Goal: Task Accomplishment & Management: Use online tool/utility

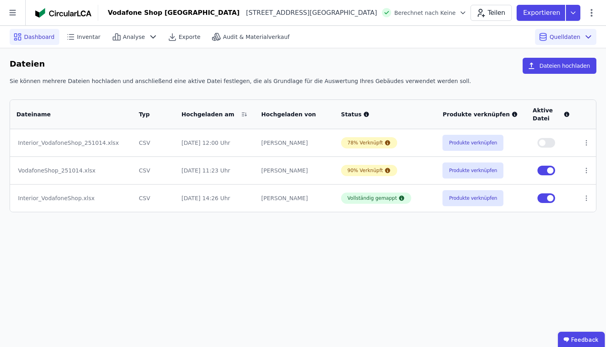
click at [47, 40] on span "Dashboard" at bounding box center [39, 37] width 30 height 8
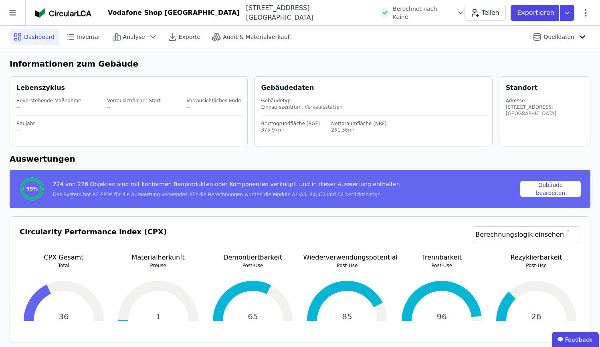
click at [240, 16] on div "[STREET_ADDRESS][GEOGRAPHIC_DATA]" at bounding box center [308, 12] width 136 height 19
drag, startPoint x: 192, startPoint y: 13, endPoint x: 322, endPoint y: 10, distance: 130.8
click at [322, 10] on div "Vodafone Shop Nürnberg Karolinenstraße 26 90402 Nürnberg DE Berechnet nach Keine" at bounding box center [286, 12] width 357 height 19
copy div "[STREET_ADDRESS][GEOGRAPHIC_DATA]"
drag, startPoint x: 262, startPoint y: 102, endPoint x: 343, endPoint y: 104, distance: 81.5
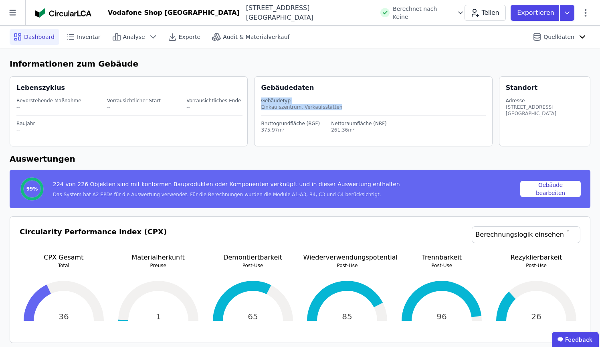
click at [343, 104] on div "Gebäudetyp Einkaufszentrum, Verkaufsstätten" at bounding box center [373, 104] width 225 height 23
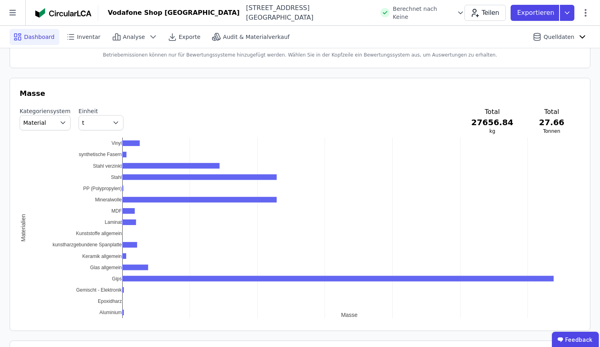
scroll to position [391, 0]
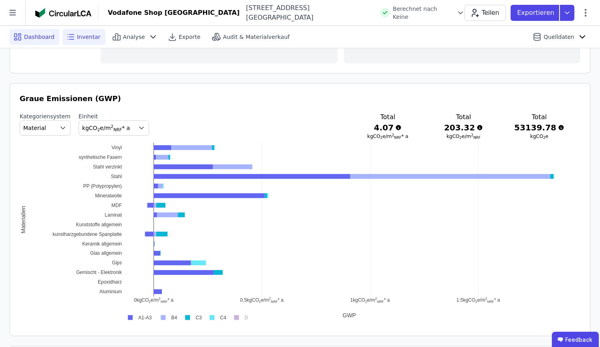
click at [70, 33] on icon at bounding box center [71, 37] width 10 height 10
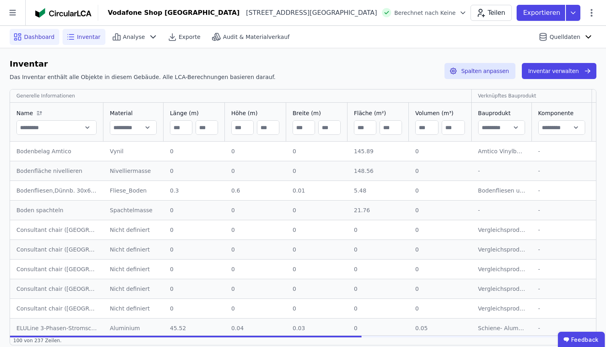
click at [50, 37] on span "Dashboard" at bounding box center [39, 37] width 30 height 8
click at [136, 36] on span "Analyse" at bounding box center [134, 37] width 22 height 8
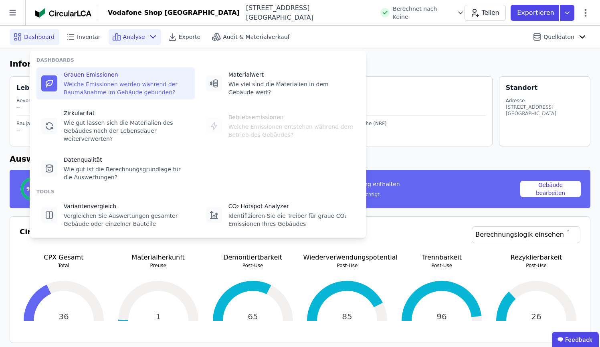
click at [148, 83] on div "Welche Emissionen werden während der Baumaßnahme im Gebäude gebunden?" at bounding box center [127, 88] width 126 height 16
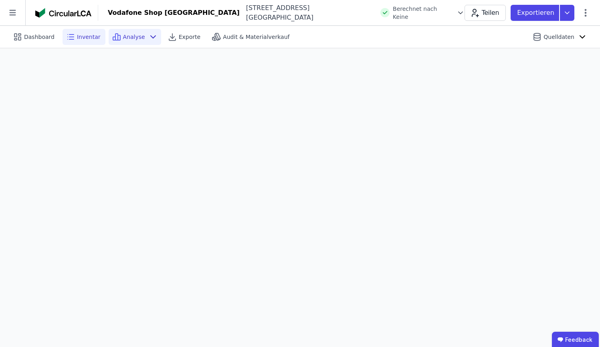
click at [91, 37] on span "Inventar" at bounding box center [89, 37] width 24 height 8
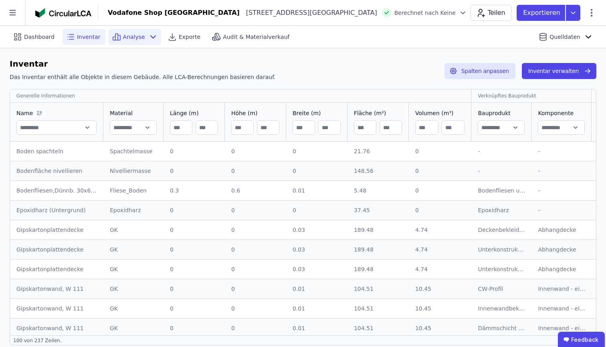
click at [115, 37] on icon at bounding box center [117, 37] width 10 height 10
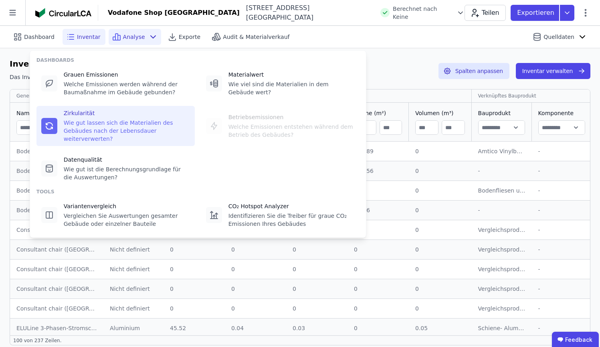
click at [118, 113] on div "Zirkularität" at bounding box center [127, 113] width 126 height 8
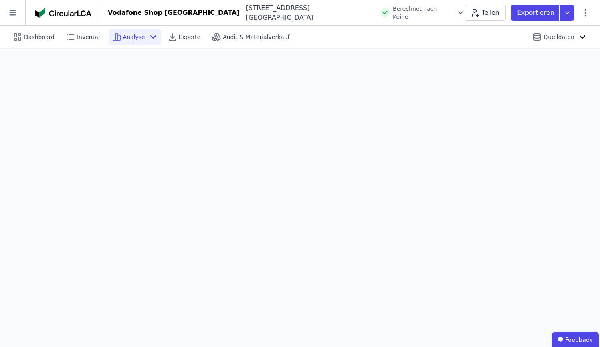
click at [120, 43] on div "Analyse" at bounding box center [135, 37] width 53 height 16
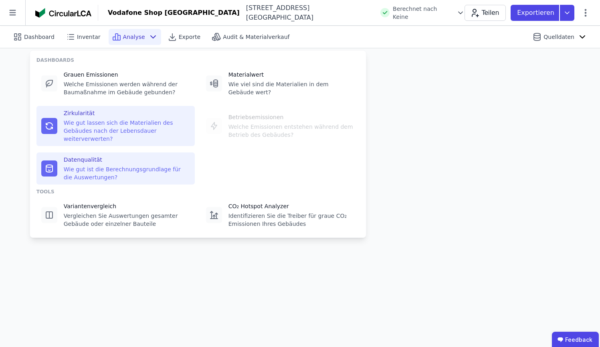
click at [104, 164] on div "Datenqualität Wie gut ist die Berechnungsgrundlage für die Auswertungen?" at bounding box center [127, 169] width 126 height 26
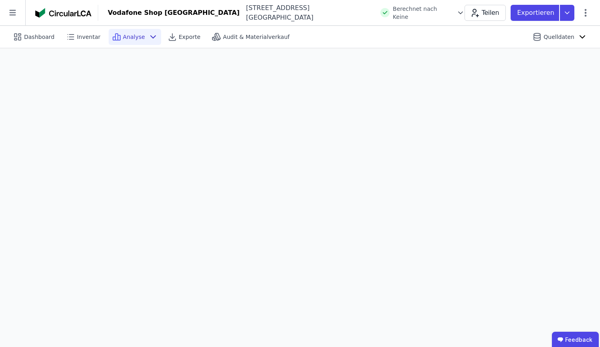
click at [141, 36] on div "Analyse" at bounding box center [135, 37] width 53 height 16
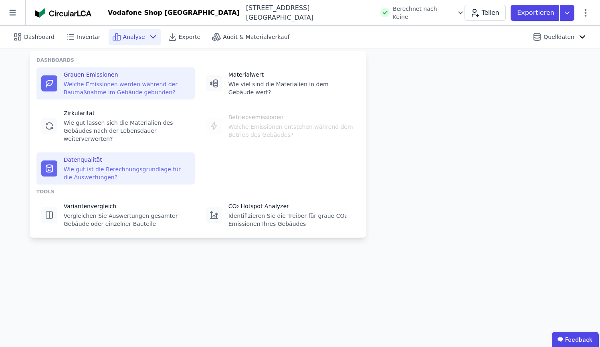
click at [90, 73] on div "Grauen Emissionen" at bounding box center [127, 75] width 126 height 8
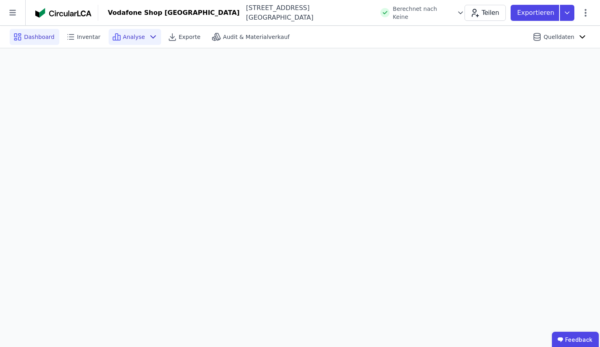
click at [30, 32] on div "Dashboard" at bounding box center [35, 37] width 50 height 16
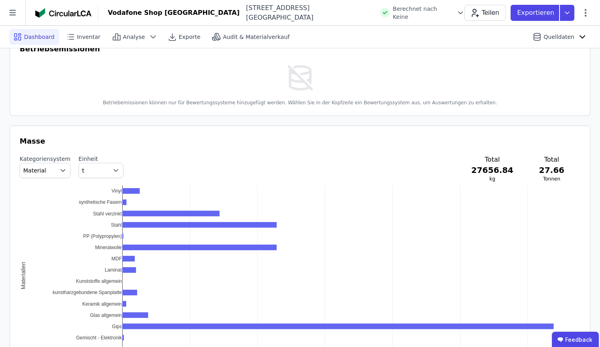
scroll to position [769, 0]
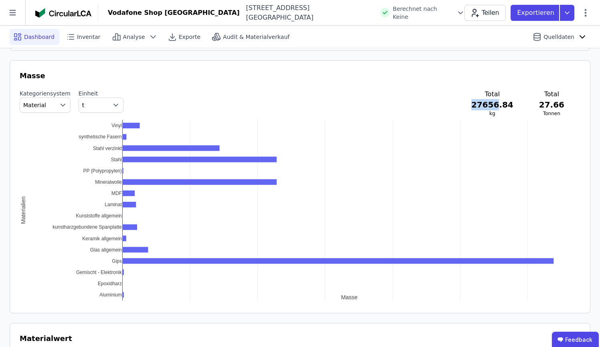
drag, startPoint x: 482, startPoint y: 102, endPoint x: 505, endPoint y: 102, distance: 23.7
click at [505, 102] on h3 "27656.84" at bounding box center [493, 104] width 42 height 11
click at [454, 69] on div "Masse Kategoriensystem Material Einheit t Total 27656.84 kg Total 27.66 Tonnen …" at bounding box center [300, 186] width 581 height 253
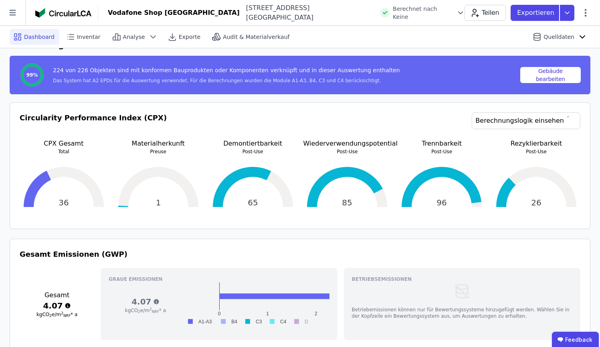
scroll to position [102, 0]
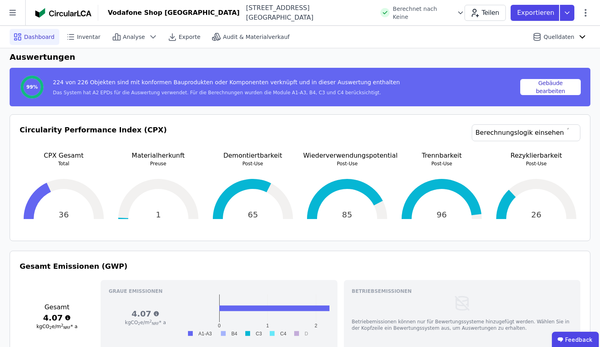
click at [69, 216] on div "36" at bounding box center [64, 199] width 88 height 64
click at [519, 133] on link "Berechnungslogik einsehen" at bounding box center [526, 132] width 109 height 17
click at [478, 1] on header "Vodafone Shop Nürnberg Karolinenstraße 26 90402 Nürnberg DE Berechnet nach Kein…" at bounding box center [300, 13] width 600 height 26
click at [256, 157] on p "Demontiertbarkeit" at bounding box center [253, 156] width 88 height 10
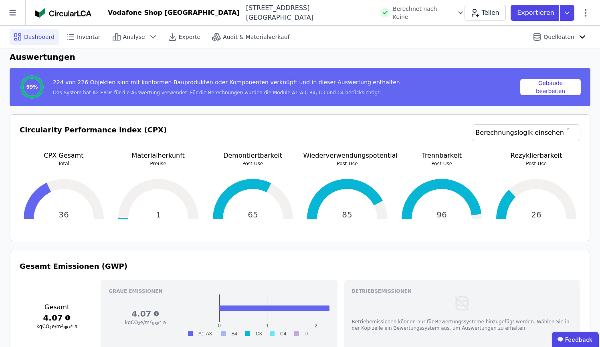
click at [256, 157] on p "Demontiertbarkeit" at bounding box center [253, 156] width 88 height 10
click at [364, 123] on div "Circularity Performance Index (CPX) Berechnungslogik einsehen CPX Gesamt Total …" at bounding box center [300, 177] width 581 height 127
click at [96, 39] on span "Inventar" at bounding box center [89, 37] width 24 height 8
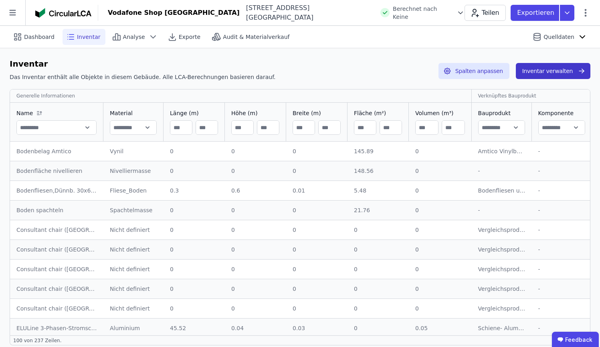
click at [570, 69] on button "Inventar verwalten" at bounding box center [553, 71] width 75 height 16
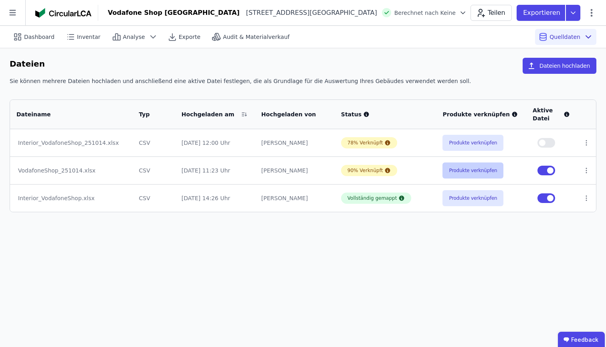
click at [468, 168] on button "Produkte verknüpfen" at bounding box center [473, 170] width 61 height 16
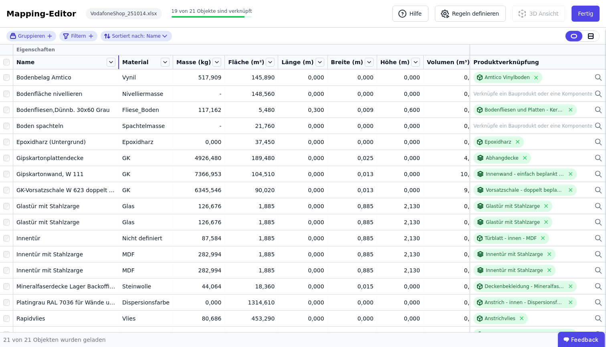
drag, startPoint x: 73, startPoint y: 65, endPoint x: 119, endPoint y: 64, distance: 45.7
click at [119, 64] on div at bounding box center [118, 62] width 1 height 14
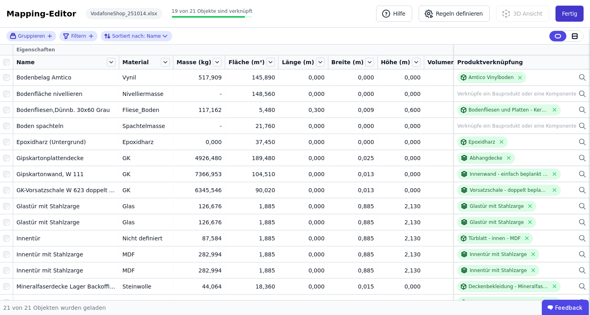
click at [580, 10] on button "Fertig" at bounding box center [569, 14] width 28 height 16
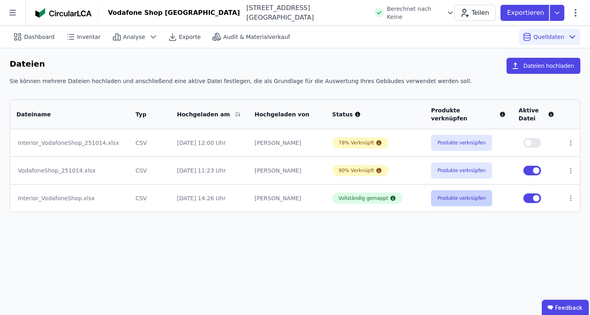
click at [454, 204] on button "Produkte verknüpfen" at bounding box center [461, 198] width 61 height 16
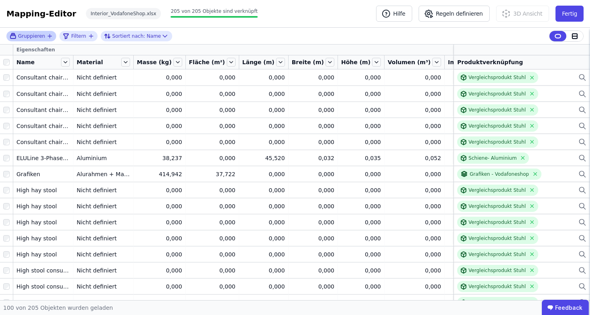
click at [49, 37] on icon "button" at bounding box center [50, 36] width 6 height 6
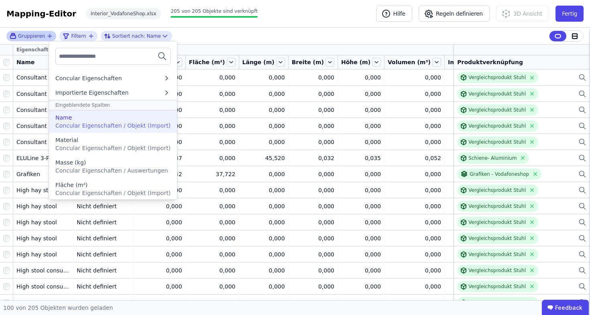
click at [70, 125] on span "Concular Eigenschaften / Objekt (Import)" at bounding box center [112, 125] width 115 height 6
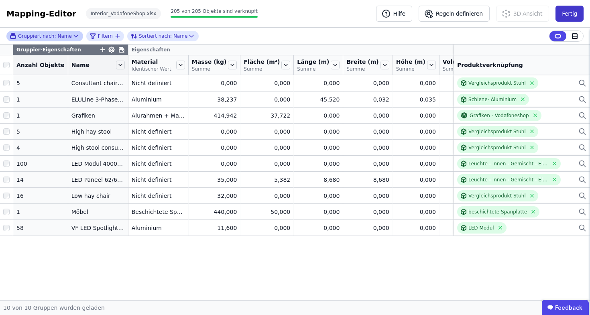
click at [578, 16] on button "Fertig" at bounding box center [569, 14] width 28 height 16
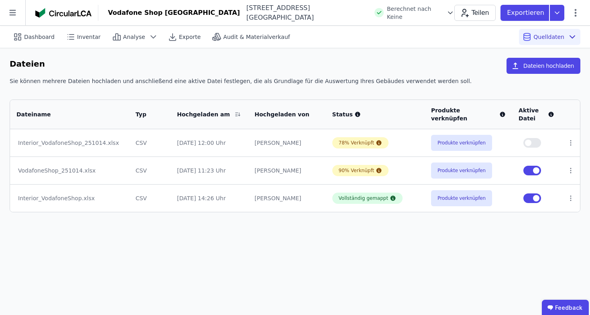
click at [496, 143] on div "Produkte verknüpfen" at bounding box center [468, 143] width 75 height 16
click at [468, 144] on button "Produkte verknüpfen" at bounding box center [461, 143] width 61 height 16
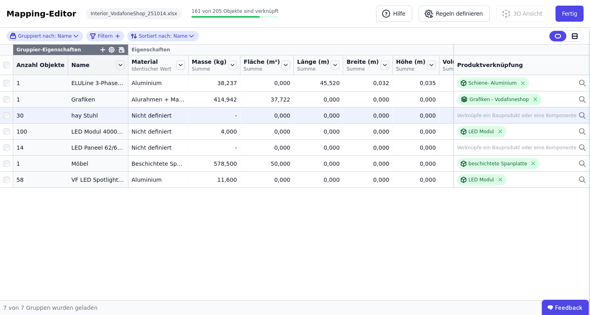
click at [576, 119] on div "Verknüpfe ein Bauprodukt oder eine Komponente" at bounding box center [521, 116] width 129 height 10
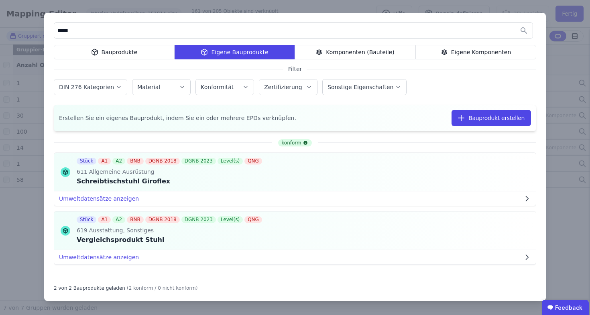
type input "*****"
drag, startPoint x: 295, startPoint y: 111, endPoint x: 475, endPoint y: 235, distance: 217.7
click at [475, 235] on div "Stück A1 A2 BNB DGNB 2018 DGNB 2023 Level(s) QNG 619 Ausstattung, Sonstiges Ver…" at bounding box center [294, 230] width 481 height 39
click at [434, 233] on icon at bounding box center [436, 231] width 7 height 10
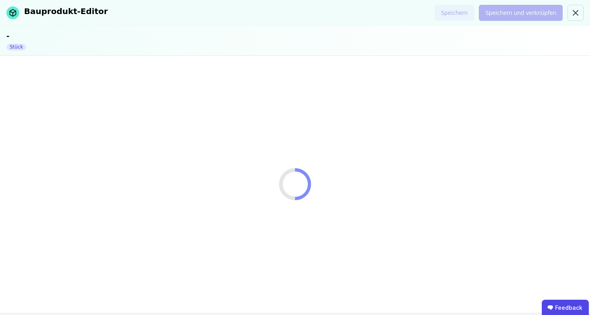
select select "**********"
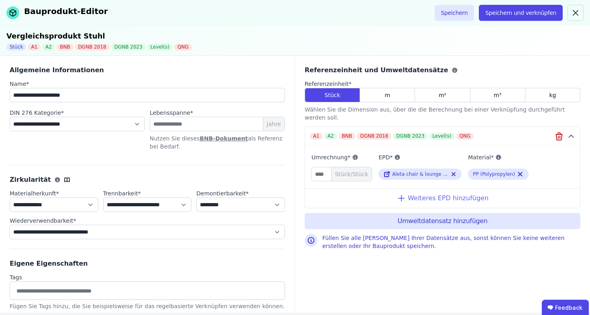
click at [412, 189] on div "Weiteres EPD hinzufügen" at bounding box center [442, 198] width 275 height 20
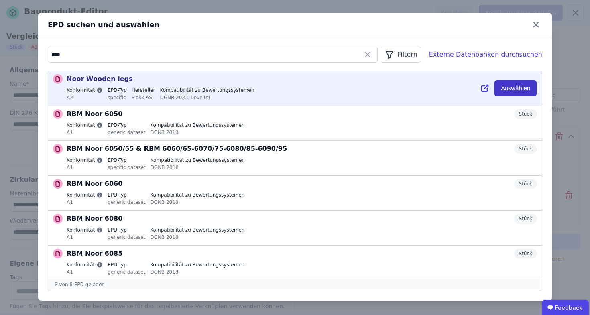
type input "****"
click at [519, 87] on button "Auswählen" at bounding box center [515, 88] width 42 height 16
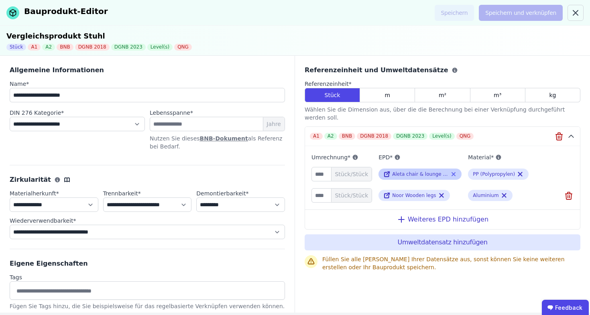
click at [455, 169] on icon at bounding box center [453, 174] width 6 height 10
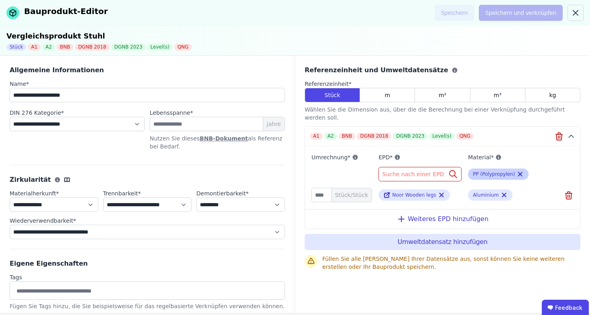
click at [525, 168] on div "PP (Polypropylen)" at bounding box center [498, 173] width 61 height 11
click at [521, 172] on icon at bounding box center [520, 174] width 4 height 4
click at [566, 193] on icon at bounding box center [569, 196] width 6 height 6
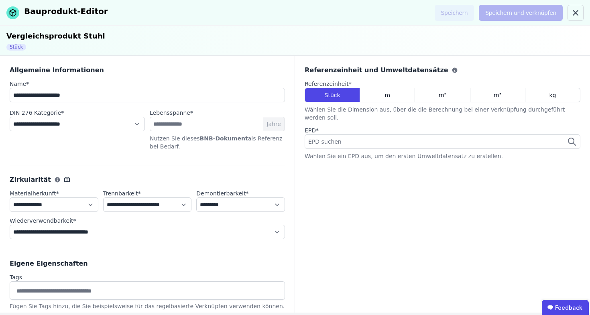
click at [399, 138] on div "EPD suchen" at bounding box center [442, 141] width 276 height 14
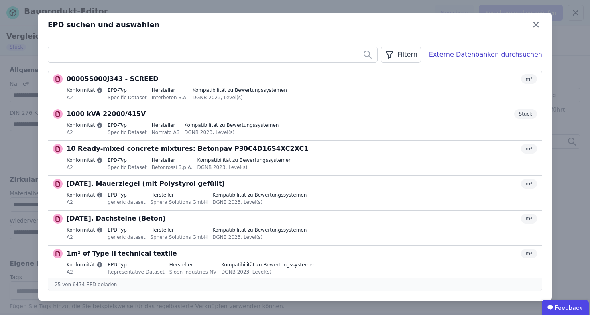
click at [170, 52] on input "text" at bounding box center [212, 54] width 329 height 14
type input "****"
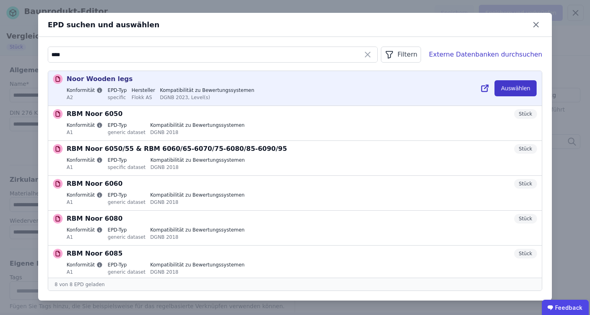
click at [520, 89] on button "Auswählen" at bounding box center [515, 88] width 42 height 16
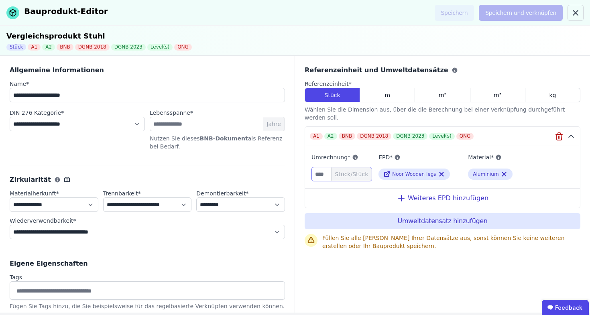
click at [312, 167] on input "number" at bounding box center [341, 174] width 61 height 14
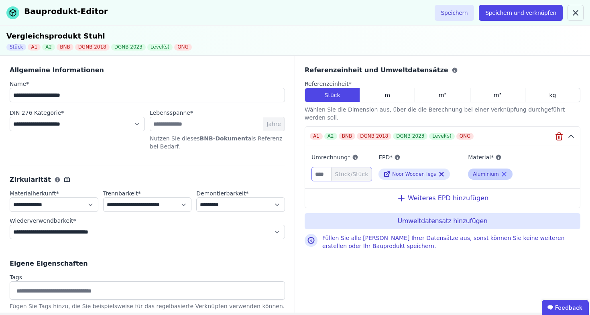
type input "*"
click at [505, 169] on icon at bounding box center [503, 174] width 7 height 10
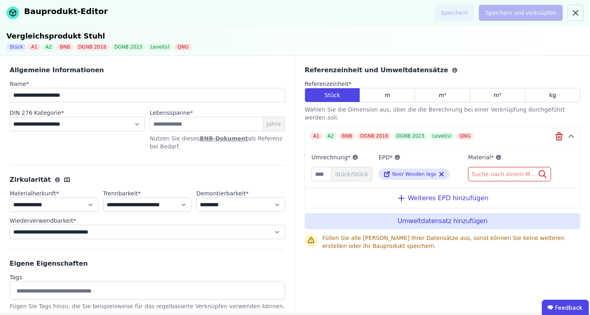
click at [505, 170] on span "Suche nach einem Material" at bounding box center [504, 174] width 66 height 8
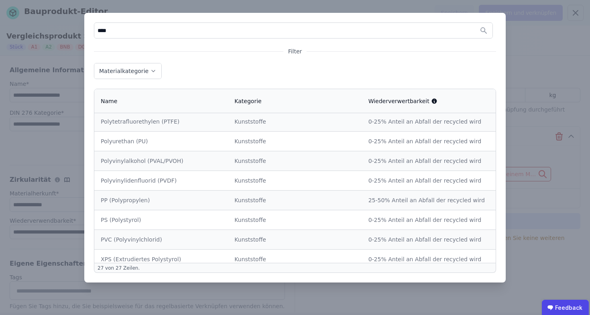
scroll to position [389, 0]
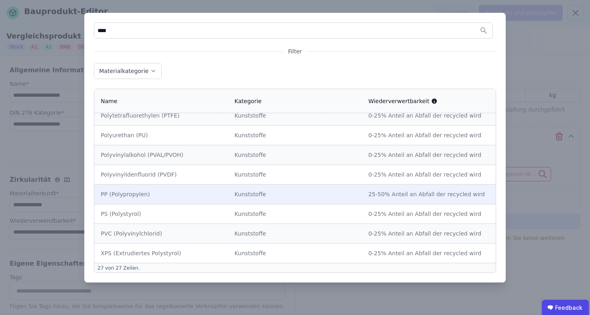
type input "****"
click at [234, 198] on div "Kunststoffe" at bounding box center [294, 194] width 121 height 8
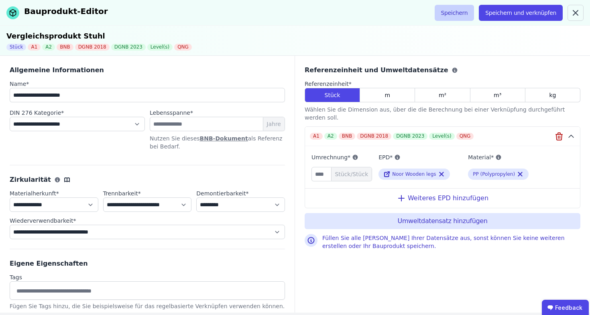
click at [462, 8] on button "Speichern" at bounding box center [454, 13] width 40 height 16
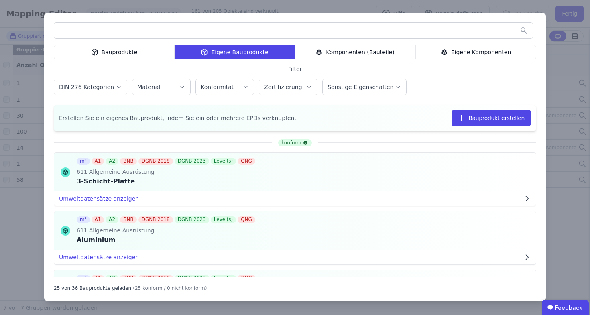
click at [525, 8] on div "Bauprodukte Eigene Bauprodukte Komponenten (Bauteile) Eigene Komponenten Filter…" at bounding box center [295, 157] width 590 height 315
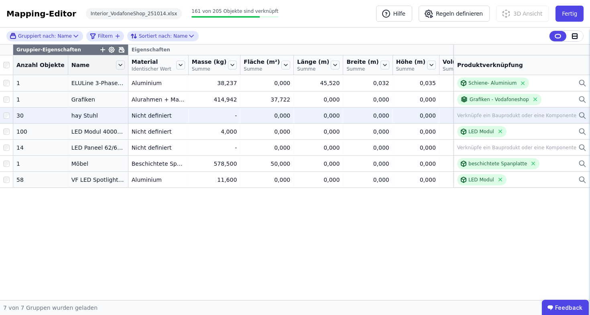
click at [584, 120] on icon at bounding box center [582, 116] width 8 height 10
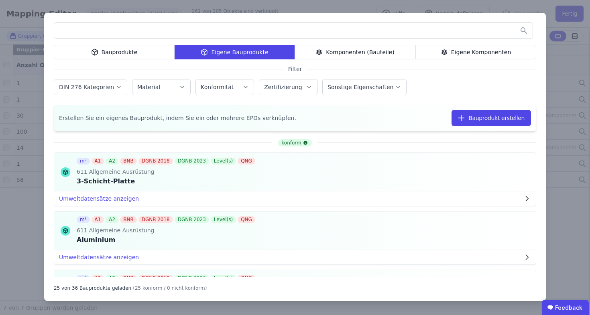
click at [281, 25] on input "text" at bounding box center [293, 30] width 478 height 14
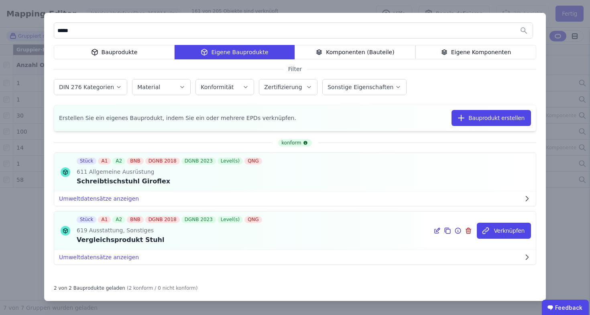
scroll to position [4, 0]
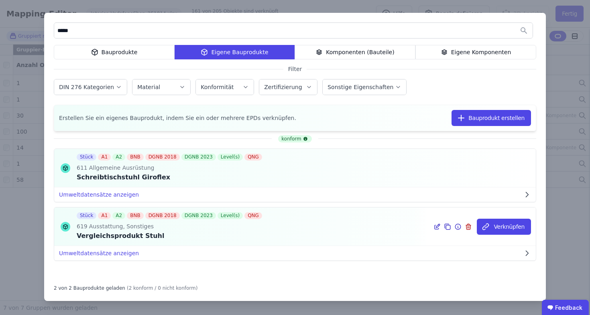
type input "*****"
click at [384, 225] on div "Stück A1 A2 BNB DGNB 2018 DGNB 2023 Level(s) QNG 619 Ausstattung, Sonstiges Ver…" at bounding box center [294, 226] width 481 height 38
click at [436, 226] on icon at bounding box center [438, 226] width 4 height 4
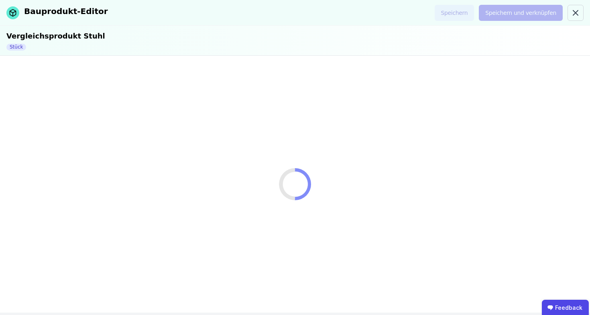
select select "**********"
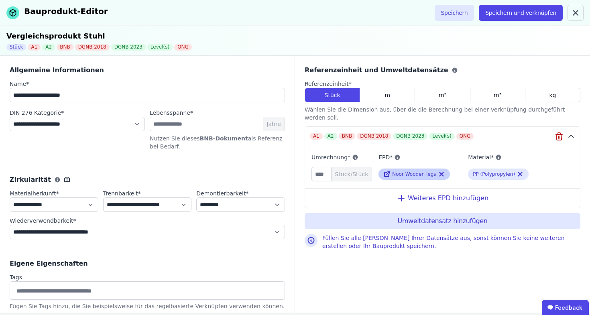
click at [422, 171] on span "Noor Wooden legs" at bounding box center [414, 174] width 44 height 6
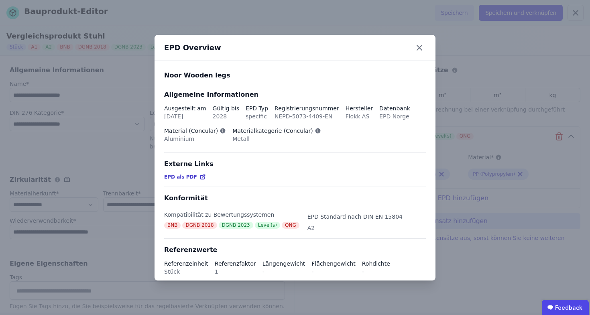
click at [191, 178] on span "EPD als PDF" at bounding box center [180, 177] width 33 height 6
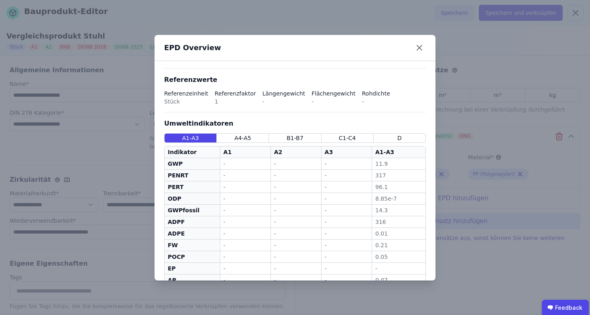
scroll to position [19, 0]
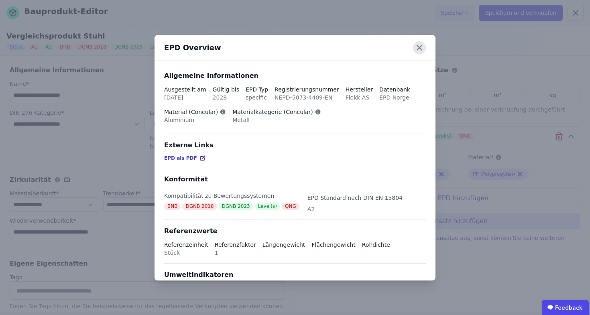
click at [418, 47] on icon at bounding box center [419, 47] width 5 height 5
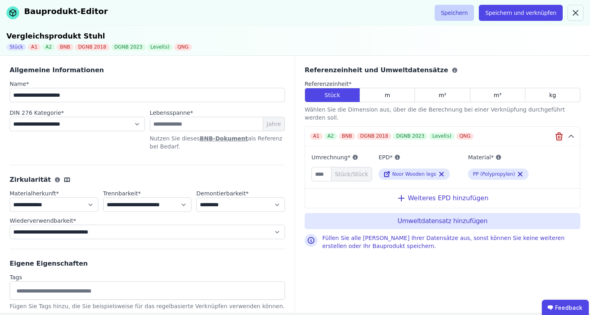
click at [459, 15] on button "Speichern" at bounding box center [454, 13] width 40 height 16
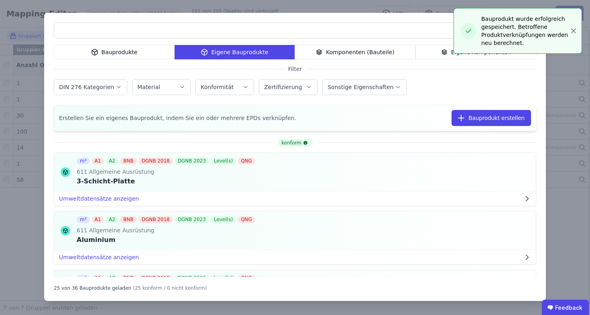
click at [576, 67] on div "Bauprodukte Eigene Bauprodukte Komponenten (Bauteile) Eigene Komponenten Filter…" at bounding box center [295, 157] width 590 height 315
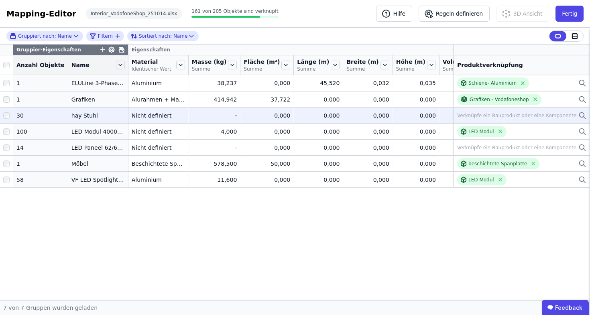
click at [578, 120] on div "Verknüpfe ein Bauprodukt oder eine Komponente" at bounding box center [521, 116] width 129 height 10
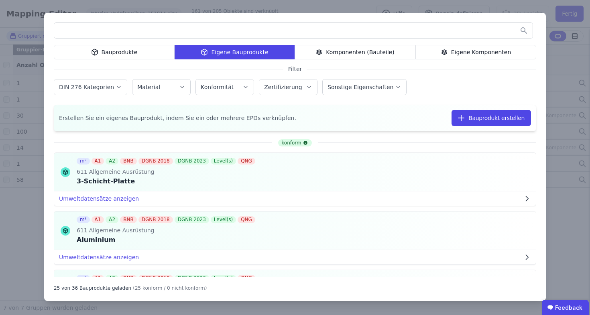
click at [336, 35] on input "text" at bounding box center [293, 30] width 478 height 14
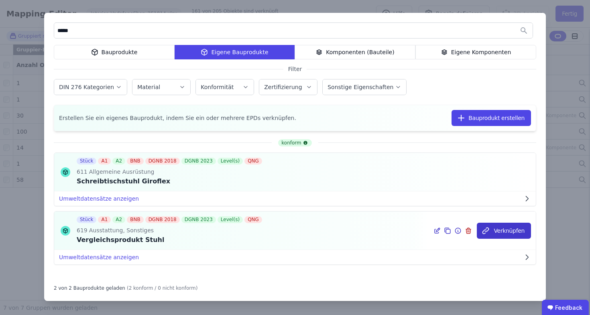
type input "*****"
click at [509, 228] on button "Verknüpfen" at bounding box center [504, 231] width 54 height 16
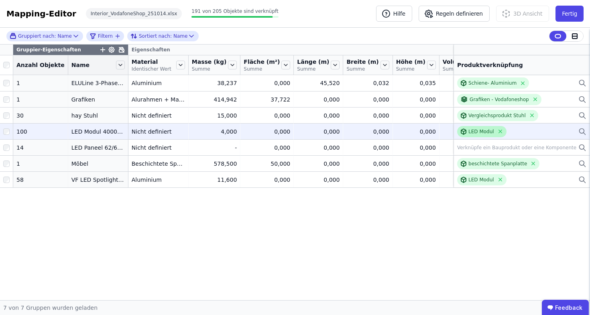
click at [478, 135] on div "LED Modul" at bounding box center [481, 131] width 26 height 6
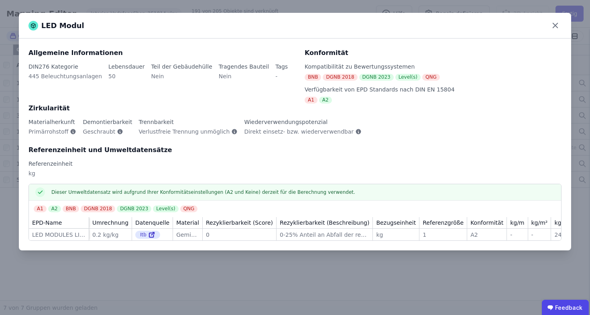
click at [265, 0] on div "LED Modul Allgemeine Informationen DIN276 Kategorie 445 Beleuchtungsanlagen Leb…" at bounding box center [295, 157] width 590 height 315
click at [63, 7] on div "LED Modul Allgemeine Informationen DIN276 Kategorie 445 Beleuchtungsanlagen Leb…" at bounding box center [295, 157] width 590 height 315
click at [556, 26] on icon at bounding box center [555, 25] width 12 height 12
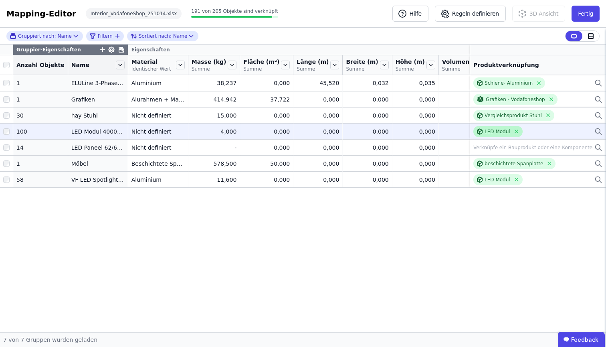
click at [501, 135] on div "LED Modul" at bounding box center [498, 131] width 26 height 6
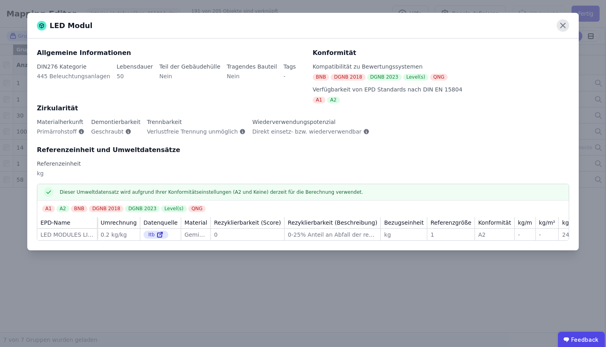
click at [562, 26] on icon at bounding box center [563, 25] width 12 height 12
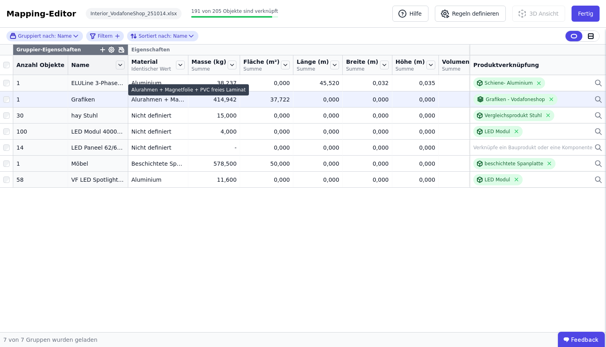
click at [174, 103] on div "Alurahmen + Magnetfolie + PVC freies Laminat" at bounding box center [158, 99] width 53 height 8
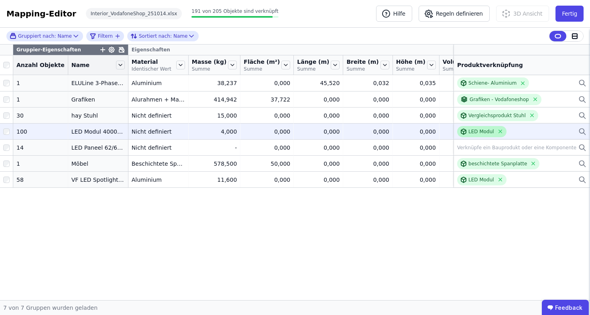
click at [475, 135] on div "LED Modul" at bounding box center [481, 131] width 26 height 6
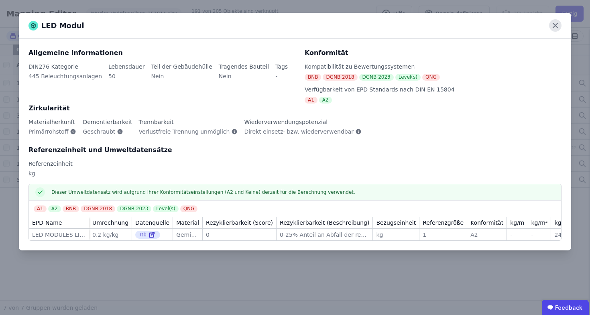
click at [556, 27] on icon at bounding box center [555, 25] width 12 height 12
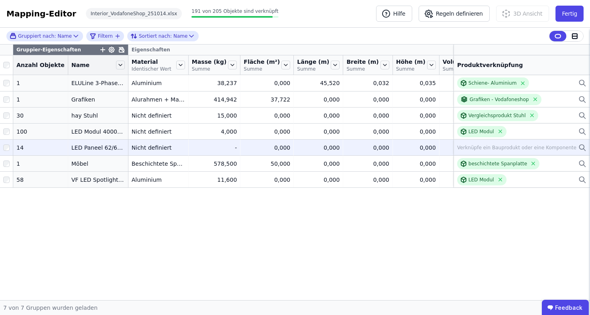
click at [480, 151] on div "Verknüpfe ein Bauprodukt oder eine Komponente" at bounding box center [516, 147] width 119 height 6
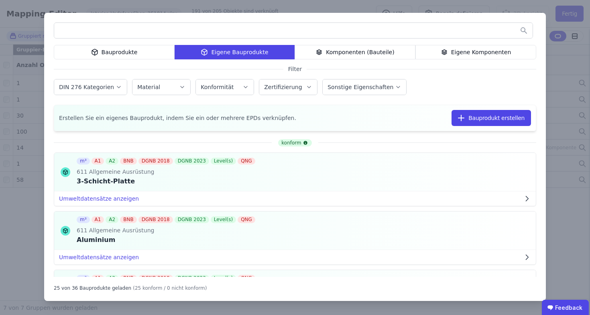
click at [154, 53] on div "Bauprodukte" at bounding box center [114, 52] width 121 height 14
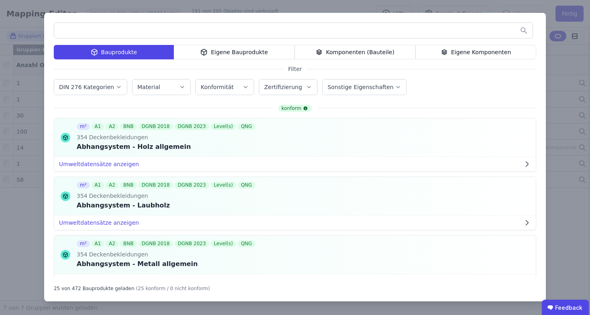
click at [175, 26] on input "text" at bounding box center [293, 30] width 478 height 14
click at [92, 87] on label "DIN 276 Kategorien" at bounding box center [87, 87] width 57 height 6
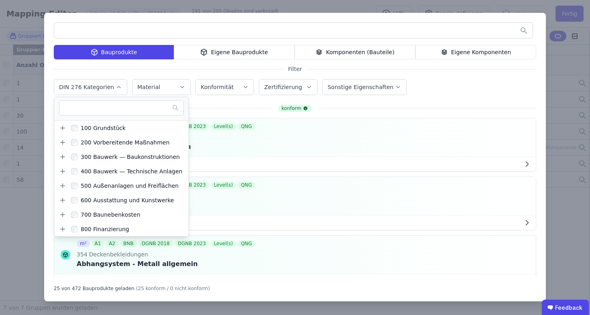
click at [263, 49] on div "Eigene Bauprodukte" at bounding box center [234, 52] width 121 height 14
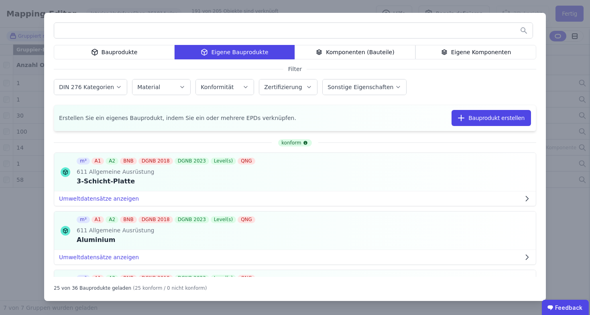
scroll to position [2, 0]
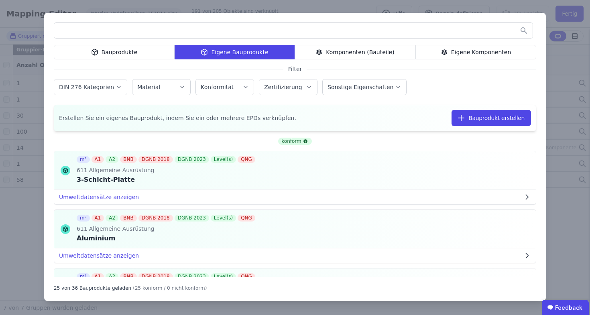
click at [337, 32] on input "text" at bounding box center [293, 30] width 478 height 14
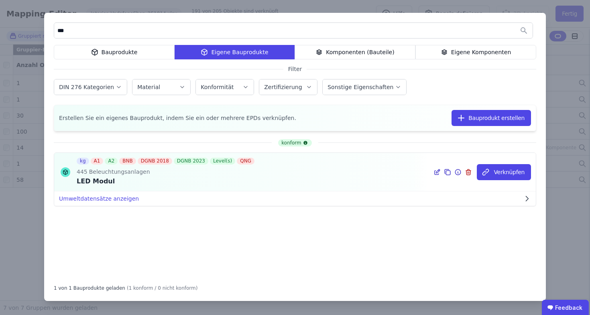
type input "***"
click at [262, 176] on div "kg A1 A2 BNB DGNB 2018 DGNB 2023 Level(s) QNG 445 Beleuchtungsanlagen LED Modul" at bounding box center [294, 172] width 481 height 38
click at [434, 171] on div "Verknüpfen" at bounding box center [481, 172] width 107 height 38
click at [435, 171] on icon at bounding box center [436, 172] width 7 height 10
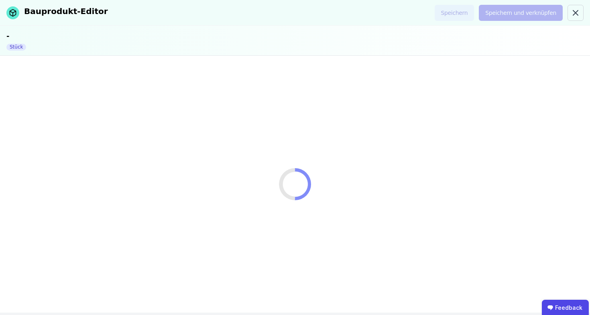
select select "**********"
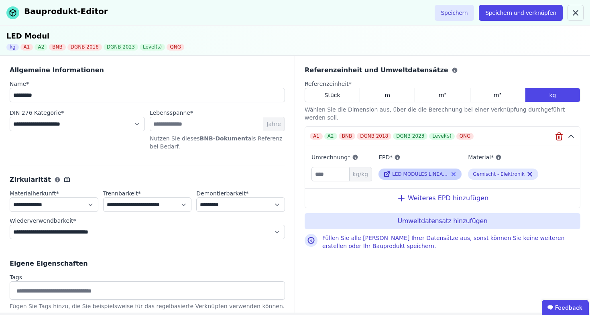
click at [454, 172] on icon at bounding box center [453, 173] width 3 height 3
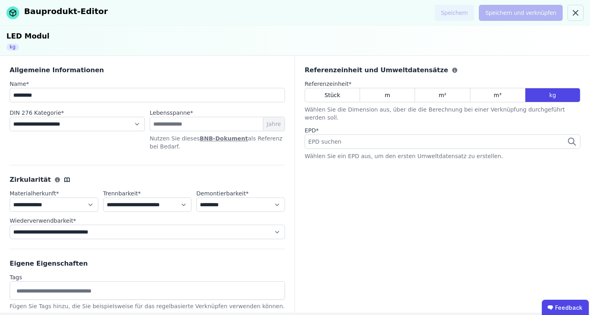
click at [334, 138] on span "EPD suchen" at bounding box center [325, 142] width 35 height 8
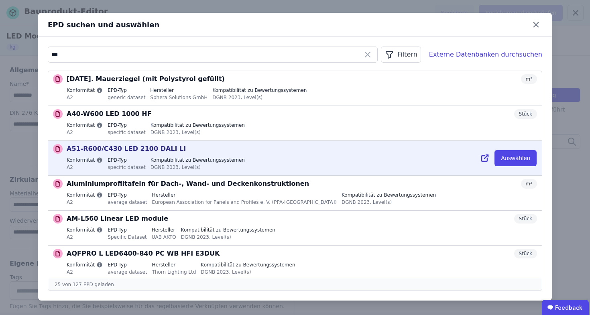
click at [481, 156] on icon at bounding box center [484, 159] width 6 height 6
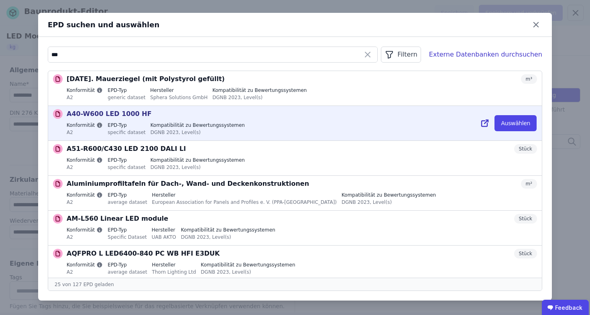
click at [481, 123] on icon at bounding box center [485, 123] width 10 height 10
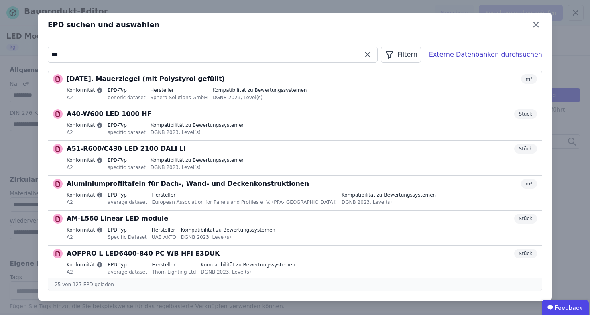
click at [125, 57] on input "***" at bounding box center [212, 54] width 329 height 14
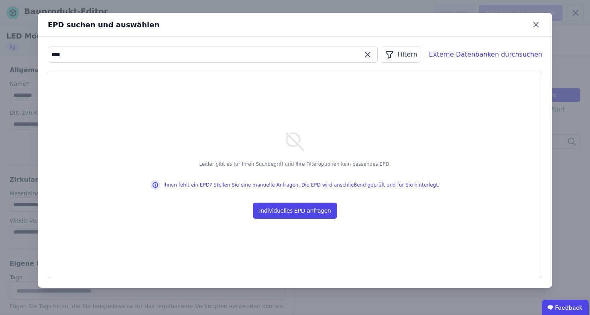
type input "***"
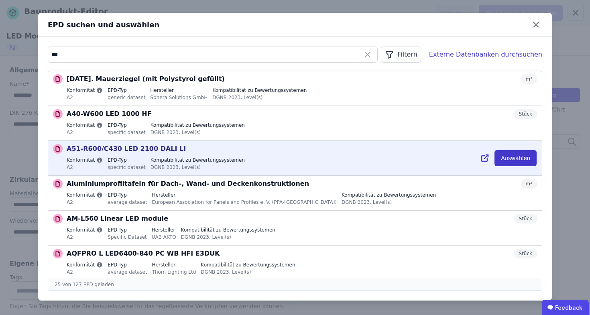
click at [513, 157] on button "Auswählen" at bounding box center [515, 158] width 42 height 16
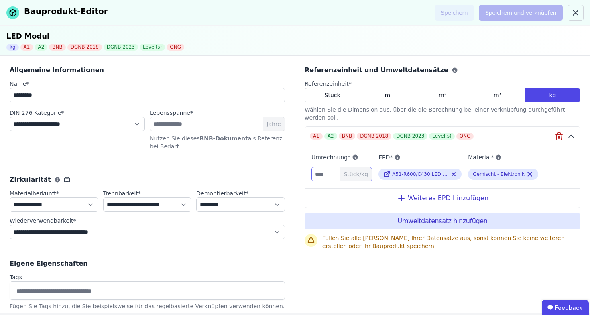
drag, startPoint x: 334, startPoint y: 162, endPoint x: 310, endPoint y: 162, distance: 24.5
click at [310, 162] on div "Umrechnung* Stück/kg EPD* A51-R600/C430 LED 2100 DALI LI Material* Gemischt - E…" at bounding box center [442, 164] width 275 height 36
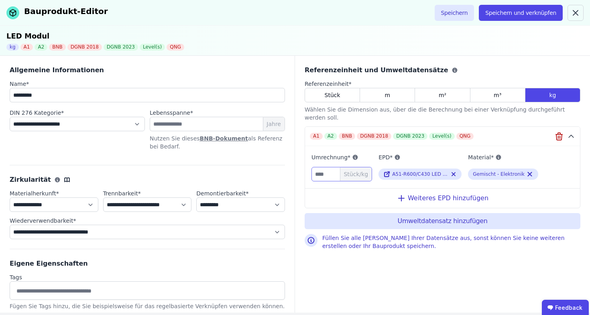
type input "*"
click at [460, 267] on div "Referenzeinheit und Umweltdatensätze Referenzeinheit * Stück m m² m³ kg Wählen …" at bounding box center [442, 184] width 295 height 257
click at [344, 91] on div "Stück" at bounding box center [331, 95] width 55 height 14
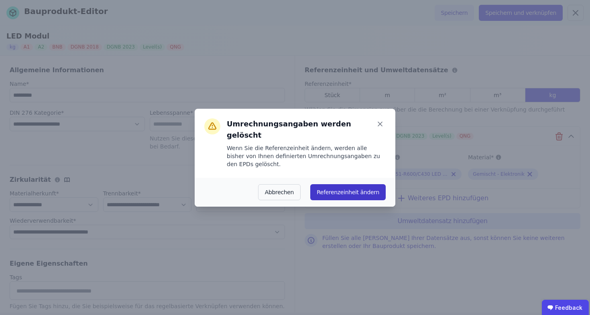
click at [351, 184] on button "Referenzeinheit ändern" at bounding box center [347, 192] width 75 height 16
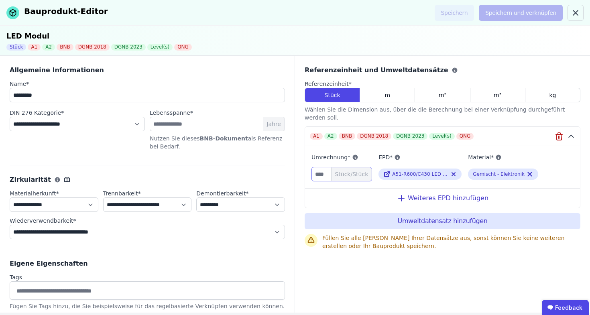
click at [313, 167] on input "number" at bounding box center [341, 174] width 61 height 14
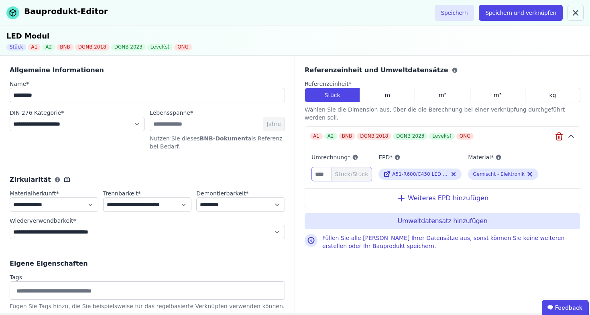
type input "*"
click at [437, 246] on div "Referenzeinheit und Umweltdatensätze Referenzeinheit * Stück m m² m³ kg Wählen …" at bounding box center [442, 168] width 276 height 207
click at [505, 15] on button "Speichern und verknüpfen" at bounding box center [521, 13] width 84 height 16
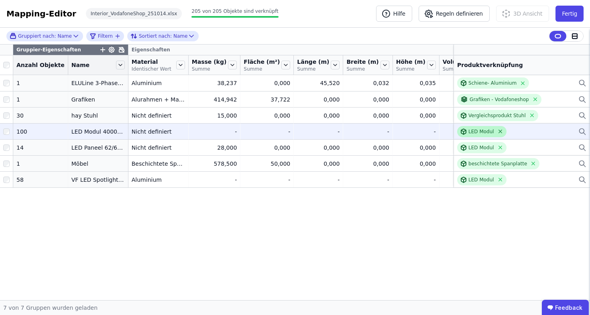
click at [500, 133] on icon at bounding box center [499, 131] width 3 height 3
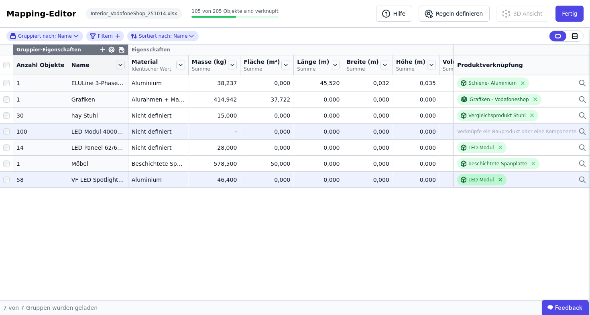
click at [499, 183] on icon at bounding box center [500, 179] width 6 height 6
click at [573, 16] on button "Fertig" at bounding box center [569, 14] width 28 height 16
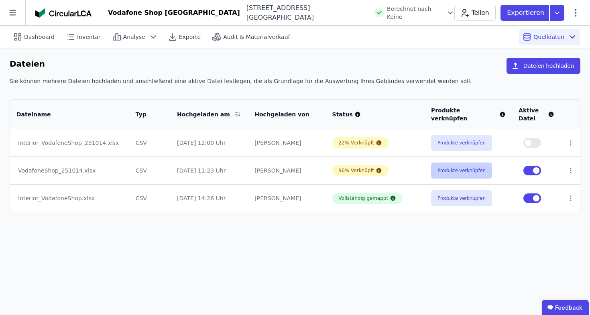
click at [457, 168] on button "Produkte verknüpfen" at bounding box center [461, 170] width 61 height 16
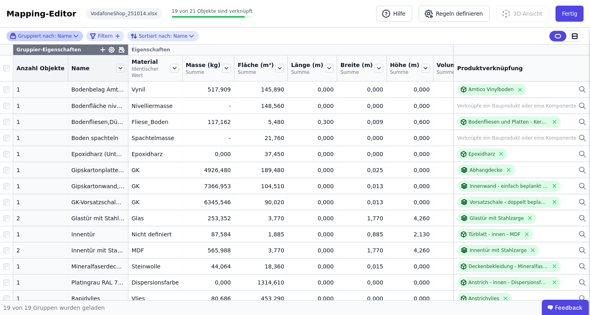
click at [72, 36] on icon at bounding box center [76, 36] width 8 height 8
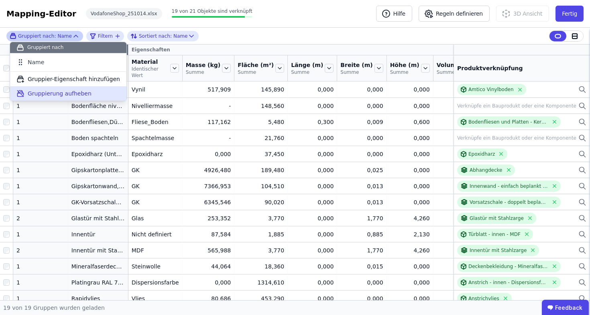
click at [67, 92] on span "Gruppierung aufheben" at bounding box center [60, 93] width 64 height 8
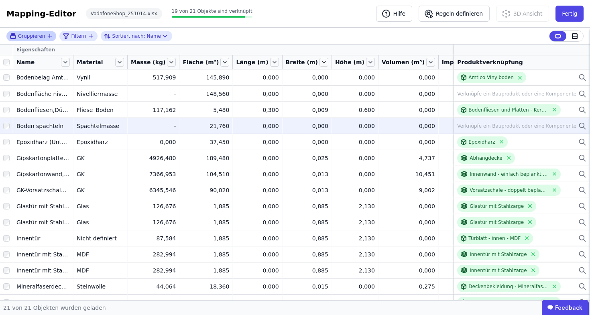
click at [520, 127] on div "Verknüpfe ein Bauprodukt oder eine Komponente" at bounding box center [516, 126] width 119 height 6
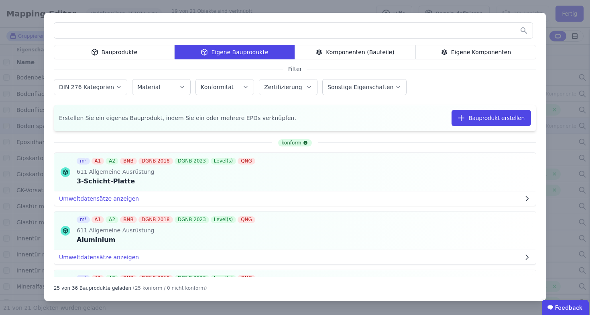
click at [84, 50] on div "Bauprodukte" at bounding box center [114, 52] width 121 height 14
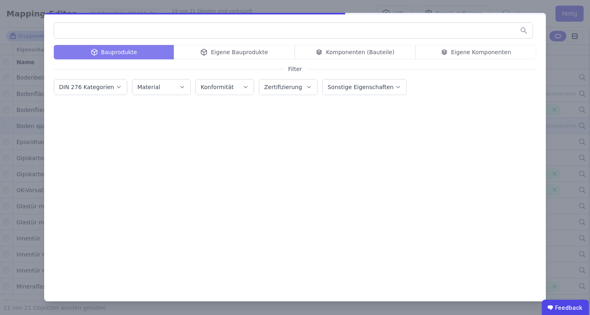
click at [131, 28] on input "text" at bounding box center [293, 30] width 478 height 14
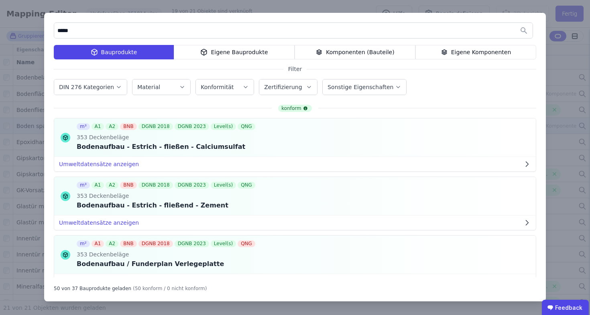
type input "*****"
click at [233, 58] on div "Eigene Bauprodukte" at bounding box center [234, 52] width 121 height 14
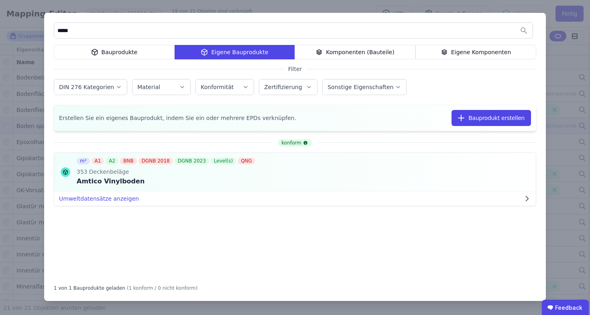
click at [109, 54] on div "Bauprodukte" at bounding box center [114, 52] width 121 height 14
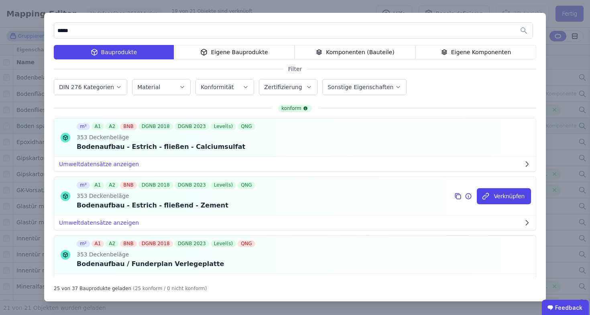
click at [466, 197] on icon at bounding box center [469, 196] width 6 height 6
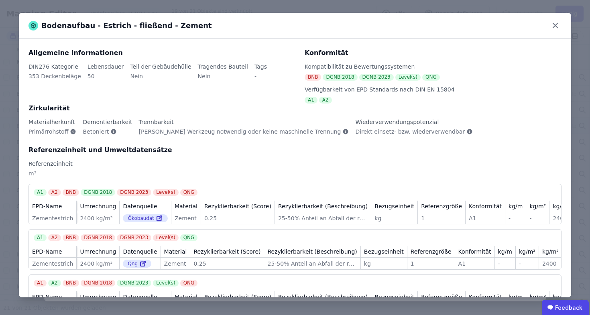
scroll to position [37, 0]
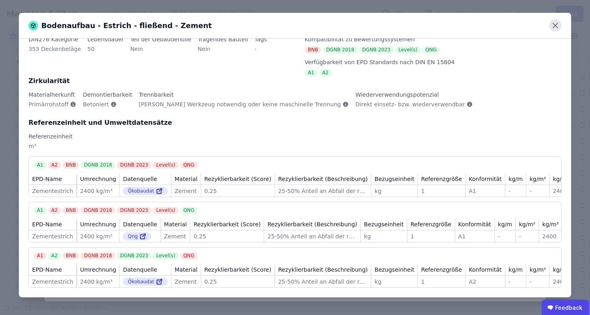
click at [555, 23] on icon at bounding box center [555, 25] width 12 height 12
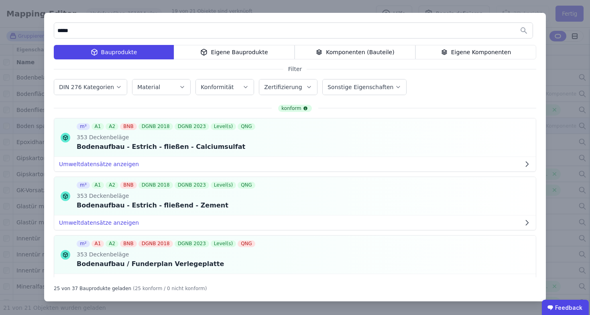
click at [23, 86] on div "***** Bauprodukte Eigene Bauprodukte Komponenten (Bauteile) Eigene Komponenten …" at bounding box center [295, 157] width 590 height 315
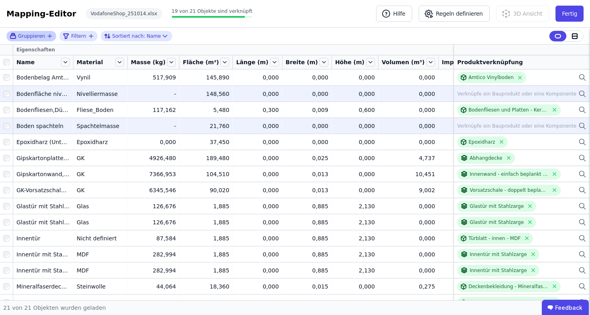
click at [578, 93] on icon at bounding box center [582, 94] width 8 height 10
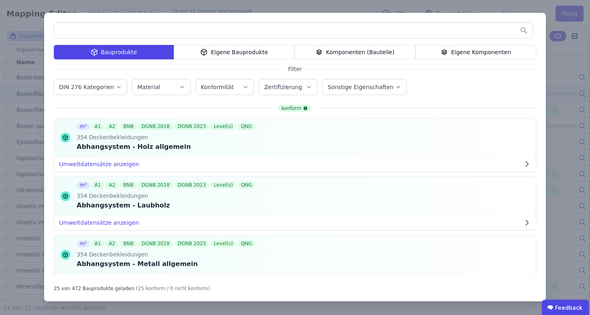
click at [232, 51] on div "Eigene Bauprodukte" at bounding box center [234, 52] width 121 height 14
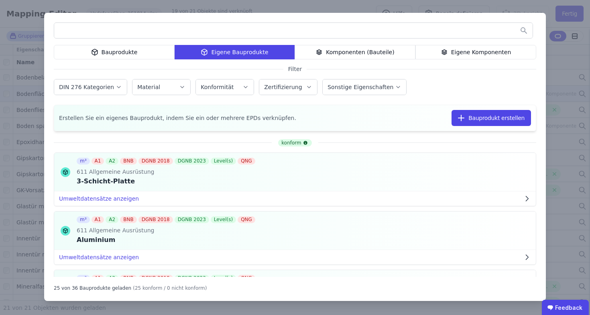
click at [250, 23] on input "text" at bounding box center [293, 30] width 478 height 14
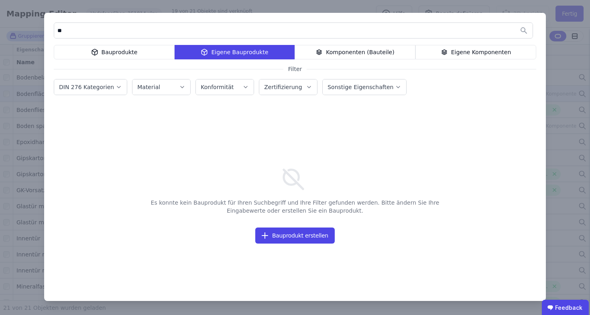
type input "*"
click at [102, 47] on div "Bauprodukte" at bounding box center [114, 52] width 121 height 14
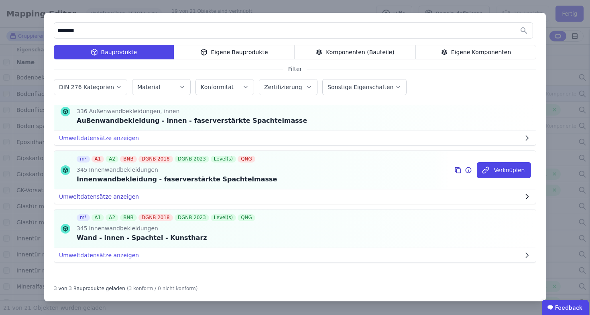
scroll to position [0, 0]
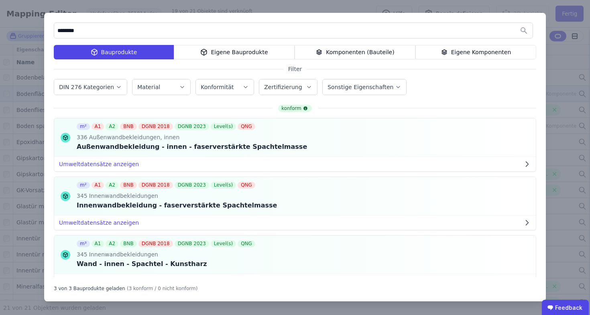
click at [434, 51] on div "Eigene Komponenten" at bounding box center [475, 52] width 121 height 14
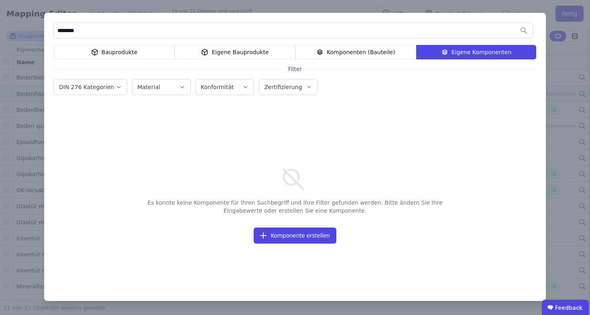
click at [100, 32] on input "********" at bounding box center [293, 30] width 478 height 14
type input "*"
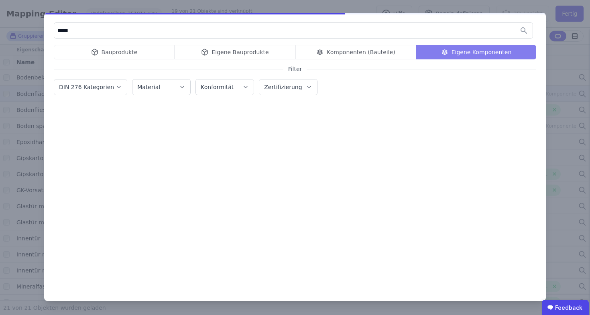
type input "*****"
click at [110, 53] on div "Bauprodukte Eigene Bauprodukte Komponenten (Bauteile) Eigene Komponenten" at bounding box center [295, 52] width 482 height 14
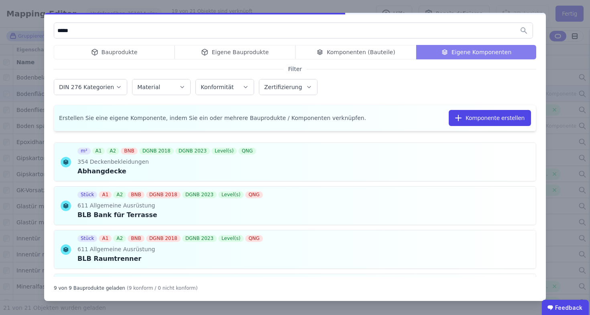
click at [117, 52] on div "Bauprodukte Eigene Bauprodukte Komponenten (Bauteile) Eigene Komponenten" at bounding box center [295, 52] width 482 height 14
click at [115, 54] on div "Bauprodukte Eigene Bauprodukte Komponenten (Bauteile) Eigene Komponenten" at bounding box center [295, 52] width 482 height 14
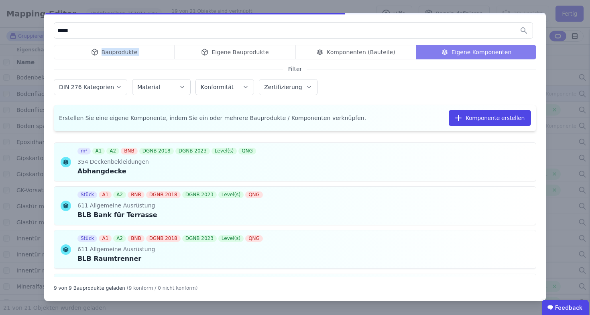
click at [115, 54] on div "Bauprodukte Eigene Bauprodukte Komponenten (Bauteile) Eigene Komponenten" at bounding box center [295, 52] width 482 height 14
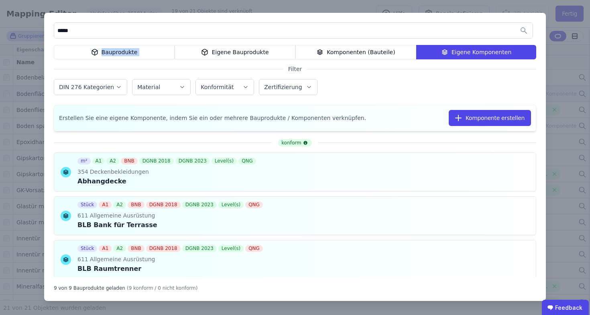
click at [98, 49] on icon at bounding box center [94, 52] width 7 height 10
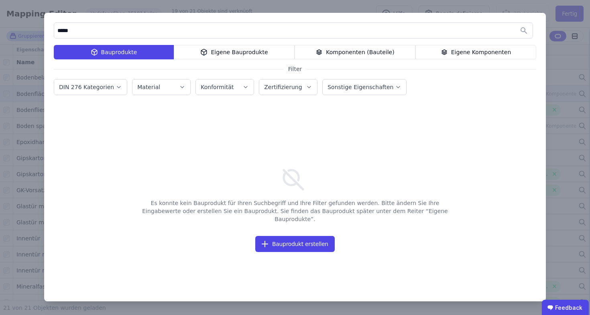
click at [174, 52] on div "Eigene Bauprodukte" at bounding box center [234, 52] width 121 height 14
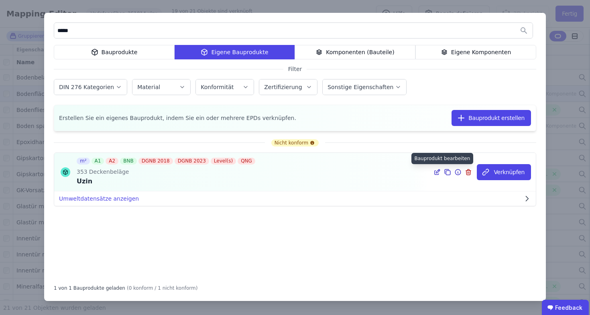
click at [436, 171] on icon at bounding box center [436, 172] width 4 height 4
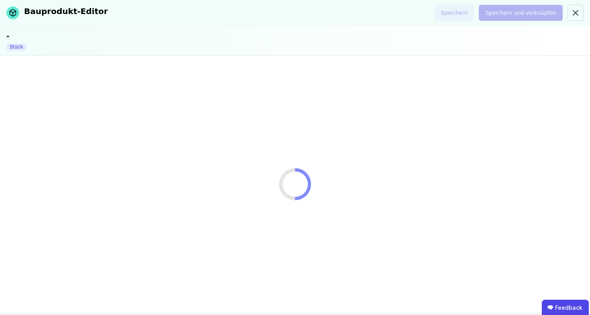
select select "**********"
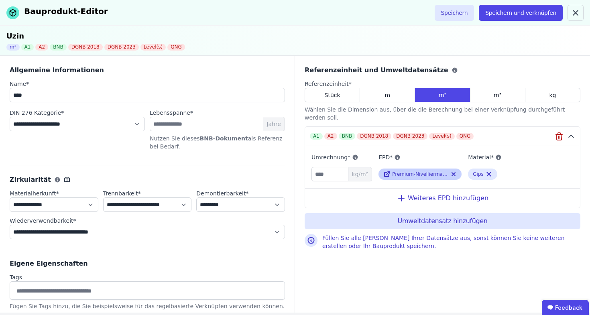
click at [428, 171] on span "Premium-Nivelliermasse UZIN NC 170 LevelStar" at bounding box center [449, 174] width 115 height 6
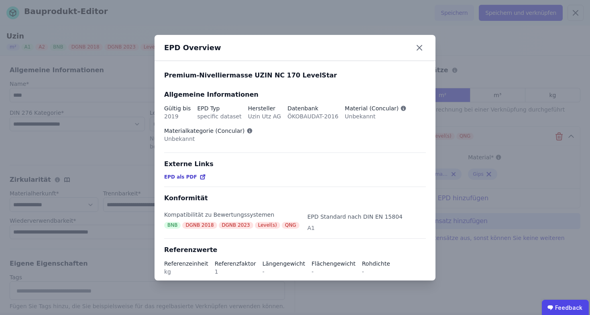
click at [178, 174] on span "EPD als PDF" at bounding box center [180, 177] width 33 height 6
click at [385, 21] on div "EPD Overview Premium-Nivelliermasse UZIN NC 170 LevelStar Allgemeine Informatio…" at bounding box center [295, 157] width 590 height 315
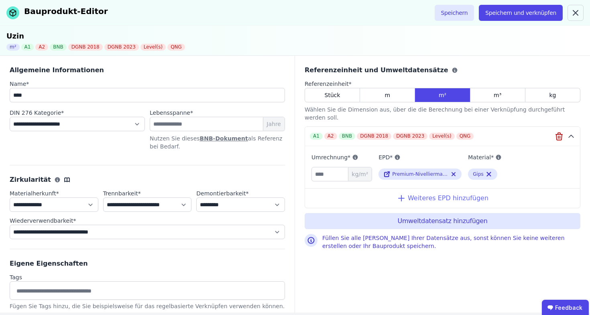
click at [438, 191] on div "Weiteres EPD hinzufügen" at bounding box center [442, 198] width 275 height 20
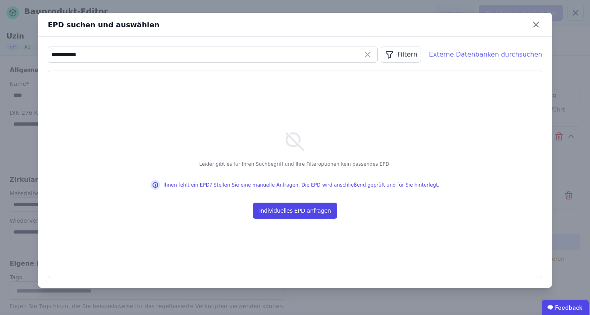
click at [477, 52] on div "Externe Datenbanken durchsuchen" at bounding box center [485, 55] width 113 height 10
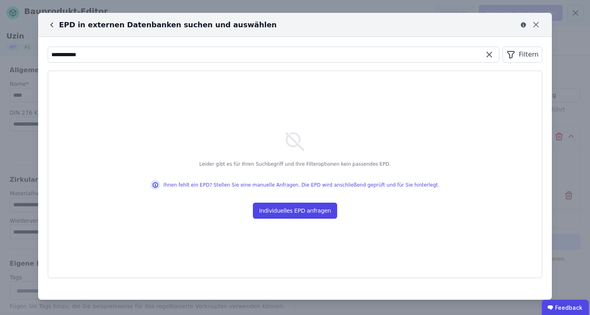
click at [66, 56] on input "**********" at bounding box center [273, 54] width 450 height 14
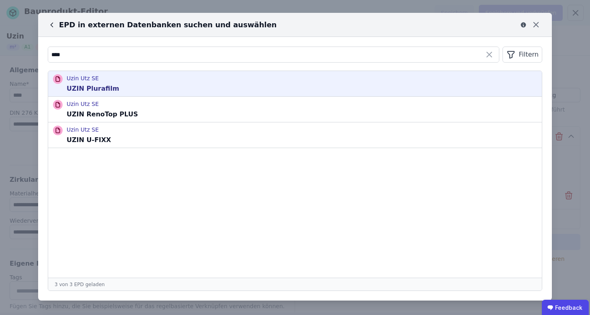
click at [160, 87] on div "Uzin Utz SE UZIN Plurafilm" at bounding box center [294, 83] width 493 height 25
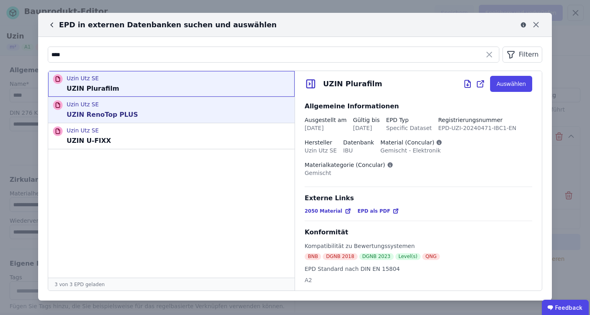
click at [167, 108] on div "Uzin Utz SE UZIN RenoTop PLUS" at bounding box center [171, 110] width 246 height 26
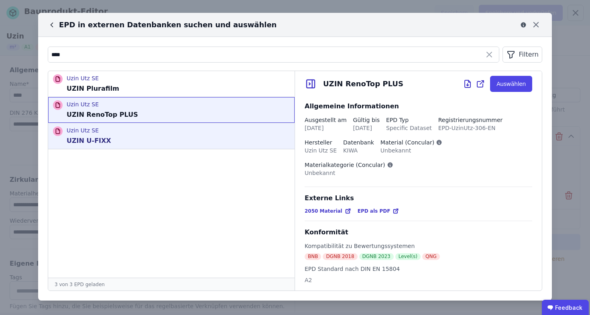
click at [165, 130] on div "Uzin Utz SE UZIN U-FIXX" at bounding box center [171, 136] width 246 height 26
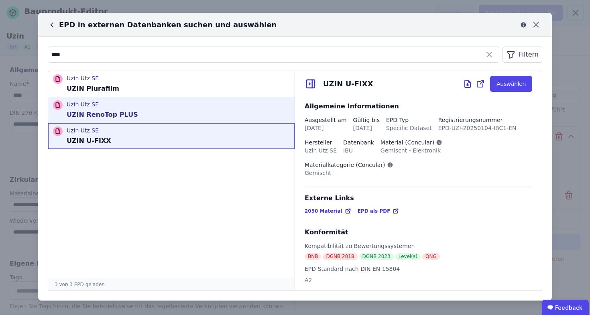
click at [166, 105] on div "Uzin Utz SE UZIN RenoTop PLUS" at bounding box center [171, 110] width 246 height 26
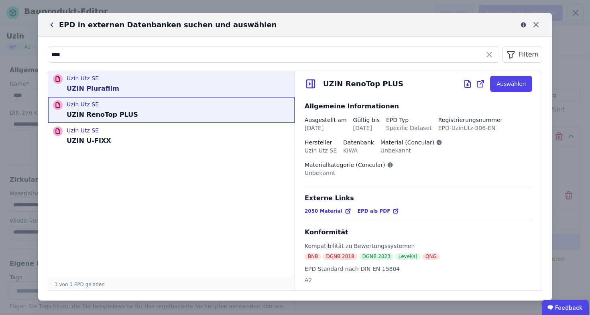
click at [170, 93] on div "Uzin Utz SE UZIN Plurafilm" at bounding box center [171, 84] width 246 height 26
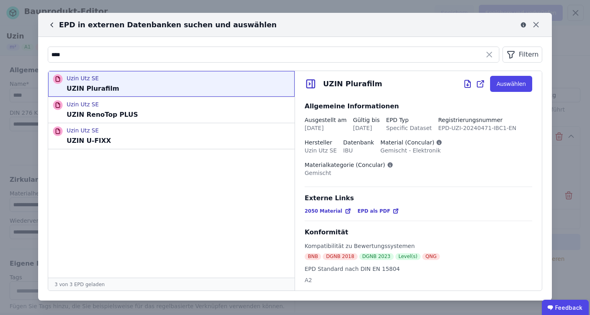
click at [54, 24] on icon at bounding box center [52, 25] width 8 height 8
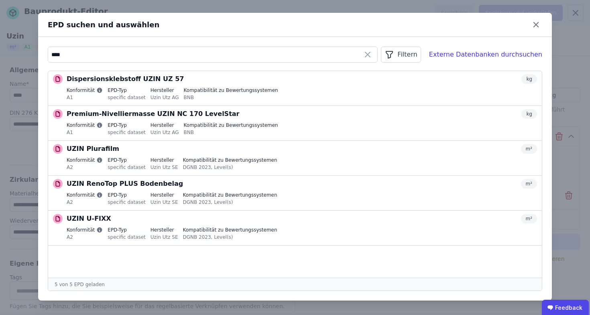
drag, startPoint x: 54, startPoint y: 24, endPoint x: 241, endPoint y: 38, distance: 187.4
click at [241, 38] on div "**** Filtern Externe Datenbanken durchsuchen Dispersionsklebstoff UZIN UZ 57 kg…" at bounding box center [294, 169] width 513 height 264
click at [75, 56] on input "****" at bounding box center [212, 54] width 329 height 14
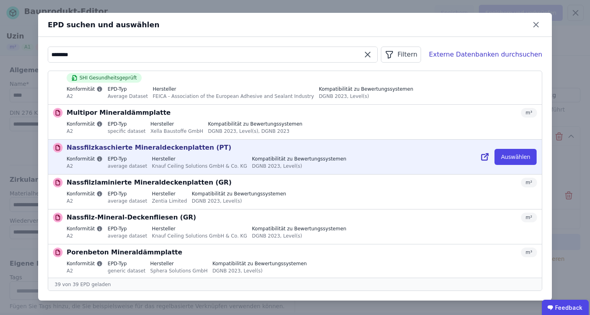
scroll to position [181, 0]
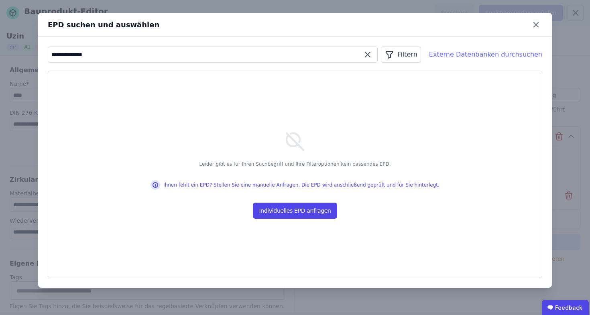
type input "**********"
click at [504, 58] on div "Externe Datenbanken durchsuchen" at bounding box center [485, 55] width 113 height 10
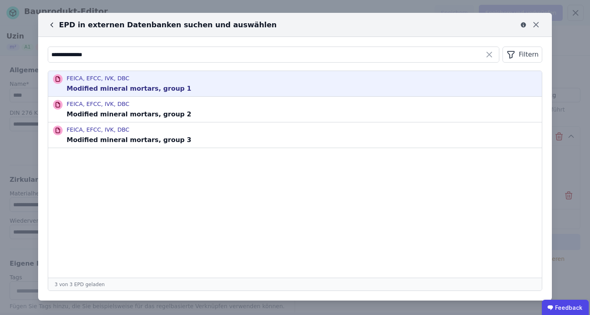
click at [179, 87] on div "FEICA, EFCC, IVK, DBC Modified mineral mortars, group 1" at bounding box center [294, 83] width 493 height 25
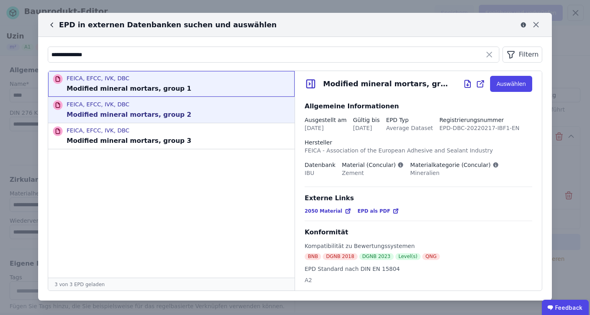
click at [177, 102] on div "FEICA, EFCC, IVK, DBC Modified mineral mortars, group 2" at bounding box center [171, 110] width 246 height 26
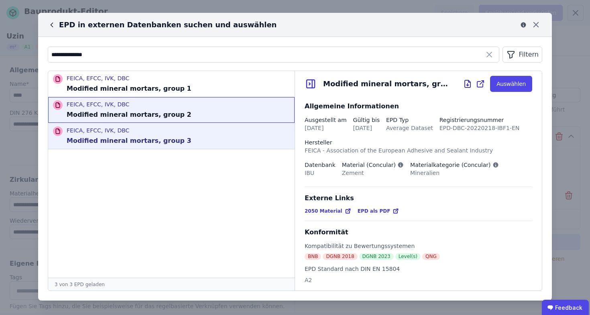
click at [179, 128] on div "FEICA, EFCC, IVK, DBC Modified mineral mortars, group 3" at bounding box center [171, 136] width 246 height 26
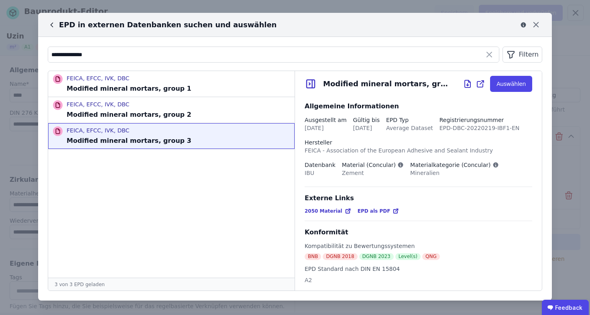
select select "**********"
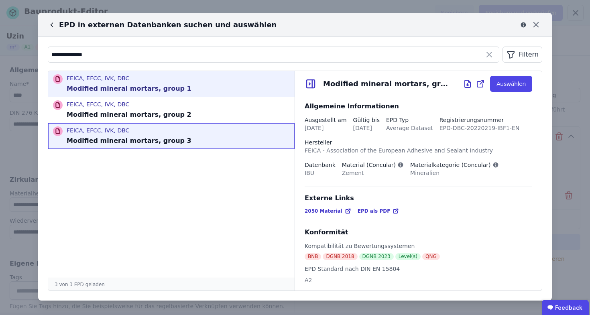
click at [191, 90] on div "FEICA, EFCC, IVK, DBC Modified mineral mortars, group 1" at bounding box center [171, 84] width 246 height 26
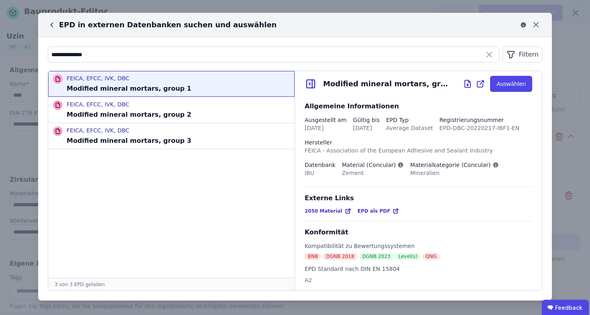
click at [334, 209] on span "2050 Material" at bounding box center [323, 211] width 38 height 6
click at [370, 210] on span "EPD als PDF" at bounding box center [373, 211] width 33 height 6
drag, startPoint x: 324, startPoint y: 84, endPoint x: 406, endPoint y: 84, distance: 81.8
click at [406, 84] on div "Modified mineral mortars, group 1" at bounding box center [387, 83] width 128 height 11
copy div "Modified mineral mortars"
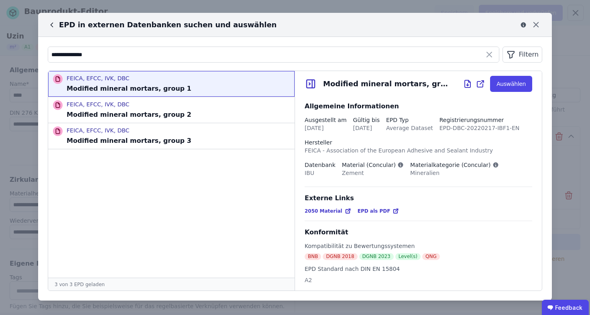
click at [191, 196] on ul "FEICA, EFCC, IVK, DBC Modified mineral mortars, group 1 FEICA, EFCC, IVK, DBC M…" at bounding box center [171, 174] width 246 height 207
click at [53, 24] on icon at bounding box center [52, 25] width 8 height 8
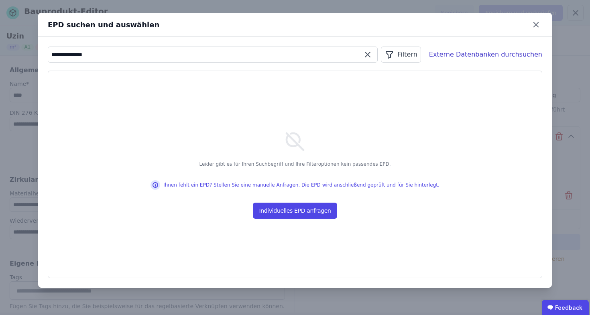
drag, startPoint x: 104, startPoint y: 55, endPoint x: 32, endPoint y: 52, distance: 71.8
click at [32, 52] on div "**********" at bounding box center [295, 157] width 590 height 315
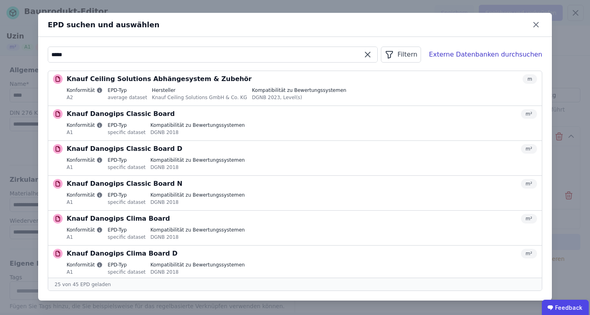
click at [172, 57] on input "*****" at bounding box center [212, 54] width 329 height 14
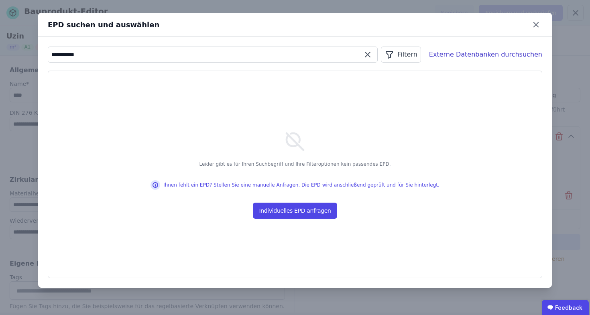
drag, startPoint x: 258, startPoint y: 57, endPoint x: 59, endPoint y: 50, distance: 199.1
click at [59, 50] on input "**********" at bounding box center [212, 54] width 329 height 14
click at [456, 55] on div "Externe Datenbanken durchsuchen" at bounding box center [485, 55] width 113 height 10
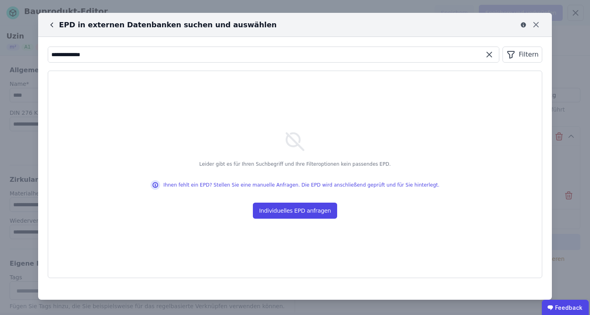
drag, startPoint x: 142, startPoint y: 57, endPoint x: 55, endPoint y: 53, distance: 87.6
click at [55, 53] on input "**********" at bounding box center [273, 54] width 450 height 14
click at [65, 55] on input "**********" at bounding box center [273, 54] width 450 height 14
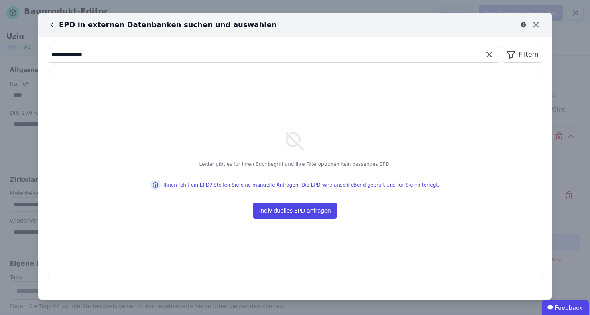
type input "**********"
click at [55, 23] on icon at bounding box center [52, 25] width 8 height 8
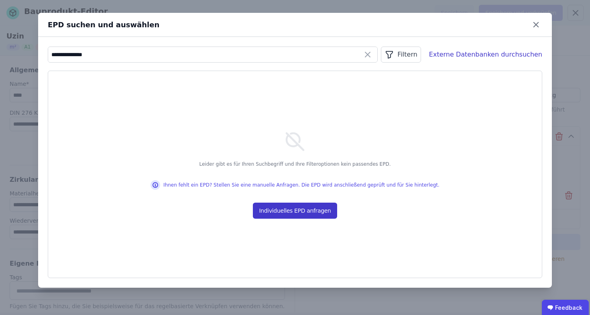
click at [307, 215] on button "Individuelles EPD anfragen" at bounding box center [295, 211] width 85 height 16
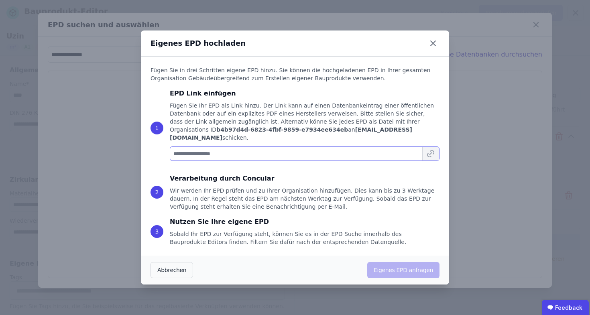
paste input "**********"
drag, startPoint x: 257, startPoint y: 151, endPoint x: 138, endPoint y: 149, distance: 119.1
click at [138, 149] on div "**********" at bounding box center [295, 157] width 590 height 315
type input "**********"
click at [431, 50] on icon at bounding box center [432, 43] width 13 height 13
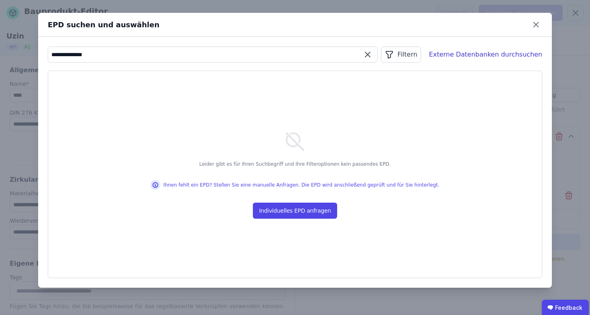
click at [156, 61] on input "**********" at bounding box center [212, 54] width 329 height 14
click at [157, 60] on input "**********" at bounding box center [212, 54] width 329 height 14
click at [157, 59] on input "**********" at bounding box center [212, 54] width 329 height 14
click at [156, 57] on input "**********" at bounding box center [212, 54] width 329 height 14
click at [156, 56] on input "**********" at bounding box center [212, 54] width 329 height 14
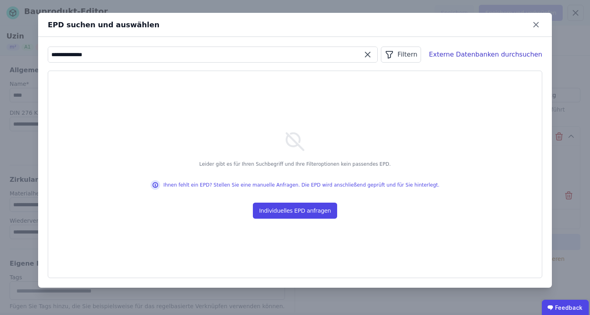
click at [156, 56] on input "**********" at bounding box center [212, 54] width 329 height 14
paste input "**********"
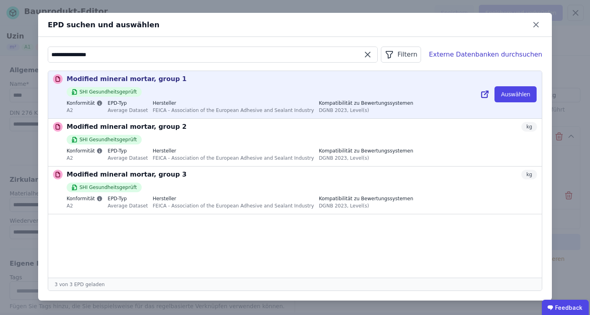
type input "**********"
click at [180, 85] on div "SHI Gesundheitsgeprüft" at bounding box center [302, 90] width 470 height 13
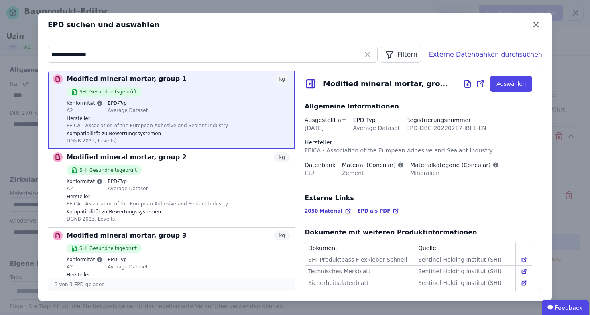
click at [378, 211] on span "EPD als PDF" at bounding box center [373, 211] width 33 height 6
click at [489, 44] on div "**********" at bounding box center [294, 169] width 513 height 264
click at [483, 50] on div "Externe Datenbanken durchsuchen" at bounding box center [485, 55] width 113 height 10
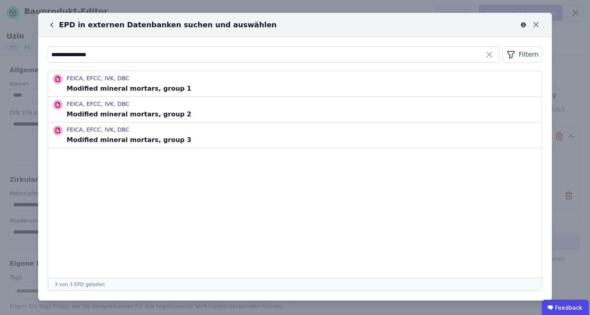
click at [53, 28] on icon at bounding box center [52, 25] width 8 height 8
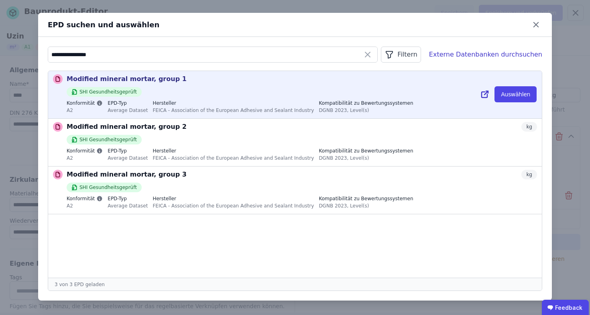
click at [279, 104] on label "Hersteller" at bounding box center [232, 103] width 161 height 6
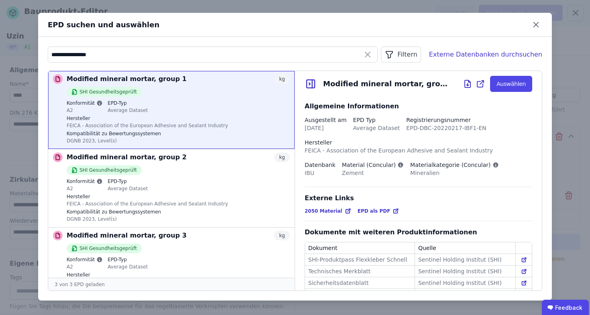
click at [392, 211] on icon at bounding box center [395, 211] width 6 height 6
click at [519, 85] on button "Auswählen" at bounding box center [511, 84] width 42 height 16
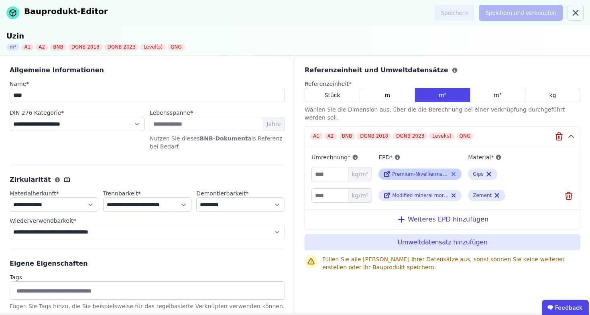
click at [453, 172] on icon at bounding box center [453, 173] width 3 height 3
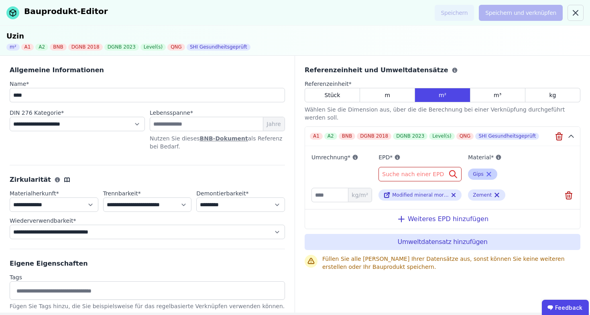
click at [489, 172] on icon at bounding box center [489, 174] width 4 height 4
click at [420, 172] on div "Suche nach einer EPD" at bounding box center [419, 174] width 83 height 14
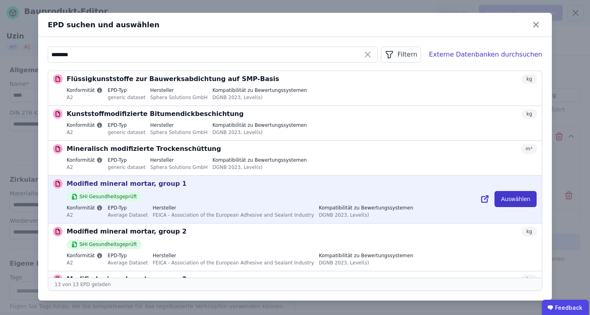
type input "********"
click at [509, 200] on button "Auswählen" at bounding box center [515, 199] width 42 height 16
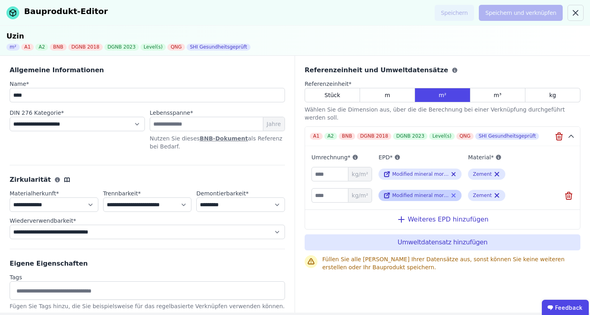
click at [453, 194] on icon at bounding box center [453, 195] width 3 height 3
click at [498, 191] on icon at bounding box center [496, 196] width 7 height 10
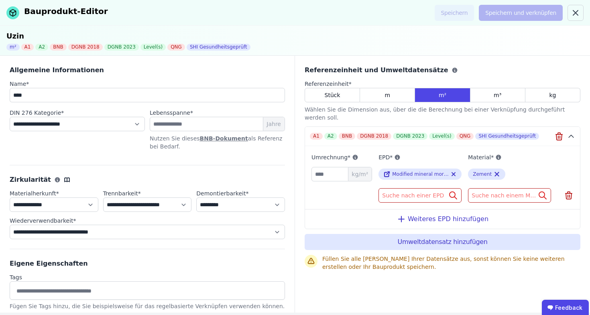
click at [563, 188] on div at bounding box center [565, 195] width 16 height 14
click at [567, 193] on icon at bounding box center [568, 193] width 6 height 0
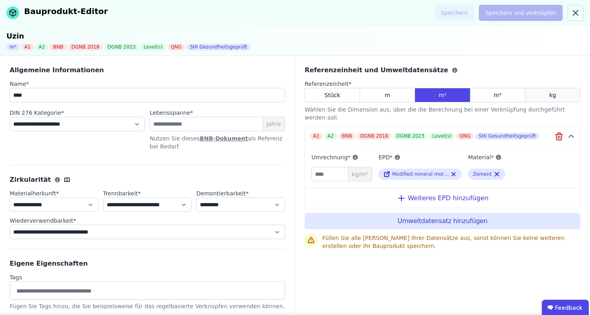
click at [553, 98] on span "kg" at bounding box center [552, 95] width 7 height 8
click at [347, 167] on input "number" at bounding box center [341, 174] width 61 height 14
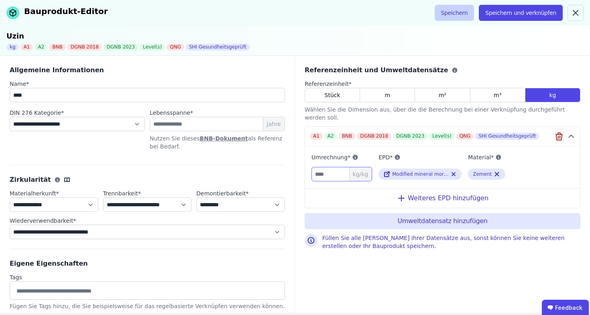
type input "*"
click at [460, 7] on button "Speichern" at bounding box center [454, 13] width 40 height 16
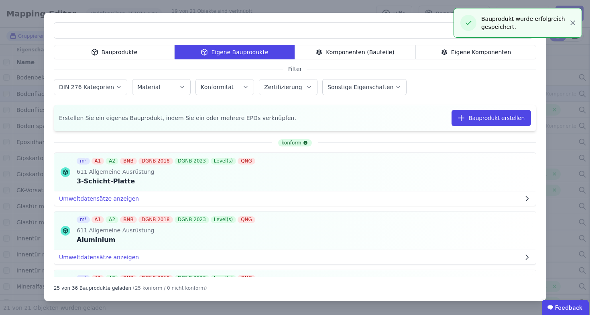
click at [369, 10] on div "Bauprodukte Eigene Bauprodukte Komponenten (Bauteile) Eigene Komponenten Filter…" at bounding box center [295, 157] width 590 height 315
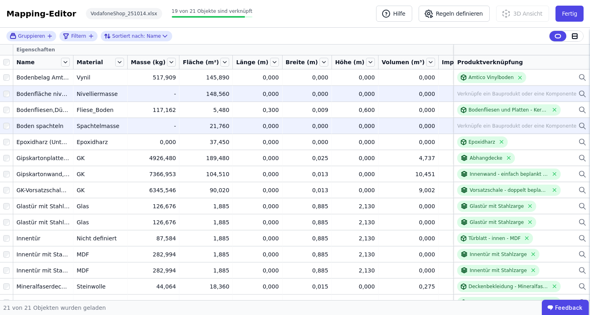
click at [571, 126] on div "Verknüpfe ein Bauprodukt oder eine Komponente" at bounding box center [521, 126] width 129 height 10
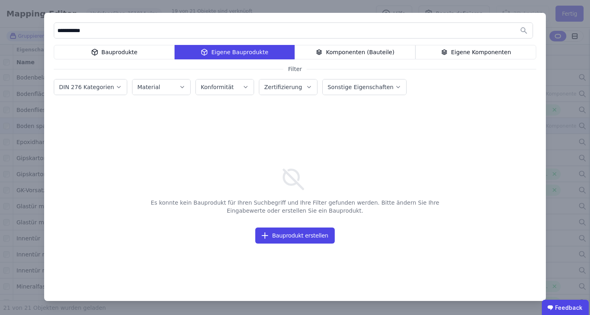
type input "**********"
click at [150, 54] on div "Bauprodukte" at bounding box center [114, 52] width 121 height 14
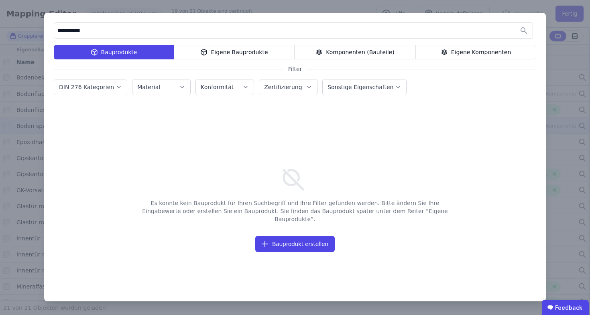
click at [374, 54] on div "Komponenten (Bauteile)" at bounding box center [354, 52] width 121 height 14
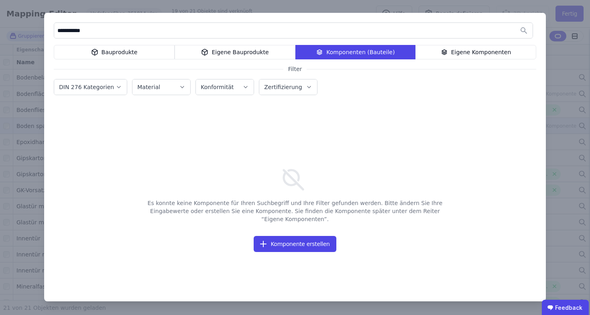
click at [462, 49] on div "Eigene Komponenten" at bounding box center [475, 52] width 121 height 14
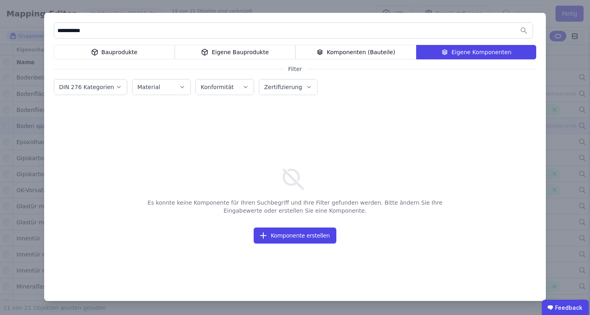
click at [133, 60] on div "**********" at bounding box center [294, 157] width 501 height 288
click at [134, 53] on div "Bauprodukte" at bounding box center [114, 52] width 121 height 14
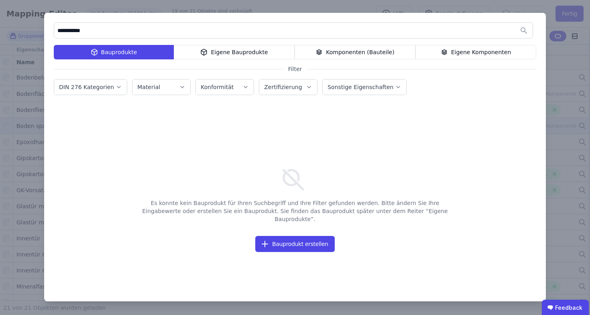
click at [117, 24] on input "**********" at bounding box center [293, 30] width 478 height 14
click at [438, 6] on div "**********" at bounding box center [295, 157] width 590 height 315
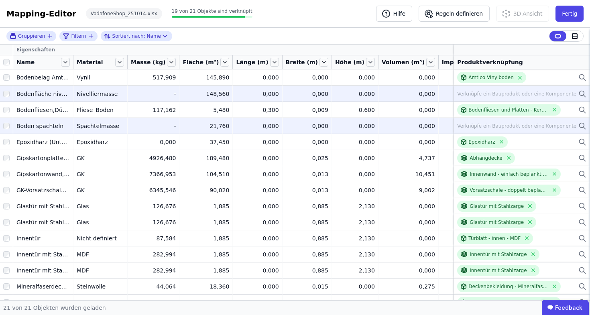
click at [579, 93] on icon at bounding box center [581, 93] width 5 height 5
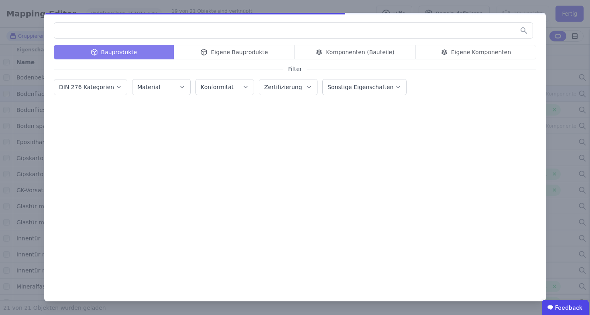
click at [239, 41] on div at bounding box center [295, 31] width 482 height 19
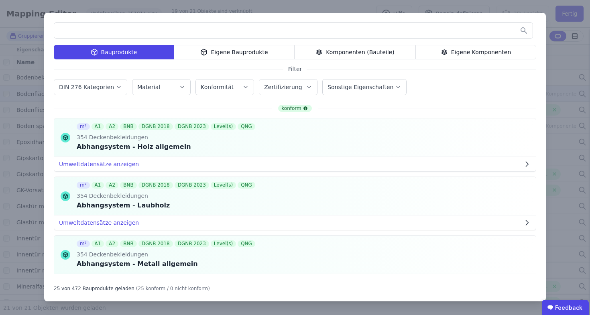
click at [239, 53] on div "Eigene Bauprodukte" at bounding box center [234, 52] width 121 height 14
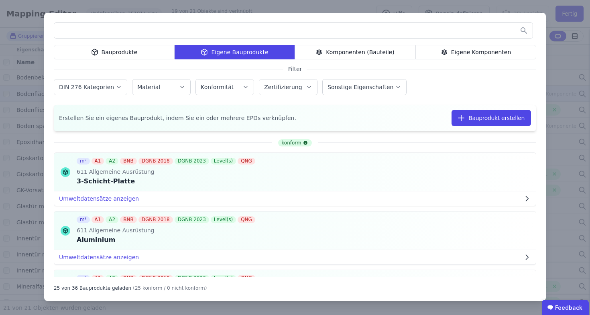
click at [262, 29] on input "text" at bounding box center [293, 30] width 478 height 14
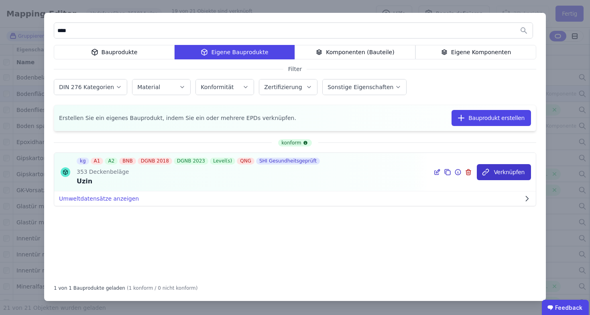
drag, startPoint x: 262, startPoint y: 29, endPoint x: 496, endPoint y: 178, distance: 278.0
click at [496, 178] on div "kg A1 A2 BNB DGNB 2018 DGNB 2023 Level(s) QNG SHI Gesundheitsgeprüft 353 Decken…" at bounding box center [294, 172] width 481 height 39
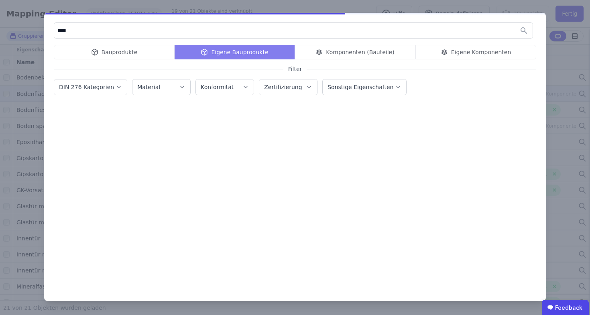
click at [499, 177] on div at bounding box center [295, 205] width 482 height 142
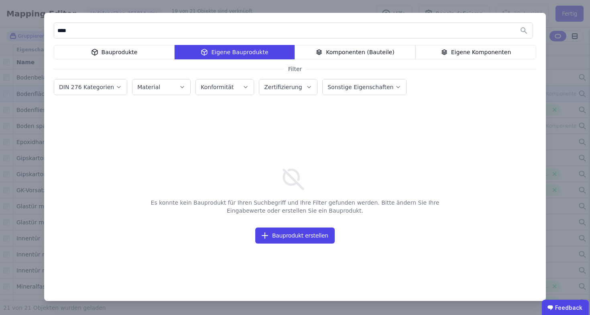
click at [383, 32] on input "****" at bounding box center [293, 30] width 478 height 14
type input "****"
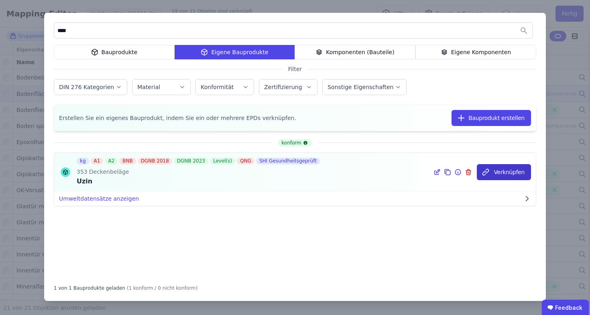
click at [518, 175] on button "Verknüpfen" at bounding box center [504, 172] width 54 height 16
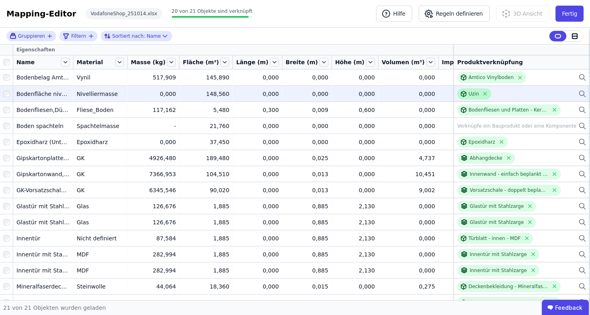
click at [470, 94] on div "Uzin" at bounding box center [473, 94] width 10 height 6
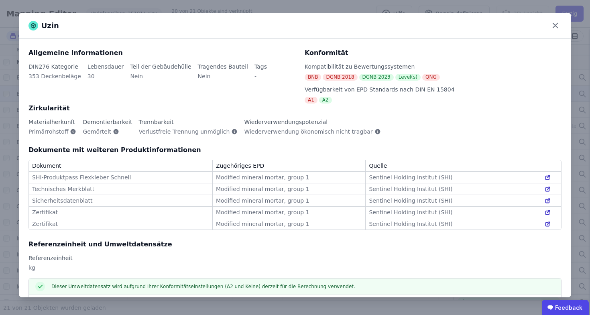
scroll to position [51, 0]
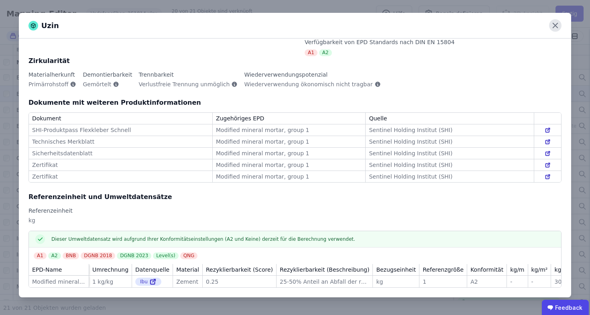
click at [556, 24] on icon at bounding box center [555, 25] width 12 height 12
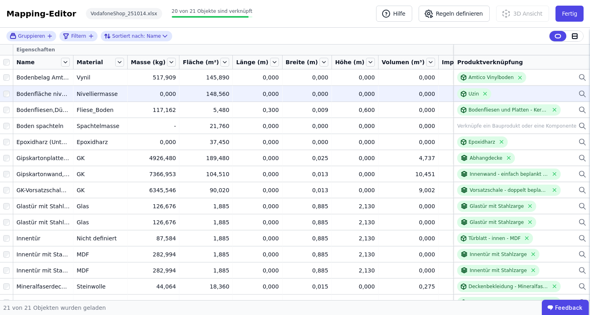
click at [578, 93] on icon at bounding box center [582, 94] width 8 height 10
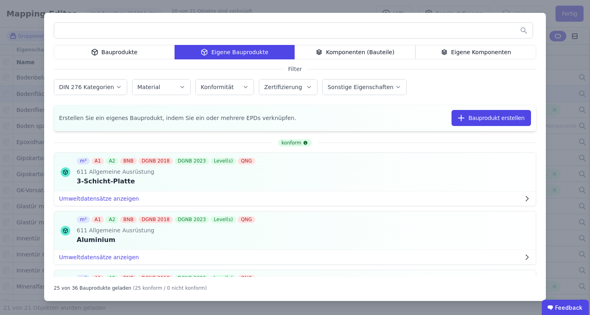
click at [315, 27] on input "text" at bounding box center [293, 30] width 478 height 14
type input "****"
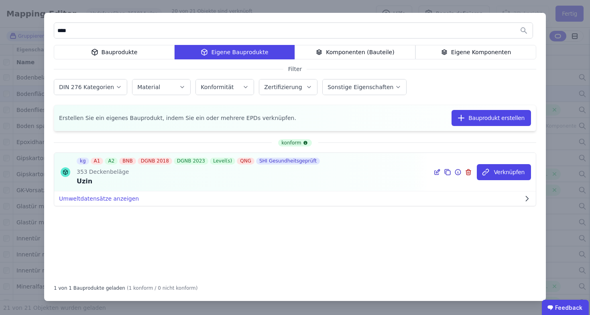
click at [437, 172] on icon at bounding box center [436, 172] width 7 height 10
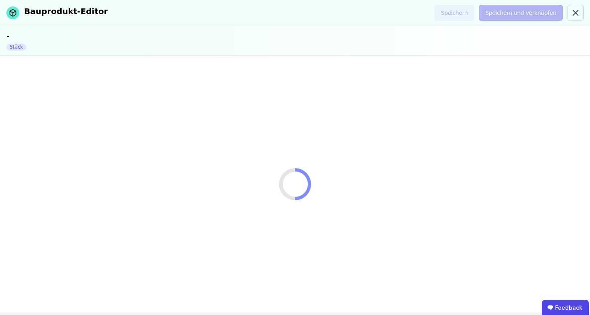
select select "**********"
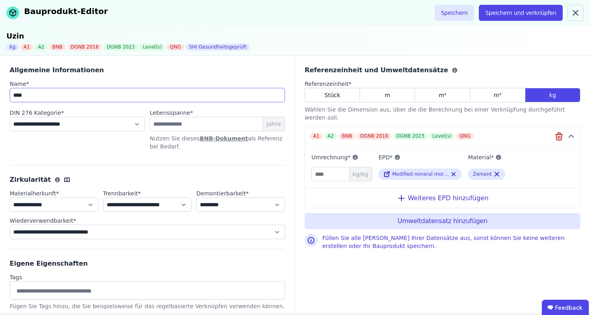
click at [168, 98] on input "****" at bounding box center [147, 95] width 275 height 14
type input "**********"
click at [447, 92] on div "m²" at bounding box center [442, 95] width 55 height 14
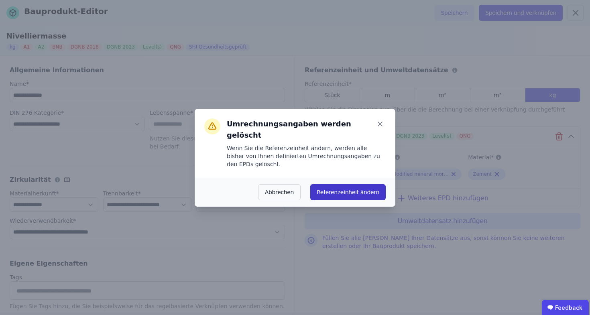
click at [331, 194] on button "Referenzeinheit ändern" at bounding box center [347, 192] width 75 height 16
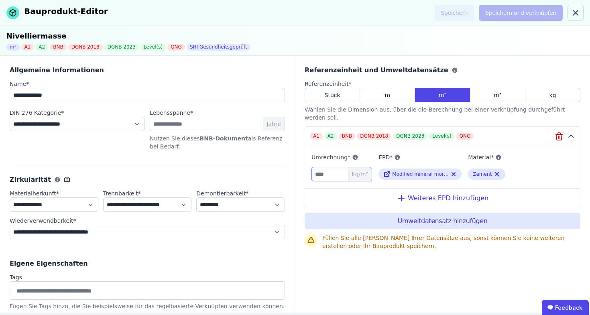
click at [322, 167] on input "number" at bounding box center [341, 174] width 61 height 14
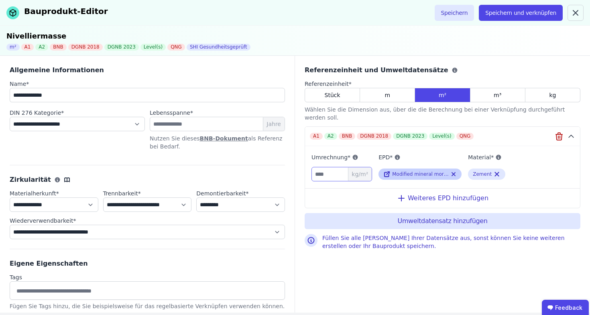
type input "***"
click at [387, 169] on icon at bounding box center [386, 174] width 7 height 10
click at [461, 12] on button "Speichern" at bounding box center [454, 13] width 40 height 16
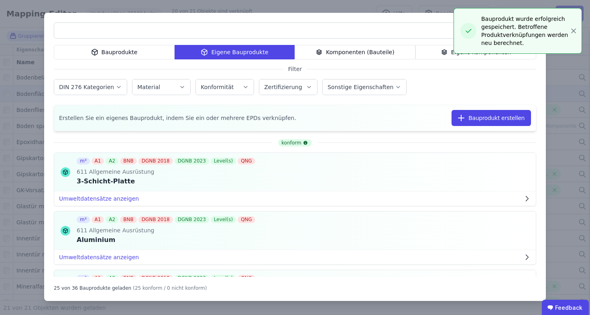
click at [358, 7] on div "Bauprodukte Eigene Bauprodukte Komponenten (Bauteile) Eigene Komponenten Filter…" at bounding box center [295, 157] width 590 height 315
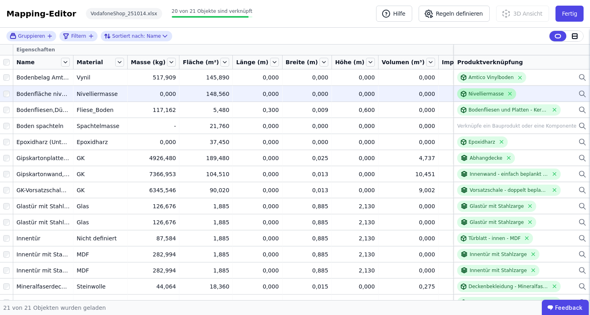
click at [463, 93] on icon at bounding box center [464, 92] width 2 height 1
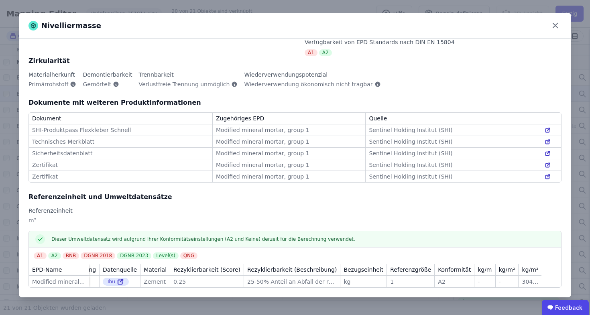
scroll to position [0, 29]
click at [525, 278] on div "3041.012658227848" at bounding box center [533, 282] width 16 height 8
click at [513, 253] on div "A1 A2 BNB DGNB 2018 DGNB 2023 Level(s) QNG" at bounding box center [297, 255] width 527 height 7
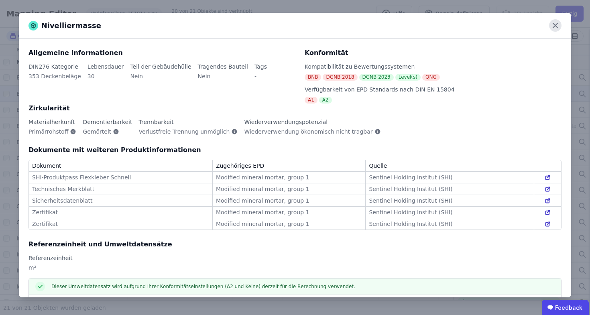
click at [552, 22] on icon at bounding box center [555, 25] width 12 height 12
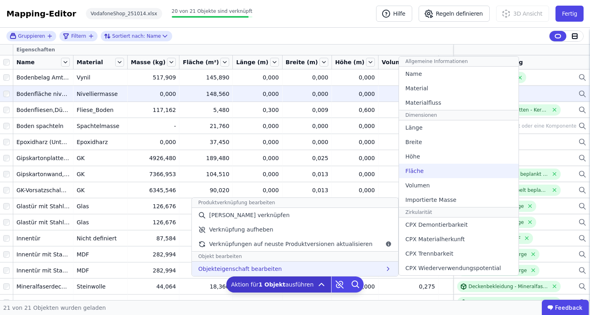
click at [411, 178] on div "Fläche" at bounding box center [459, 171] width 120 height 14
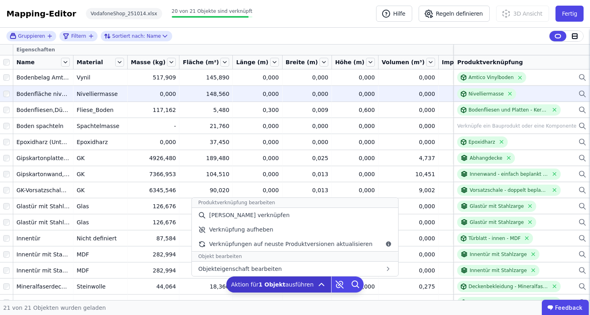
click at [319, 287] on icon at bounding box center [321, 285] width 10 height 10
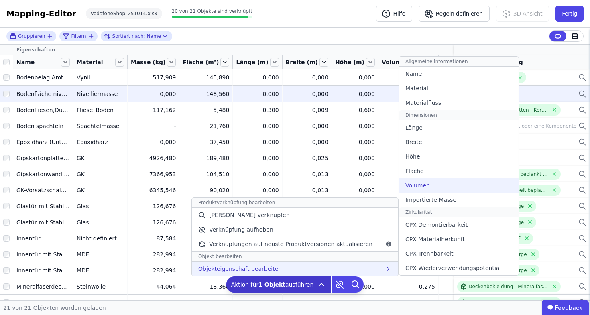
click at [427, 188] on div "Volumen" at bounding box center [459, 185] width 120 height 14
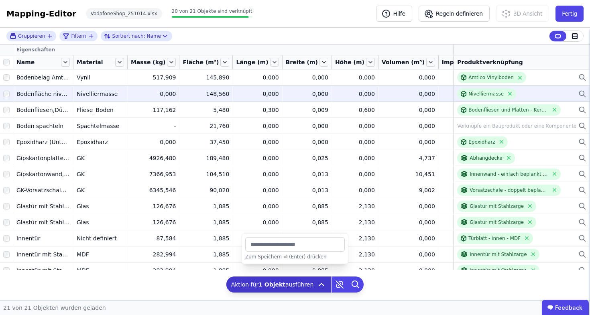
type input "*****"
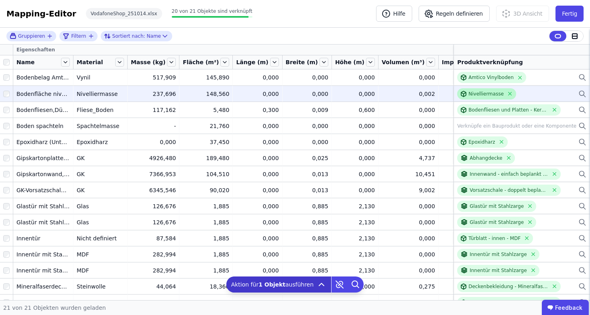
click at [482, 97] on div "Nivelliermasse" at bounding box center [486, 93] width 59 height 11
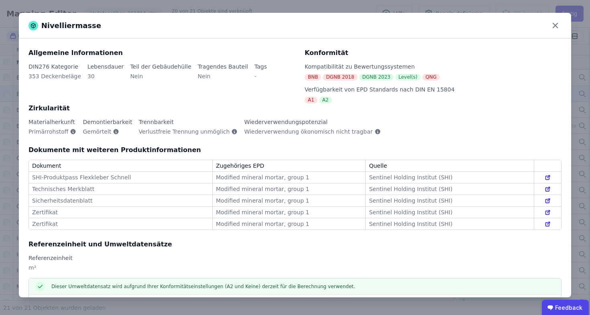
scroll to position [51, 0]
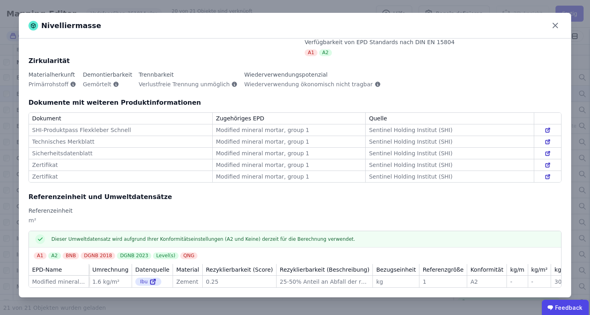
click at [354, 10] on div "Nivelliermasse Allgemeine Informationen DIN276 Kategorie 353 Deckenbeläge Leben…" at bounding box center [295, 157] width 590 height 315
click at [311, 10] on div "Nivelliermasse Allgemeine Informationen DIN276 Kategorie 353 Deckenbeläge Leben…" at bounding box center [295, 157] width 590 height 315
click at [552, 26] on icon at bounding box center [555, 25] width 12 height 12
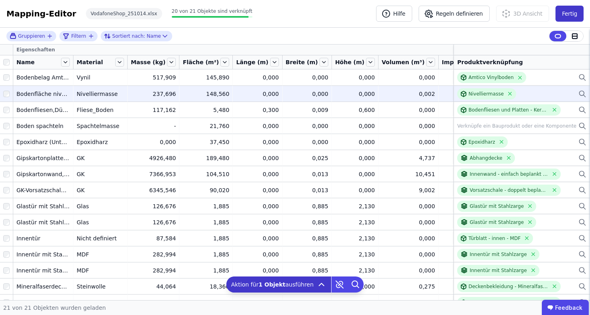
click at [572, 12] on button "Fertig" at bounding box center [569, 14] width 28 height 16
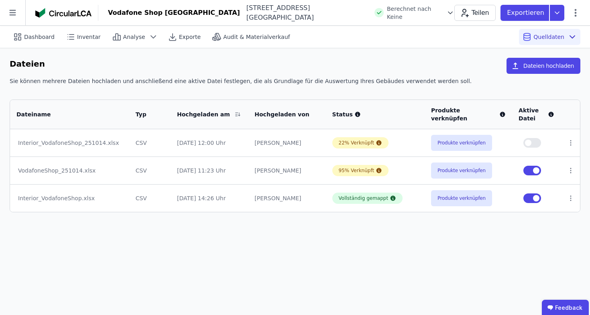
click at [530, 201] on button "button" at bounding box center [532, 198] width 18 height 10
click at [541, 196] on div at bounding box center [532, 198] width 18 height 10
click at [531, 147] on button "button" at bounding box center [532, 143] width 18 height 10
click at [470, 142] on button "Produkte verknüpfen" at bounding box center [461, 143] width 61 height 16
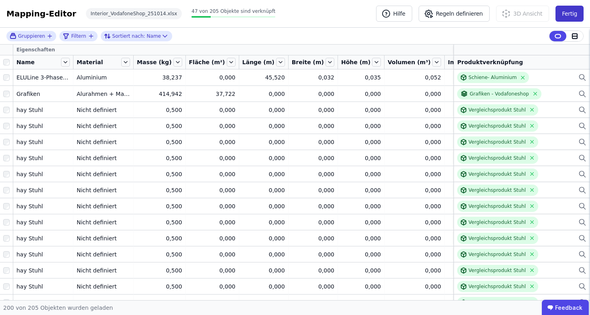
click at [562, 12] on button "Fertig" at bounding box center [569, 14] width 28 height 16
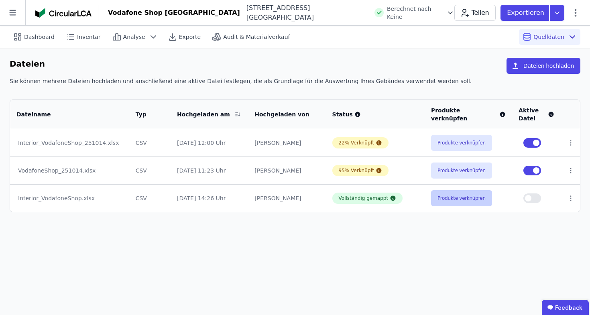
click at [437, 203] on button "Produkte verknüpfen" at bounding box center [461, 198] width 61 height 16
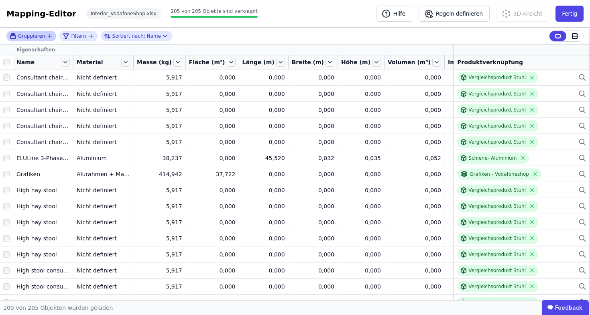
click at [44, 37] on span "Gruppieren" at bounding box center [31, 36] width 27 height 6
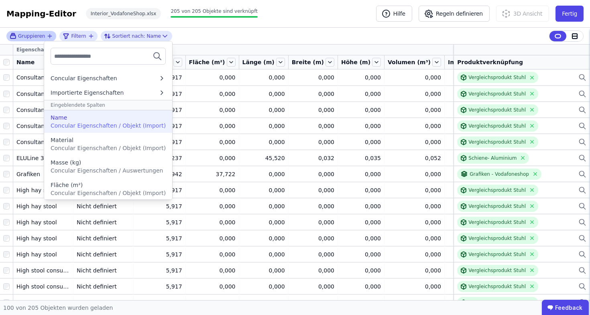
click at [134, 122] on span "Concular Eigenschaften / Objekt (Import)" at bounding box center [108, 125] width 115 height 6
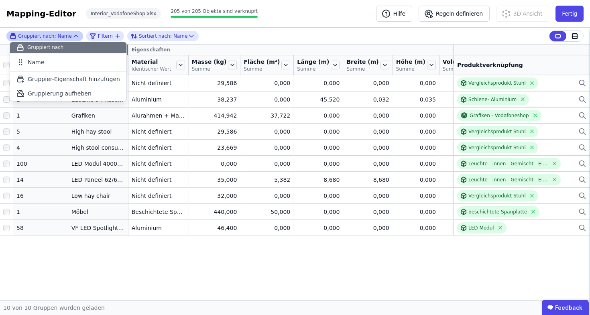
click at [85, 272] on div "Gruppier-Eigenschaften Eigenschaften Anzahl Objekte Name Material Identischer W…" at bounding box center [295, 173] width 590 height 256
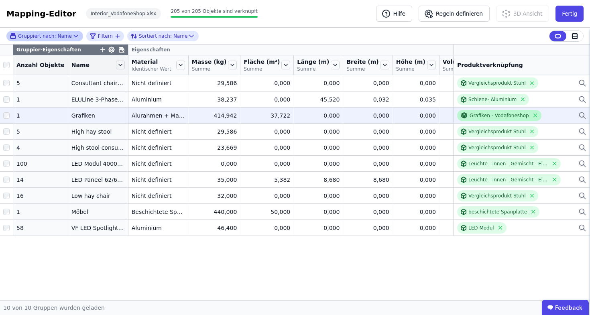
click at [489, 119] on div "Grafiken - Vodafoneshop" at bounding box center [498, 115] width 59 height 6
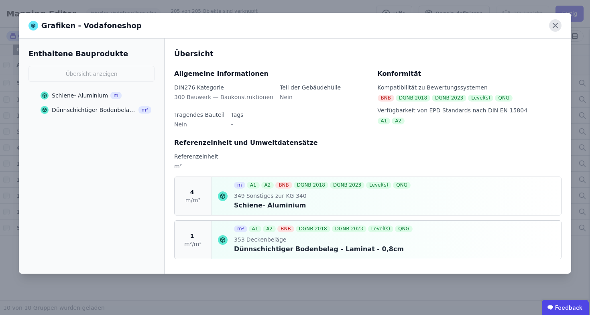
click at [554, 30] on icon at bounding box center [555, 25] width 12 height 12
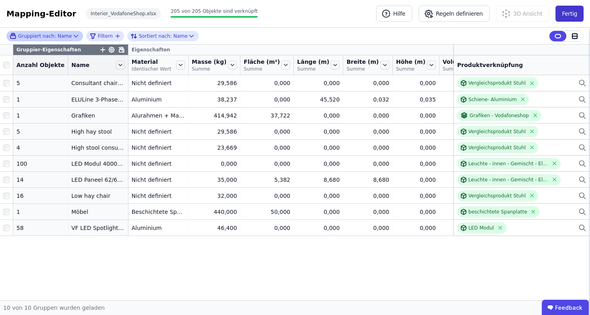
click at [576, 11] on button "Fertig" at bounding box center [569, 14] width 28 height 16
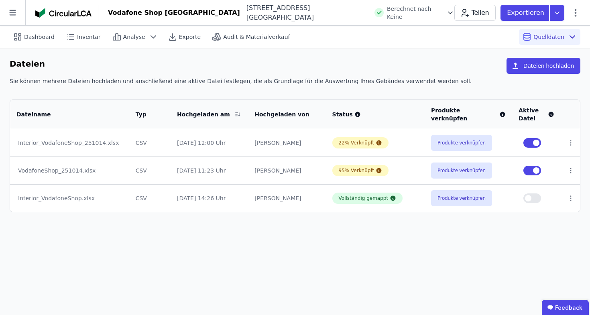
click at [469, 134] on td "Produkte verknüpfen" at bounding box center [467, 142] width 87 height 27
click at [468, 142] on button "Produkte verknüpfen" at bounding box center [461, 143] width 61 height 16
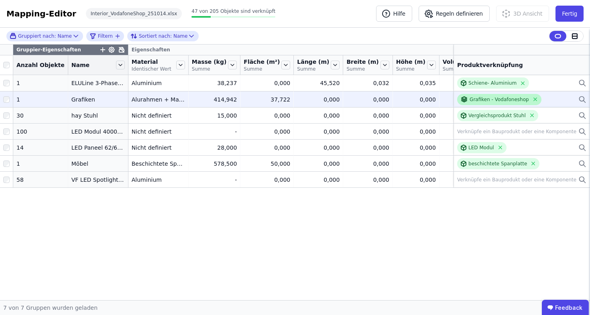
click at [516, 103] on div "Grafiken - Vodafoneshop" at bounding box center [498, 99] width 59 height 6
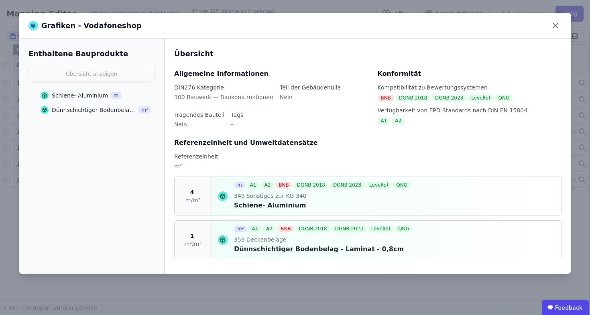
click at [199, 199] on div "4 m/m²" at bounding box center [192, 196] width 37 height 38
click at [100, 97] on div "Schiene- Aluminium" at bounding box center [80, 95] width 56 height 8
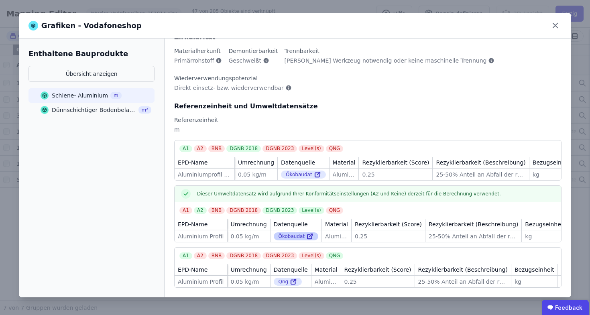
scroll to position [115, 0]
click at [124, 114] on div "Dünnschichtiger Bodenbelag - Laminat - 0,8cm" at bounding box center [94, 110] width 84 height 8
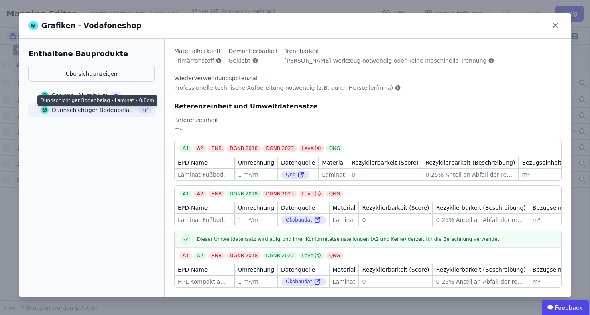
click at [124, 110] on div "Dünnschichtiger Bodenbelag - Laminat - 0,8cm" at bounding box center [94, 110] width 84 height 8
click at [91, 110] on div "Dünnschichtiger Bodenbelag - Laminat - 0,8cm" at bounding box center [94, 110] width 84 height 8
click at [315, 280] on icon at bounding box center [317, 282] width 4 height 4
click at [86, 95] on div "Schiene- Aluminium" at bounding box center [80, 95] width 56 height 8
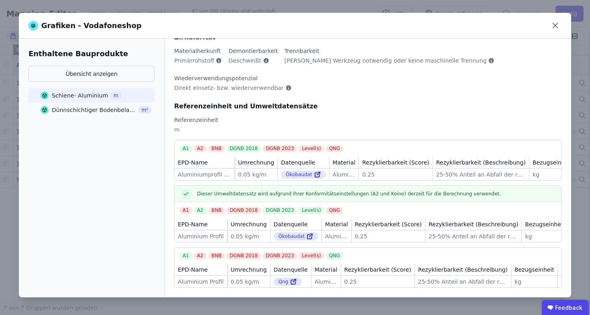
scroll to position [0, 0]
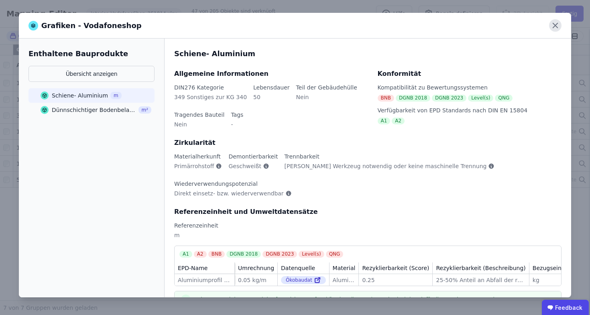
click at [552, 24] on icon at bounding box center [555, 25] width 12 height 12
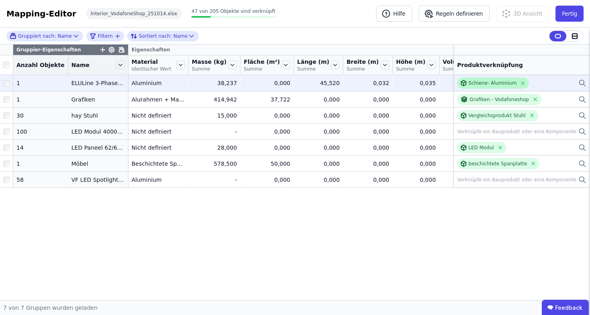
click at [486, 89] on div "Schiene- Aluminium" at bounding box center [493, 82] width 72 height 11
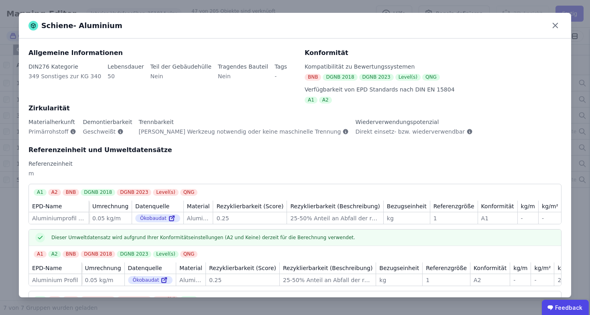
scroll to position [53, 0]
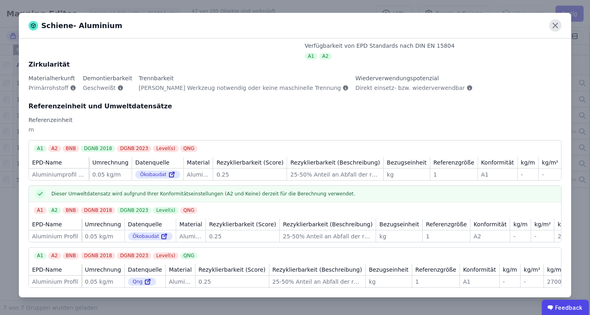
click at [553, 26] on icon at bounding box center [555, 25] width 12 height 12
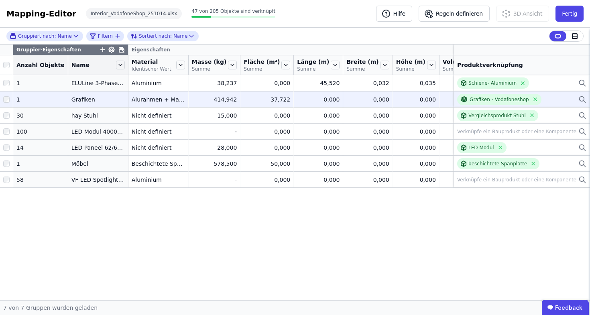
click at [582, 101] on icon at bounding box center [581, 98] width 5 height 5
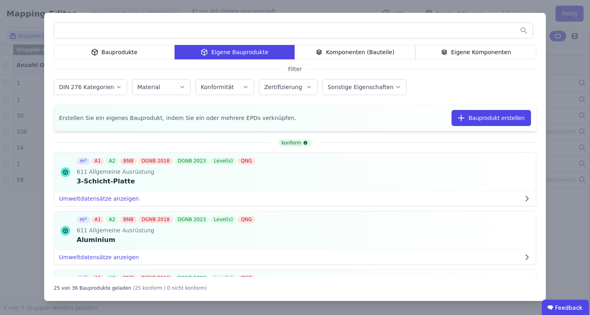
click at [462, 57] on div "Eigene Komponenten" at bounding box center [475, 52] width 121 height 14
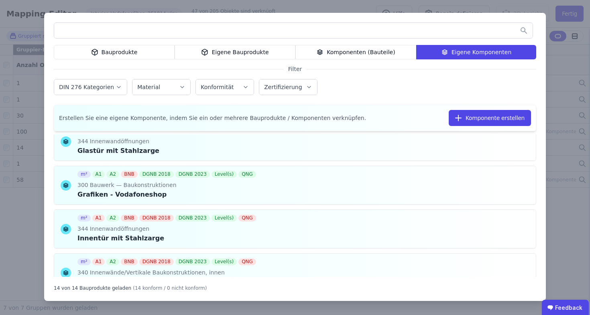
scroll to position [381, 0]
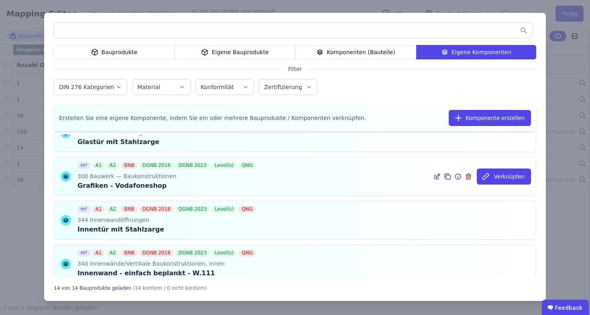
click at [433, 176] on icon at bounding box center [436, 177] width 7 height 10
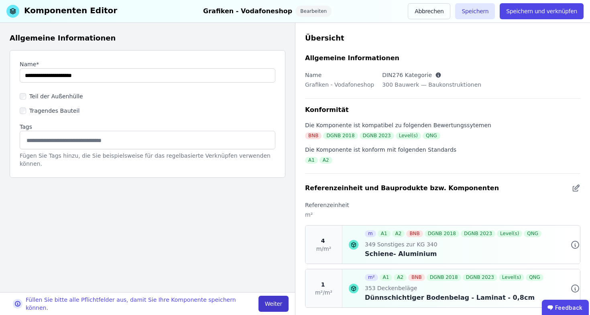
click at [280, 304] on button "Weiter" at bounding box center [273, 304] width 30 height 16
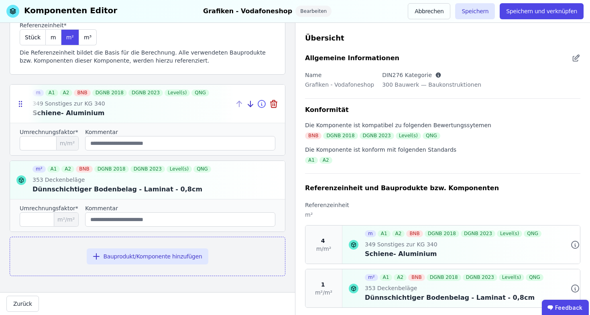
scroll to position [73, 0]
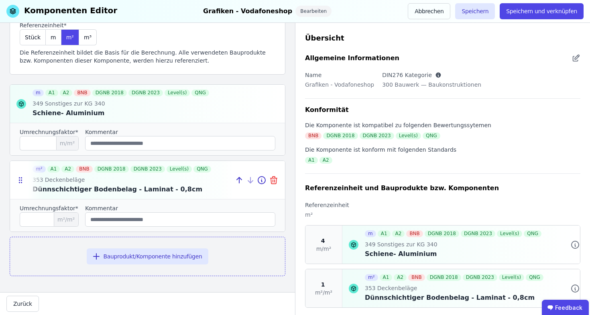
click at [269, 183] on icon at bounding box center [274, 180] width 10 height 10
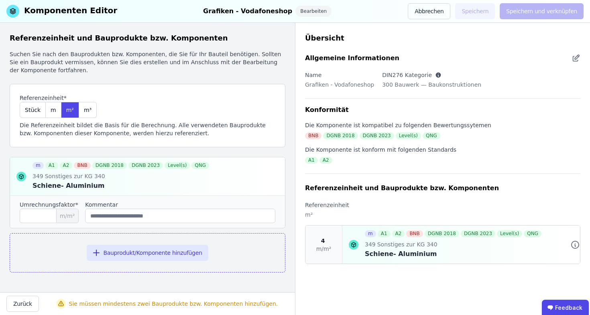
scroll to position [0, 0]
click at [133, 247] on button "Bauprodukt/Komponente hinzufügen" at bounding box center [148, 253] width 122 height 16
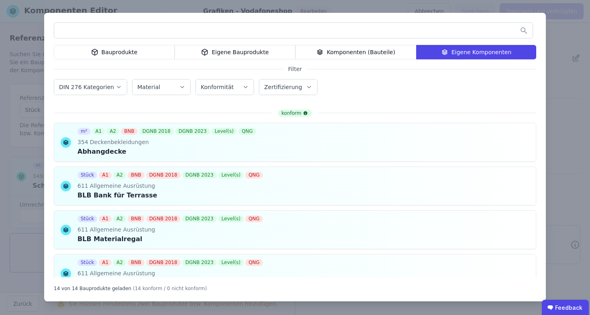
click at [124, 41] on div at bounding box center [295, 31] width 482 height 19
click at [125, 50] on div "Bauprodukte" at bounding box center [114, 52] width 121 height 14
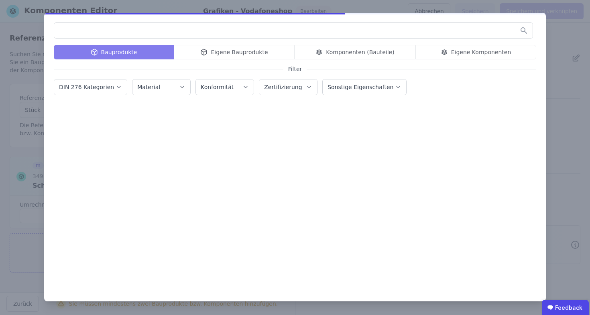
click at [152, 25] on input "text" at bounding box center [293, 30] width 478 height 14
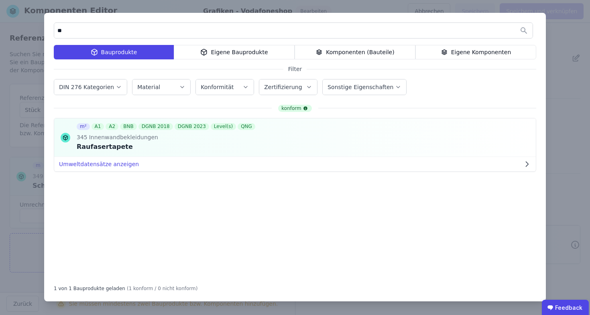
type input "*"
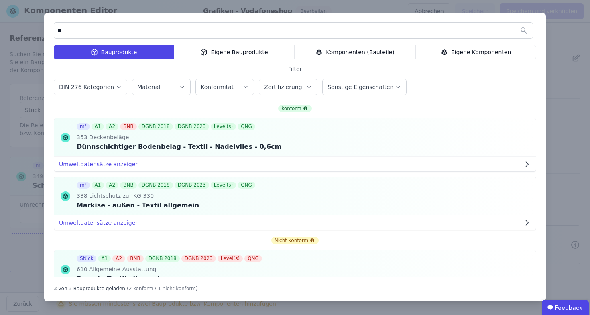
type input "*"
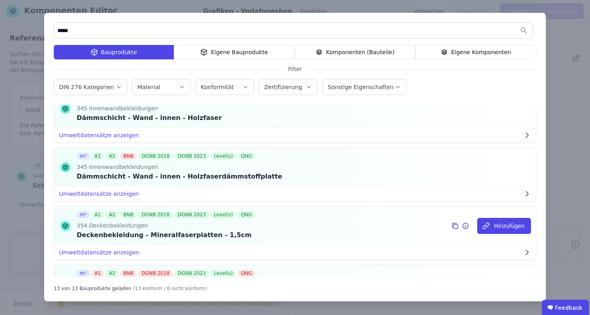
scroll to position [576, 0]
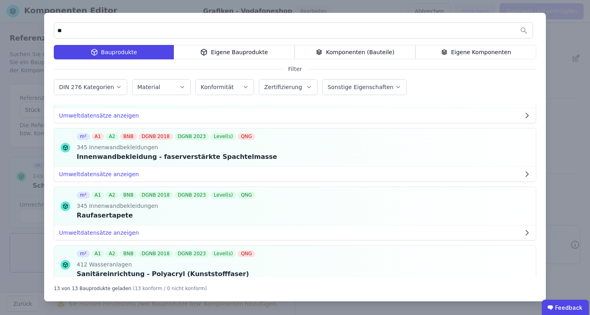
type input "*"
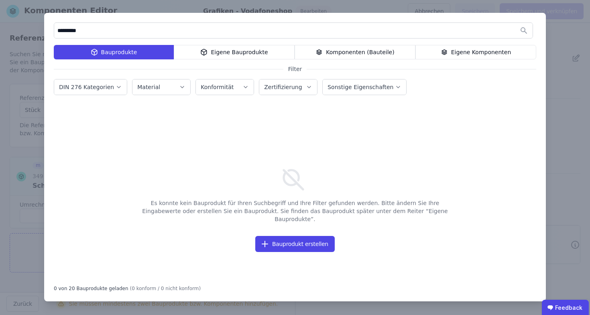
drag, startPoint x: 188, startPoint y: 34, endPoint x: 42, endPoint y: 25, distance: 146.3
click at [42, 25] on div "********* Bauprodukte Eigene Bauprodukte Komponenten (Bauteile) Eigene Komponen…" at bounding box center [295, 157] width 590 height 315
drag, startPoint x: 98, startPoint y: 26, endPoint x: 41, endPoint y: 28, distance: 57.8
click at [41, 28] on div "**** Bauprodukte Eigene Bauprodukte Komponenten (Bauteile) Eigene Komponenten F…" at bounding box center [295, 157] width 590 height 315
type input "*"
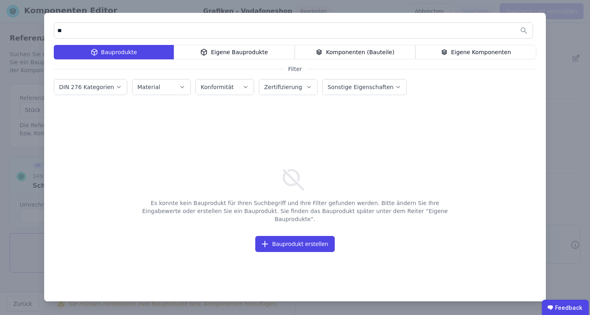
type input "*"
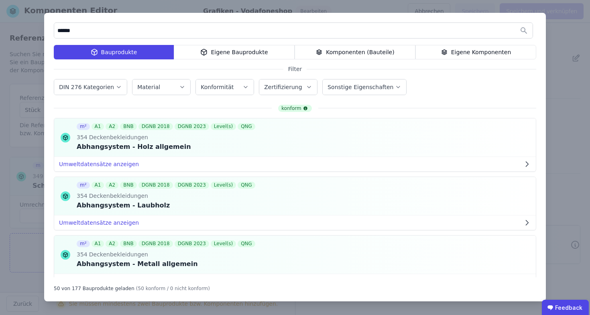
type input "******"
click at [248, 57] on div "Eigene Bauprodukte" at bounding box center [234, 52] width 121 height 14
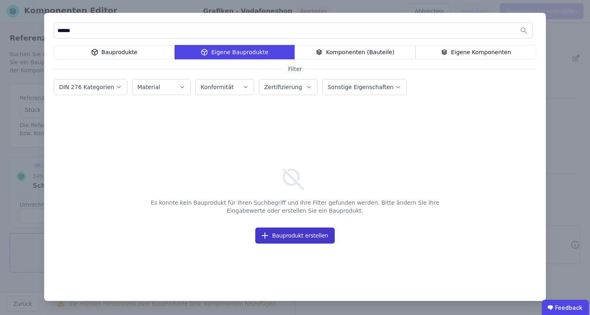
click at [316, 240] on button "Bauprodukt erstellen" at bounding box center [294, 235] width 79 height 16
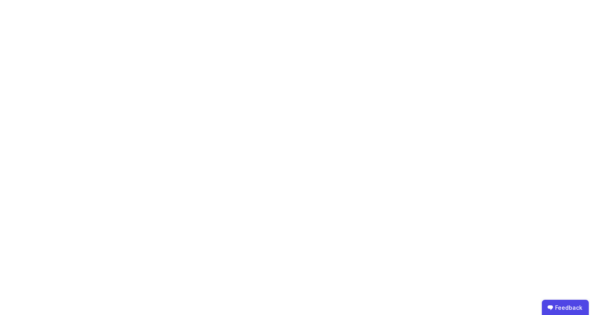
click at [327, 140] on body "Feedback" at bounding box center [295, 157] width 590 height 315
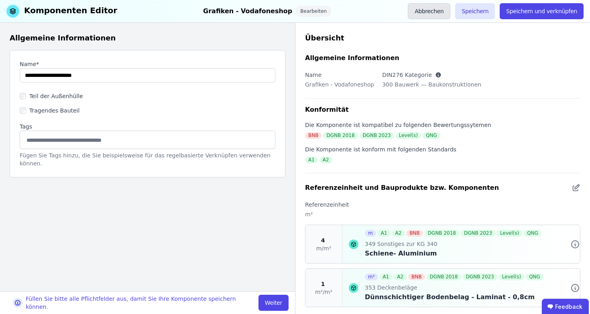
click at [449, 12] on button "Abbrechen" at bounding box center [429, 11] width 43 height 16
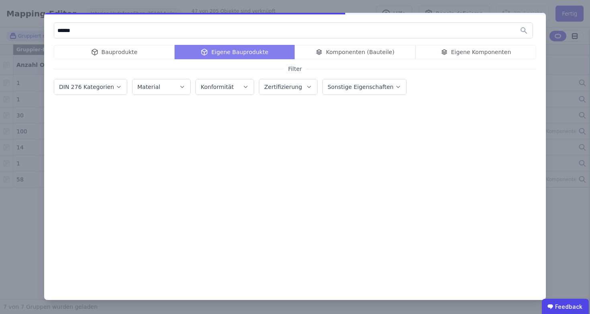
click at [87, 52] on div "Bauprodukte" at bounding box center [114, 52] width 121 height 14
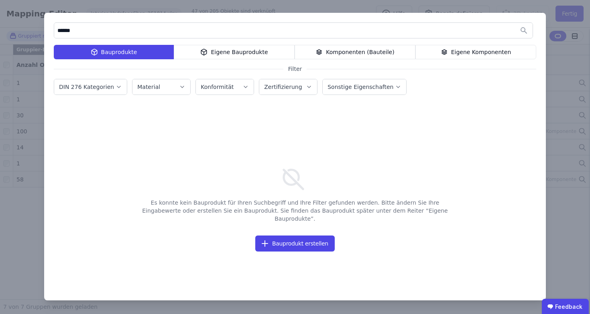
drag, startPoint x: 114, startPoint y: 35, endPoint x: 17, endPoint y: 36, distance: 96.7
click at [17, 36] on div "****** Bauprodukte Eigene Bauprodukte Komponenten (Bauteile) Eigene Komponenten…" at bounding box center [295, 157] width 590 height 314
type input "*"
type input "*********"
click at [230, 54] on div "Eigene Bauprodukte" at bounding box center [234, 52] width 121 height 14
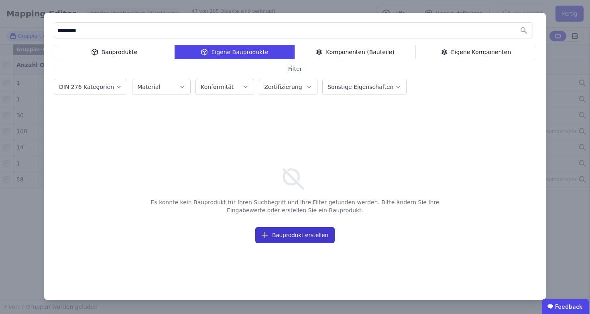
click at [306, 241] on button "Bauprodukt erstellen" at bounding box center [294, 235] width 79 height 16
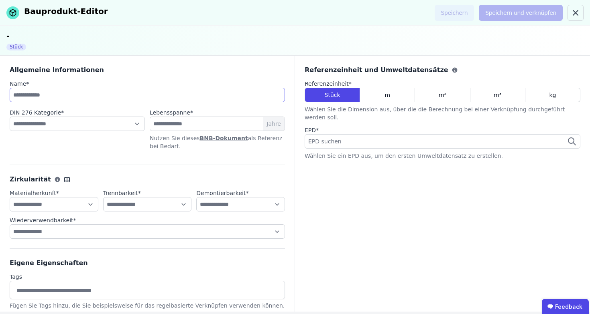
click at [80, 100] on input at bounding box center [147, 95] width 275 height 14
type input "**********"
select select "**********"
click at [189, 125] on input "number" at bounding box center [217, 124] width 135 height 14
type input "**"
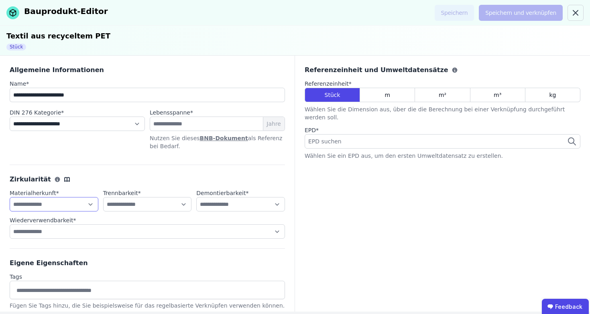
select select "**********"
click at [351, 136] on div "EPD suchen" at bounding box center [442, 141] width 276 height 14
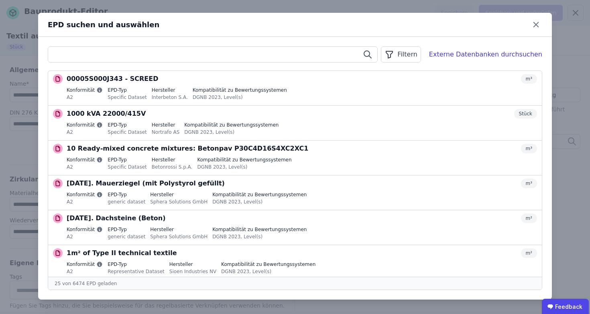
click at [335, 55] on input "text" at bounding box center [212, 54] width 329 height 14
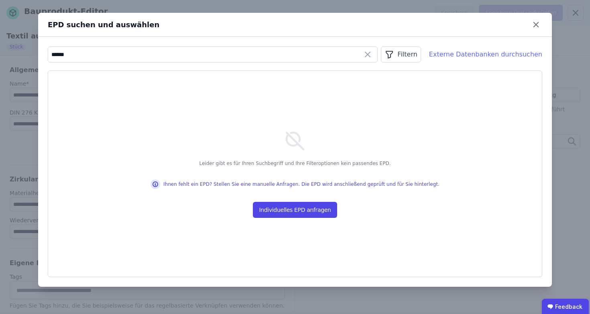
click at [527, 52] on div "Externe Datenbanken durchsuchen" at bounding box center [485, 55] width 113 height 10
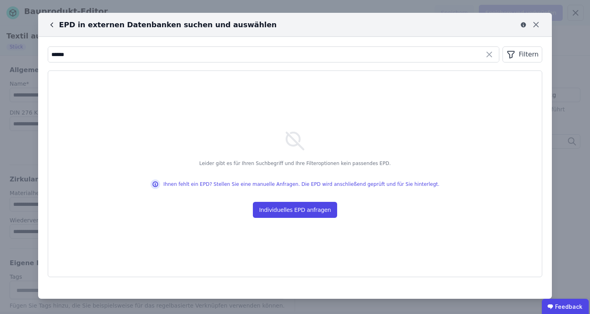
click at [55, 25] on icon at bounding box center [52, 25] width 8 height 8
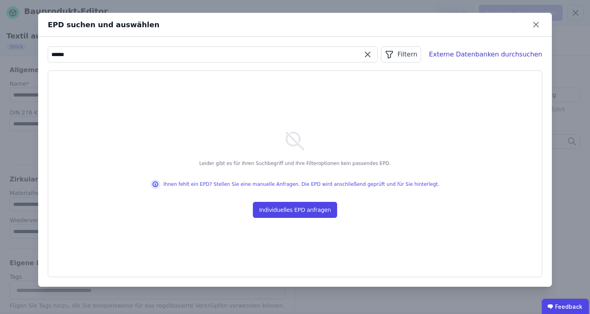
drag, startPoint x: 70, startPoint y: 61, endPoint x: 37, endPoint y: 53, distance: 33.6
click at [37, 53] on div "EPD suchen und auswählen ****** Filtern Externe Datenbanken durchsuchen Leider …" at bounding box center [295, 157] width 590 height 314
type input "*"
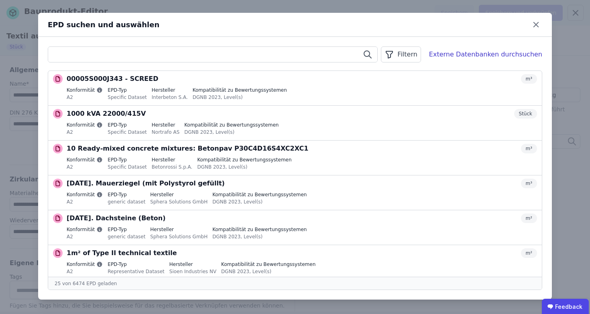
paste input "**********"
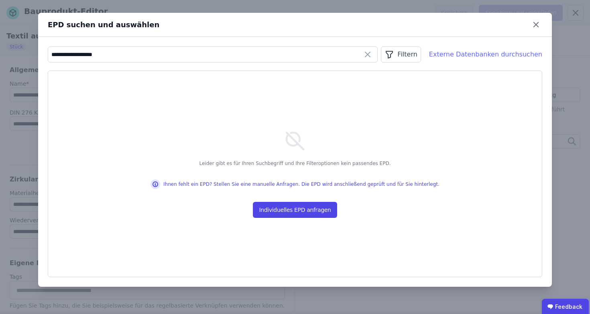
click at [507, 53] on div "Externe Datenbanken durchsuchen" at bounding box center [485, 55] width 113 height 10
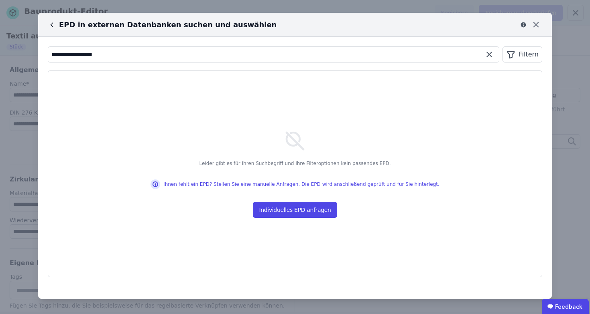
drag, startPoint x: 81, startPoint y: 55, endPoint x: 42, endPoint y: 55, distance: 38.5
click at [42, 55] on div "**********" at bounding box center [294, 162] width 513 height 250
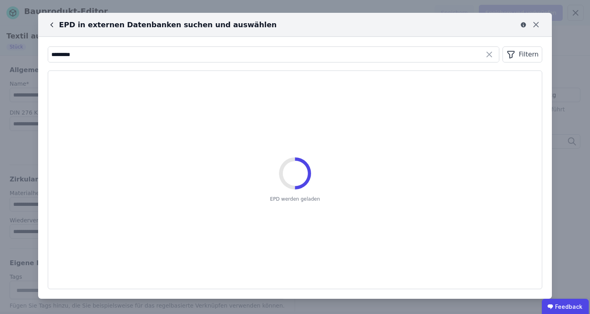
click at [51, 21] on icon at bounding box center [52, 25] width 8 height 8
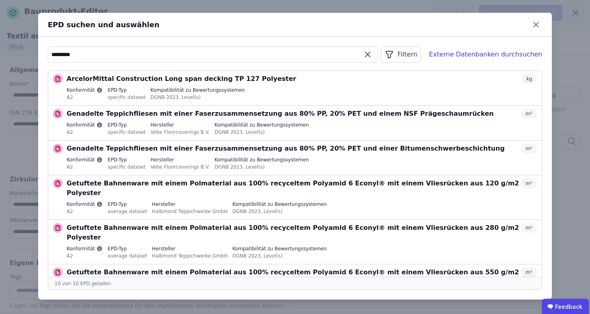
click at [170, 57] on input "*********" at bounding box center [212, 54] width 329 height 14
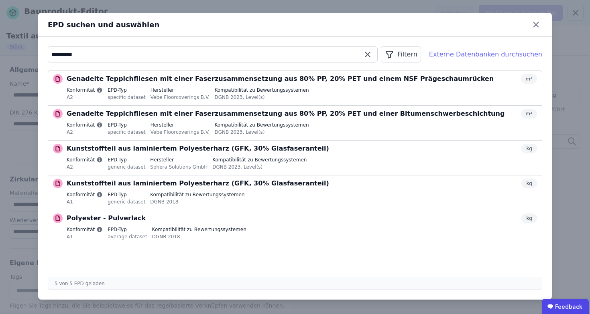
type input "*********"
click at [480, 53] on div "Externe Datenbanken durchsuchen" at bounding box center [485, 55] width 113 height 10
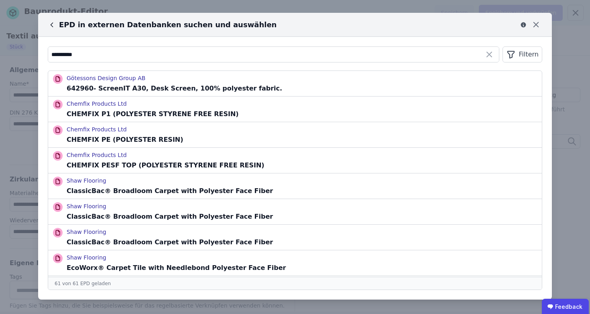
click at [55, 26] on icon at bounding box center [52, 25] width 8 height 8
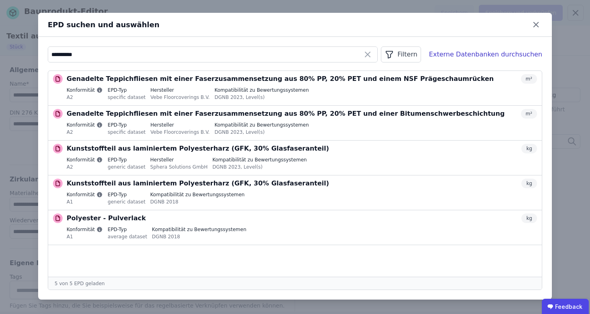
click at [372, 56] on icon at bounding box center [368, 55] width 10 height 10
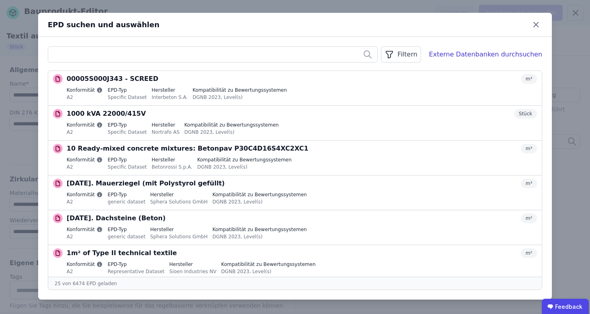
click at [394, 55] on icon "button" at bounding box center [389, 55] width 10 height 10
click at [218, 45] on div "Filtern Datenquelle Referenzeinheit Konformität EPD Typ Externe Datenbanken du…" at bounding box center [294, 168] width 513 height 263
click at [207, 58] on input "text" at bounding box center [212, 54] width 329 height 14
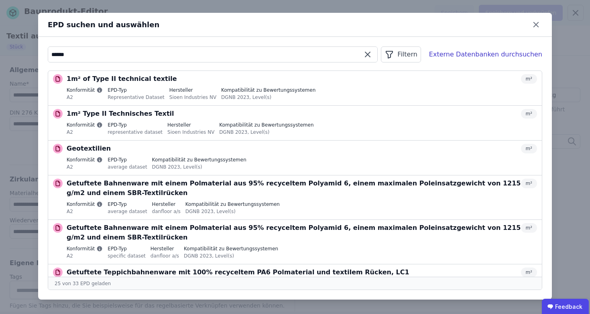
type input "******"
click at [472, 6] on div "EPD suchen und auswählen ****** Filtern Externe Datenbanken durchsuchen 1m² of …" at bounding box center [295, 157] width 590 height 314
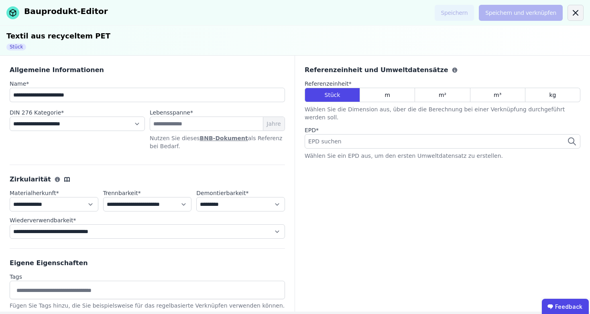
click at [580, 12] on div at bounding box center [575, 13] width 16 height 16
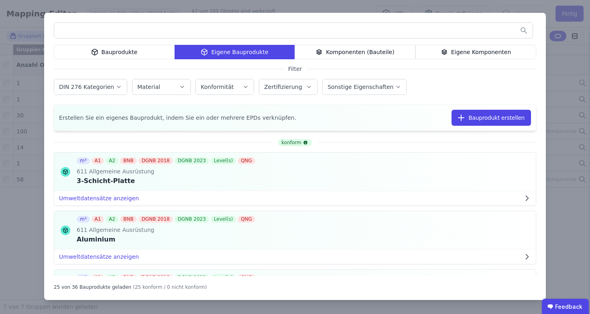
click at [268, 0] on div "Bauprodukte Eigene Bauprodukte Komponenten (Bauteile) Eigene Komponenten Filter…" at bounding box center [295, 157] width 590 height 314
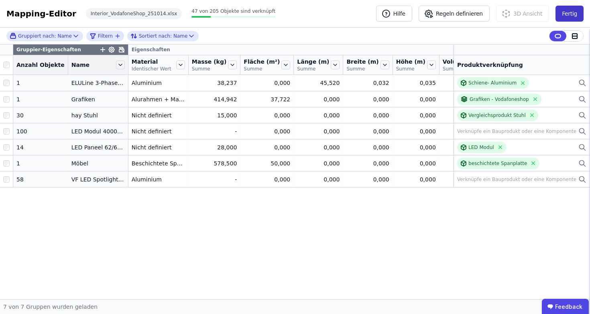
click at [562, 16] on button "Fertig" at bounding box center [569, 14] width 28 height 16
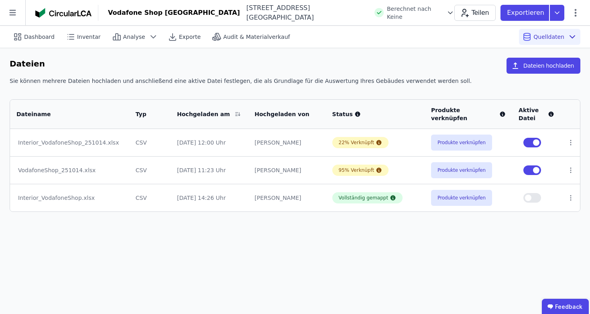
click at [534, 144] on span "button" at bounding box center [536, 143] width 6 height 6
click at [571, 141] on icon at bounding box center [570, 142] width 7 height 7
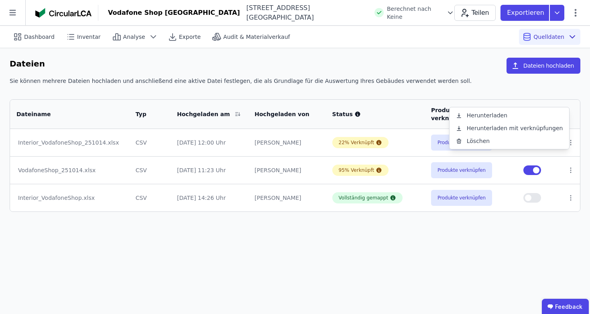
click at [465, 94] on div "Dateiname Typ Hochgeladen am Hochgeladen von Status Produkte verknüpfen Aktive …" at bounding box center [295, 151] width 570 height 121
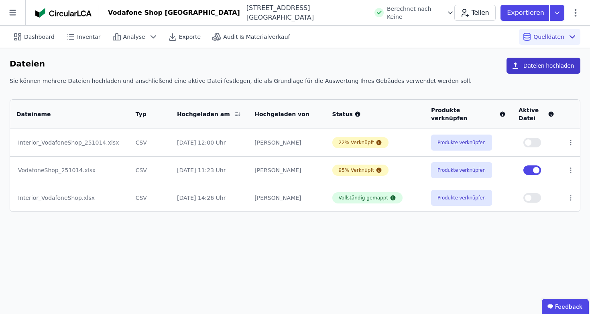
click at [529, 63] on button "Dateien hochladen" at bounding box center [543, 66] width 74 height 16
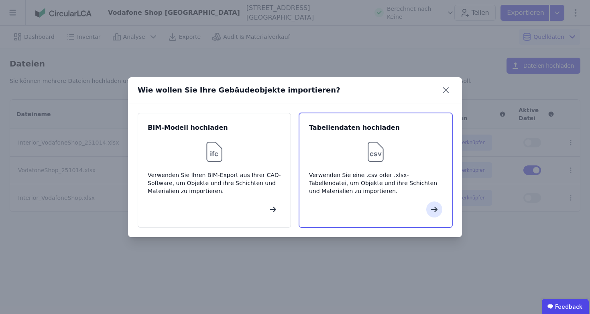
click at [383, 163] on img at bounding box center [376, 152] width 26 height 26
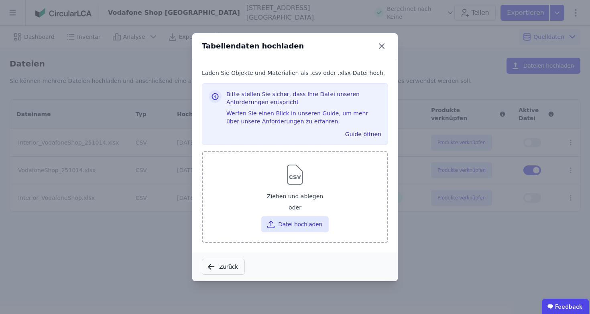
click at [284, 187] on img at bounding box center [295, 175] width 26 height 26
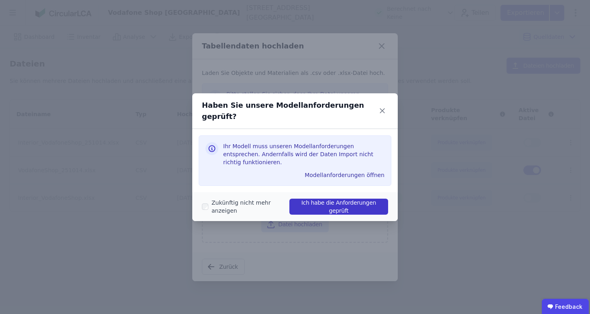
click at [336, 199] on button "Ich habe die Anforderungen geprüft" at bounding box center [338, 207] width 99 height 16
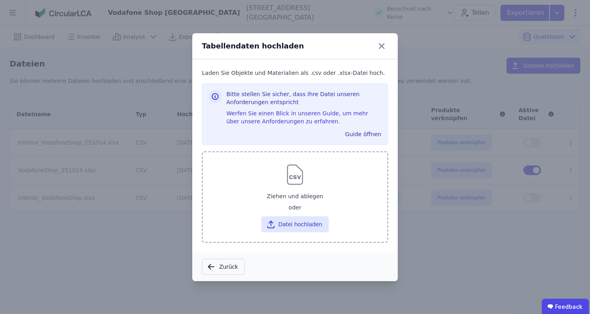
click at [306, 212] on div "oder" at bounding box center [295, 209] width 172 height 10
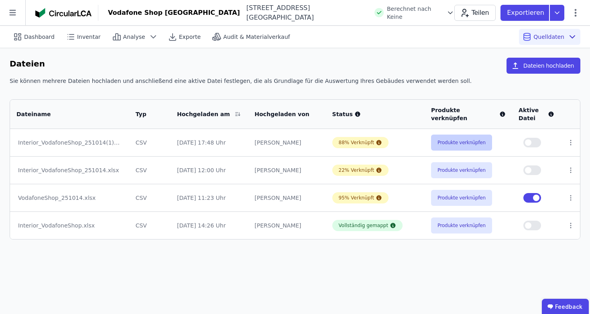
click at [453, 140] on button "Produkte verknüpfen" at bounding box center [461, 143] width 61 height 16
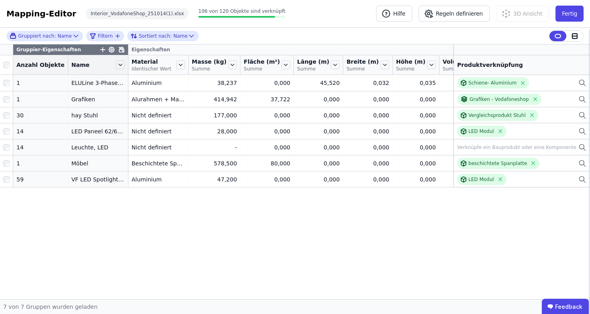
click at [584, 19] on div "Mapping-Editor Hilfe Regeln definieren 3D Ansicht Fertig Interior_VodafoneShop_…" at bounding box center [295, 14] width 590 height 28
click at [582, 18] on button "Fertig" at bounding box center [569, 14] width 28 height 16
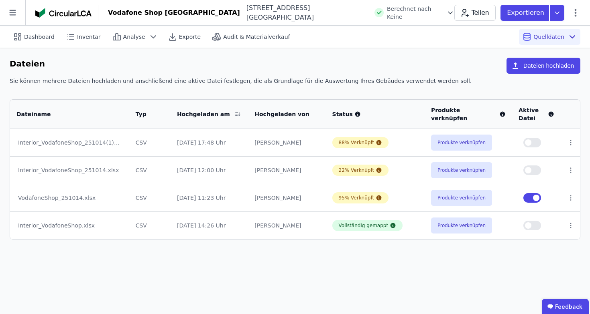
click at [570, 231] on td at bounding box center [569, 226] width 19 height 28
click at [570, 229] on icon at bounding box center [570, 225] width 7 height 7
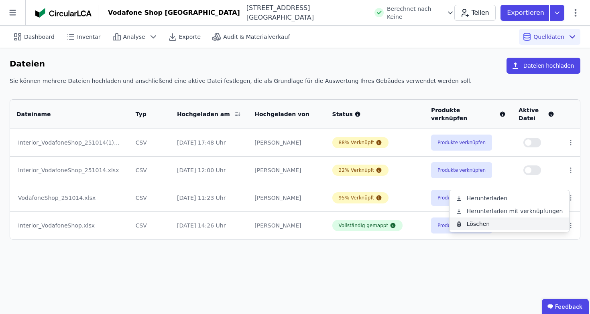
click at [518, 223] on div "Löschen" at bounding box center [509, 224] width 120 height 13
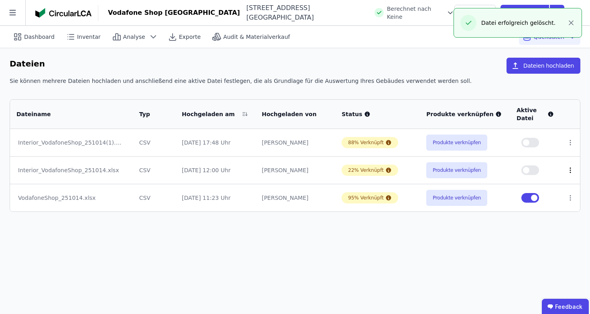
click at [569, 170] on icon at bounding box center [569, 170] width 7 height 7
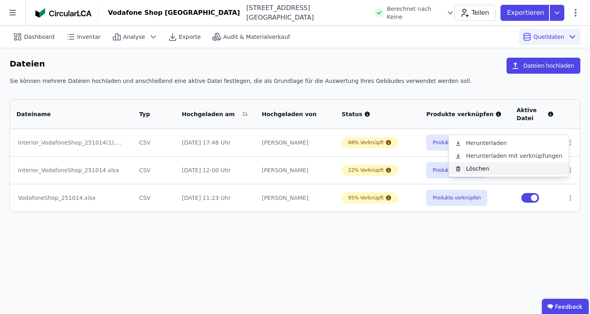
click at [518, 166] on div "Löschen" at bounding box center [508, 168] width 120 height 13
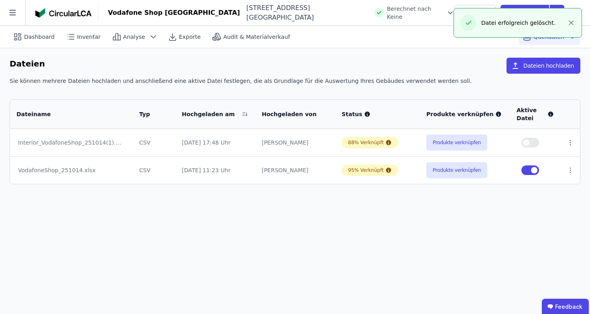
click at [526, 143] on span "button" at bounding box center [526, 143] width 6 height 6
click at [453, 143] on button "Produkte verknüpfen" at bounding box center [456, 143] width 61 height 16
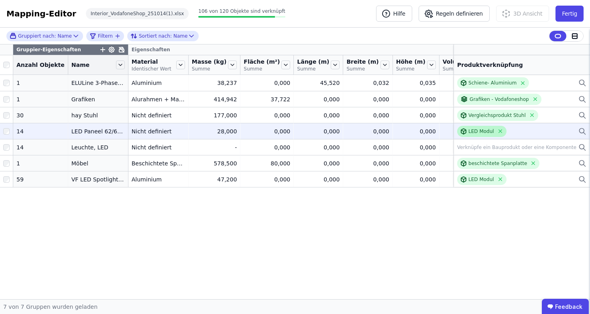
click at [466, 131] on icon at bounding box center [464, 130] width 2 height 1
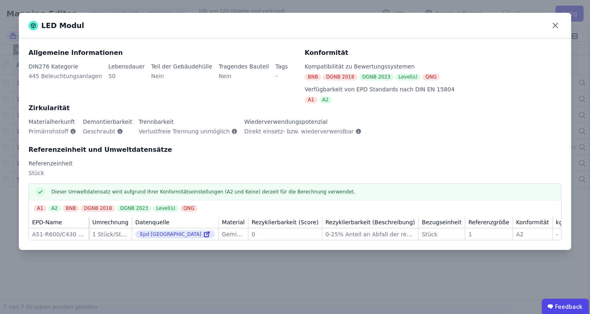
click at [415, 292] on div "LED Modul Allgemeine Informationen DIN276 Kategorie 445 Beleuchtungsanlagen Leb…" at bounding box center [295, 157] width 590 height 314
click at [557, 24] on icon at bounding box center [555, 25] width 12 height 12
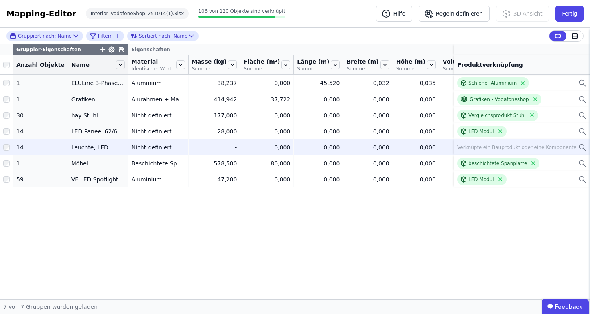
click at [583, 149] on icon at bounding box center [581, 146] width 5 height 5
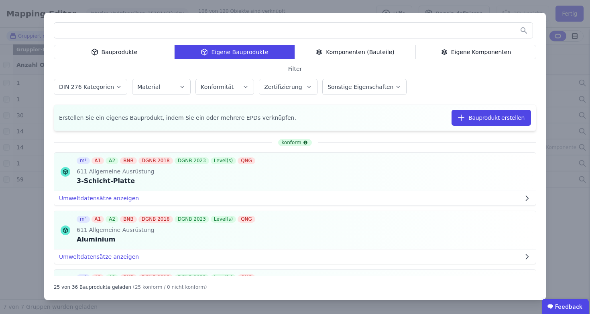
click at [146, 54] on div "Bauprodukte" at bounding box center [114, 52] width 121 height 14
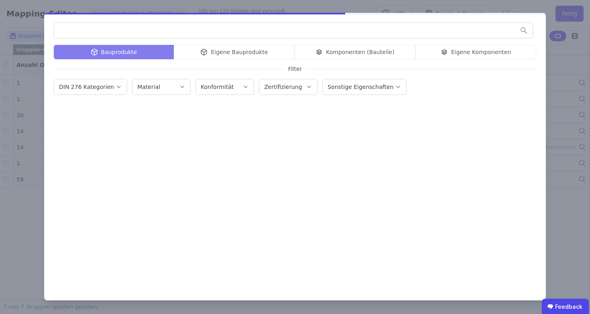
click at [162, 33] on input "text" at bounding box center [293, 30] width 478 height 14
type input "***"
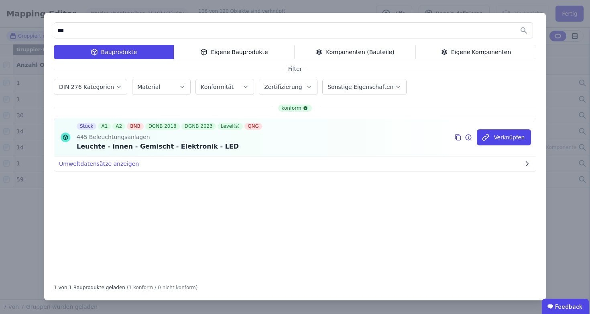
click at [475, 138] on div at bounding box center [469, 138] width 10 height 10
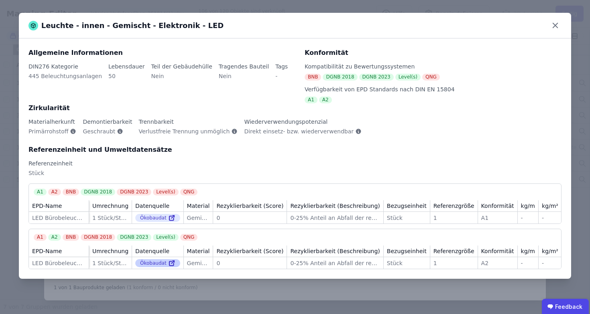
click at [169, 266] on icon at bounding box center [171, 264] width 4 height 4
click at [585, 63] on div "Leuchte - innen - Gemischt - Elektronik - LED Allgemeine Informationen DIN276 K…" at bounding box center [295, 157] width 590 height 314
click at [552, 22] on icon at bounding box center [555, 25] width 12 height 12
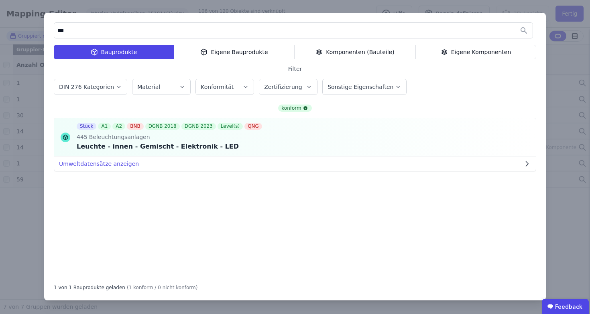
click at [219, 47] on div "Eigene Bauprodukte" at bounding box center [234, 52] width 121 height 14
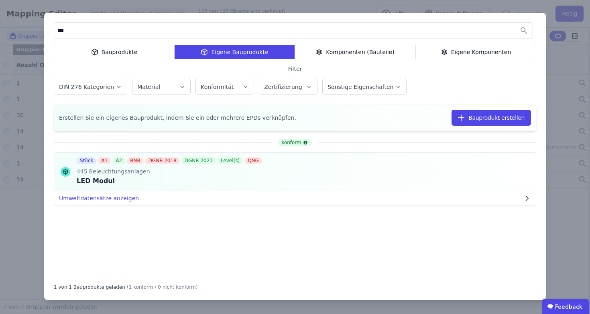
click at [134, 54] on div "Bauprodukte" at bounding box center [114, 52] width 121 height 14
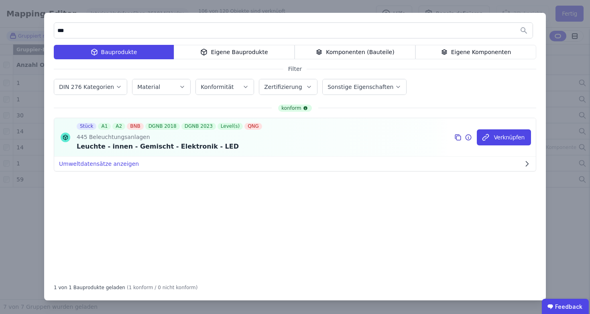
click at [455, 137] on div "Verknüpfen" at bounding box center [492, 137] width 86 height 38
click at [457, 136] on icon at bounding box center [457, 138] width 7 height 10
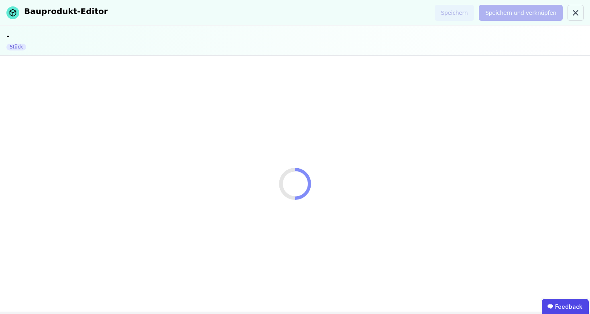
select select "**********"
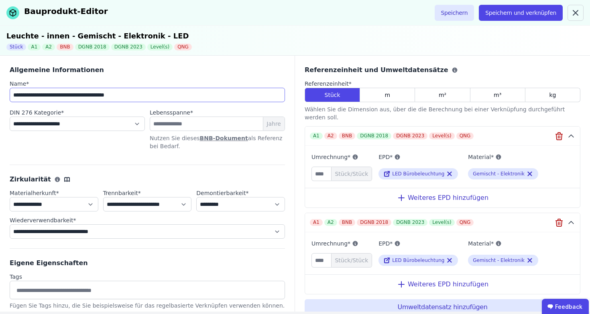
drag, startPoint x: 122, startPoint y: 95, endPoint x: 0, endPoint y: 95, distance: 121.9
click at [0, 95] on div "**********" at bounding box center [147, 184] width 295 height 256
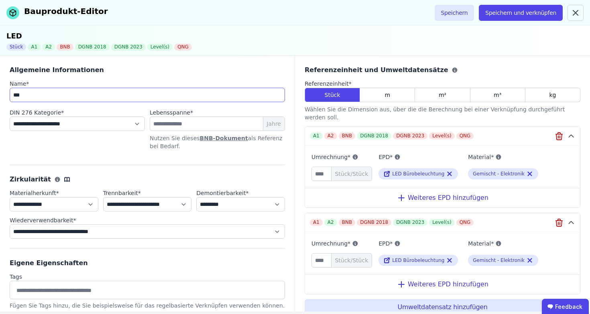
click at [90, 95] on input "***" at bounding box center [147, 95] width 275 height 14
type input "**********"
drag, startPoint x: 553, startPoint y: 225, endPoint x: 557, endPoint y: 159, distance: 66.3
click at [554, 225] on icon "button" at bounding box center [559, 223] width 10 height 10
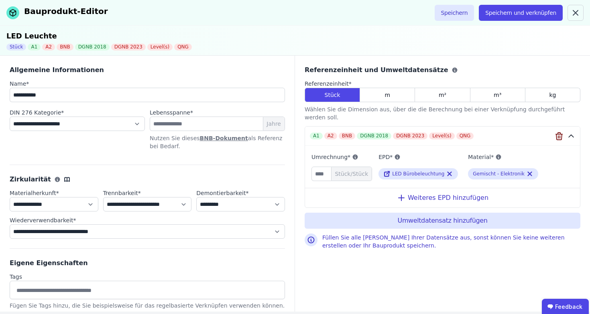
click at [560, 132] on icon "button" at bounding box center [559, 137] width 10 height 10
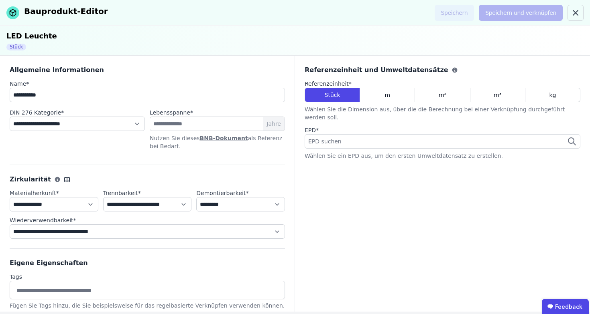
click at [394, 134] on div "EPD suchen" at bounding box center [442, 141] width 276 height 14
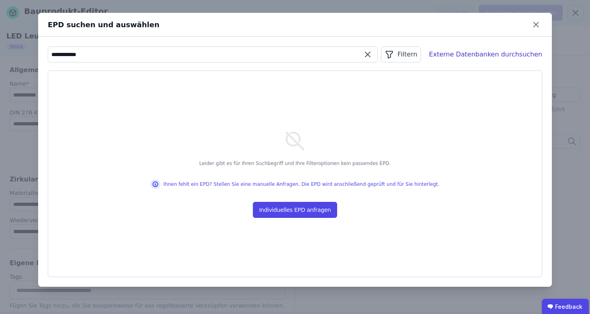
drag, startPoint x: 97, startPoint y: 57, endPoint x: 31, endPoint y: 55, distance: 66.6
click at [31, 55] on div "**********" at bounding box center [295, 157] width 590 height 314
type input "*********"
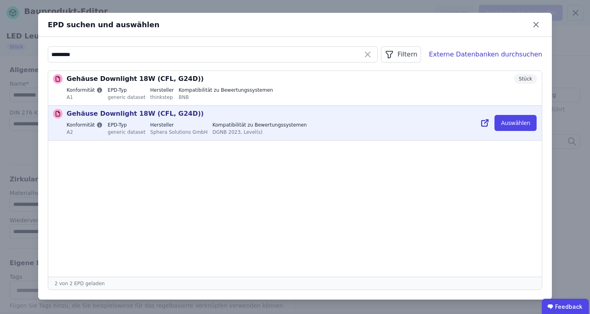
click at [130, 128] on div "generic dataset" at bounding box center [126, 131] width 38 height 7
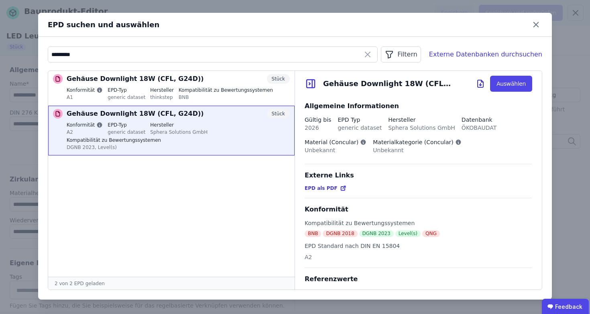
click at [323, 187] on span "EPD als PDF" at bounding box center [320, 188] width 33 height 6
click at [505, 87] on button "Auswählen" at bounding box center [511, 84] width 42 height 16
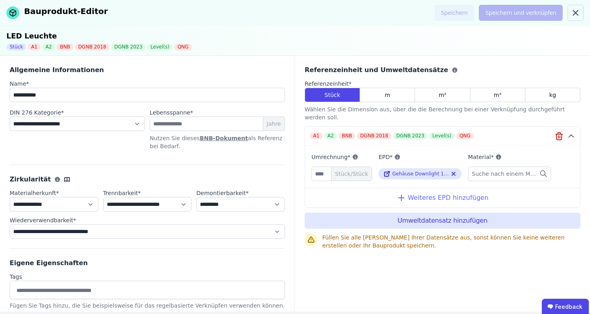
click at [438, 193] on div "Weiteres EPD hinzufügen" at bounding box center [442, 198] width 275 height 20
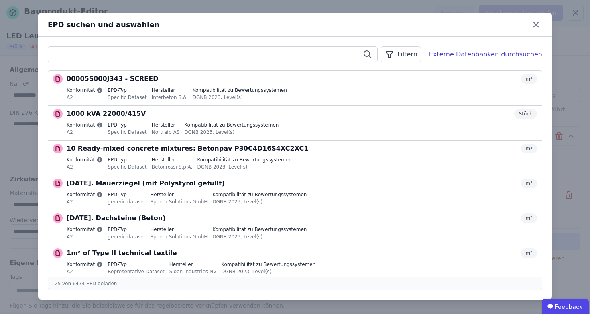
click at [237, 56] on input "text" at bounding box center [212, 54] width 329 height 14
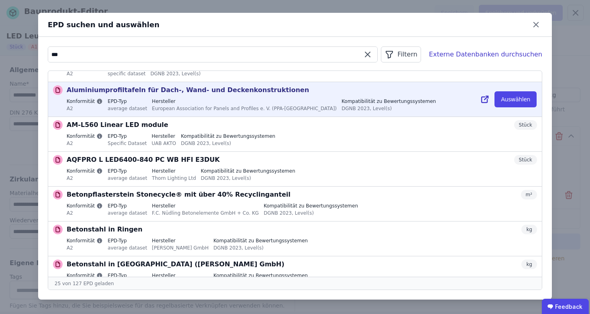
scroll to position [102, 0]
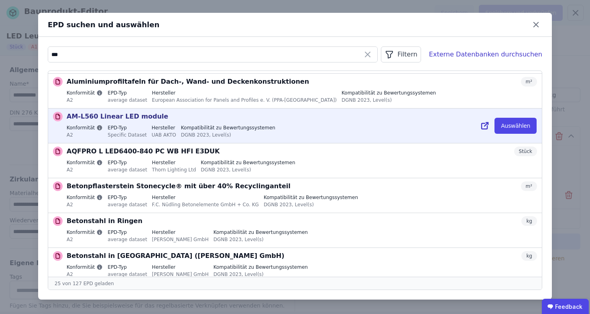
click at [199, 127] on label "Kompatibilität zu Bewertungssystemen" at bounding box center [228, 128] width 94 height 6
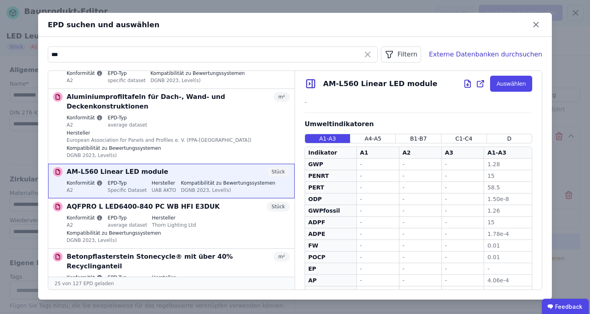
scroll to position [0, 0]
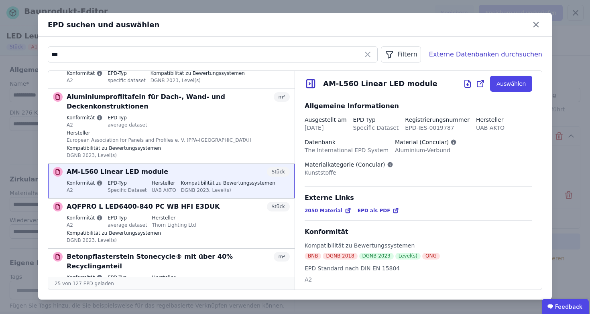
click at [369, 210] on span "EPD als PDF" at bounding box center [373, 211] width 33 height 6
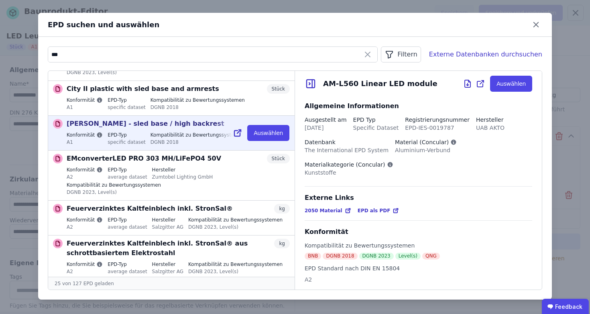
scroll to position [456, 0]
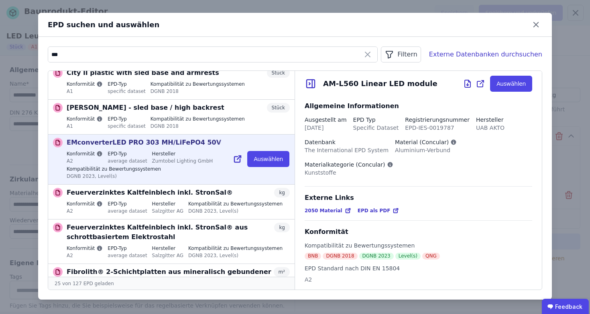
click at [141, 138] on p "EMconverterLED PRO 303 MH/LiFePO4 50V" at bounding box center [144, 143] width 154 height 10
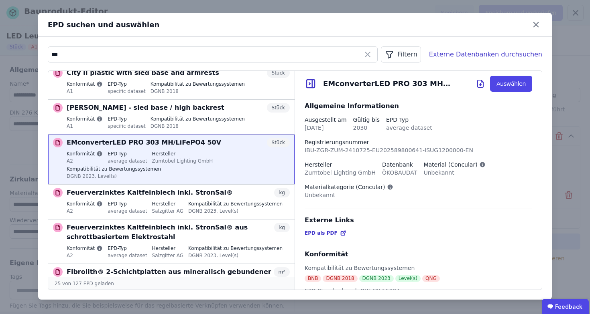
click at [343, 234] on icon at bounding box center [344, 232] width 2 height 2
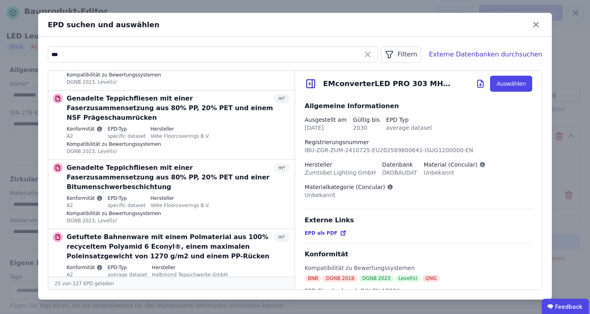
scroll to position [986, 0]
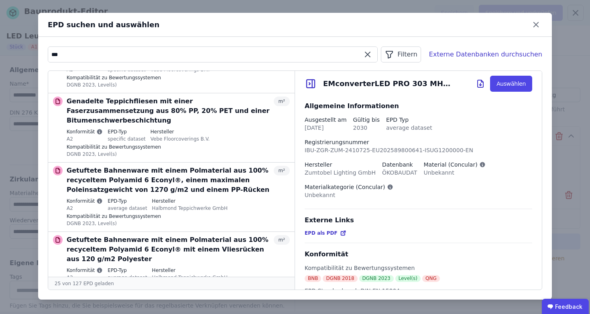
click at [247, 49] on input "***" at bounding box center [212, 54] width 329 height 14
click at [232, 61] on input "***" at bounding box center [212, 54] width 329 height 14
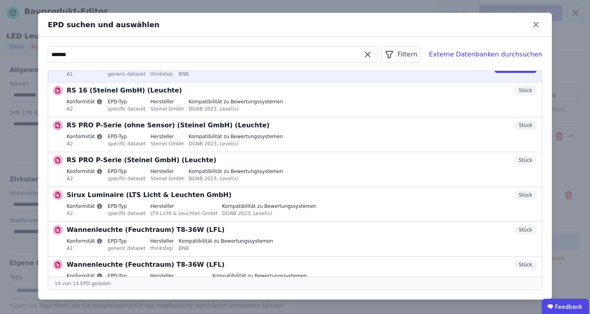
scroll to position [282, 0]
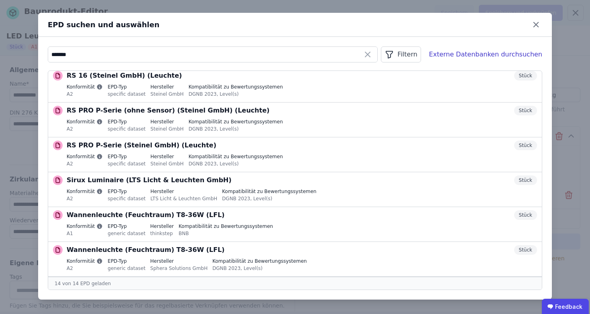
click at [460, 63] on div "******* Filtern Externe Datenbanken durchsuchen Rasterleuchte 2x T8-36W (LFL) S…" at bounding box center [294, 168] width 513 height 263
click at [461, 59] on div "Externe Datenbanken durchsuchen" at bounding box center [485, 55] width 113 height 10
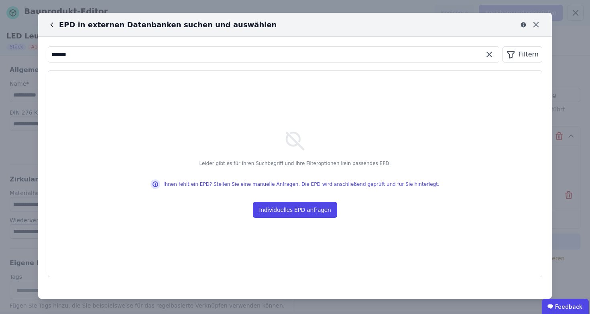
click at [153, 50] on input "*******" at bounding box center [273, 54] width 450 height 14
type input "***"
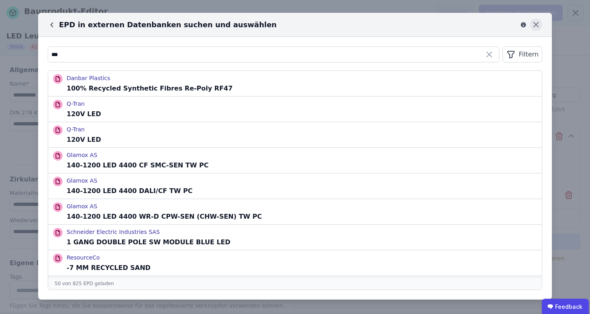
click at [533, 22] on icon at bounding box center [535, 24] width 5 height 5
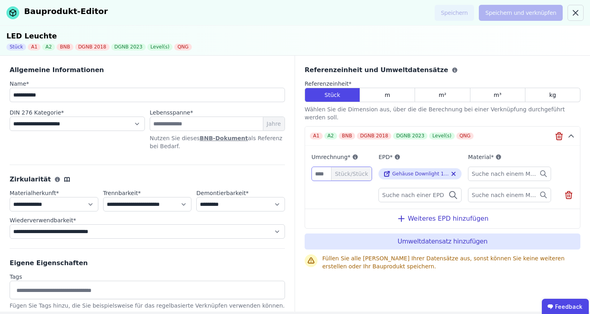
click at [323, 167] on input "number" at bounding box center [341, 174] width 61 height 14
type input "*"
click at [94, 96] on input "**********" at bounding box center [147, 95] width 275 height 14
click at [104, 98] on input "**********" at bounding box center [147, 95] width 275 height 14
type input "**********"
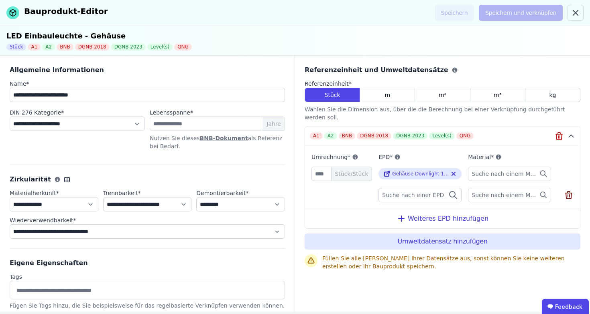
click at [572, 191] on icon at bounding box center [569, 196] width 10 height 10
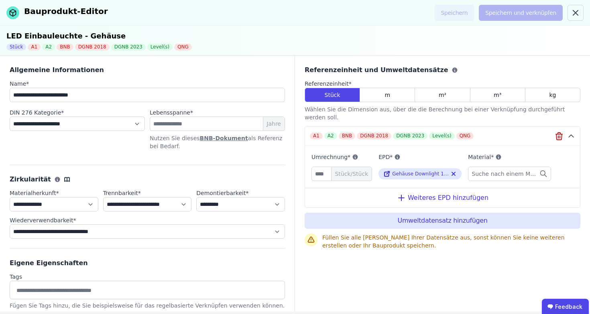
click at [522, 170] on span "Suche nach einem Material" at bounding box center [504, 174] width 67 height 8
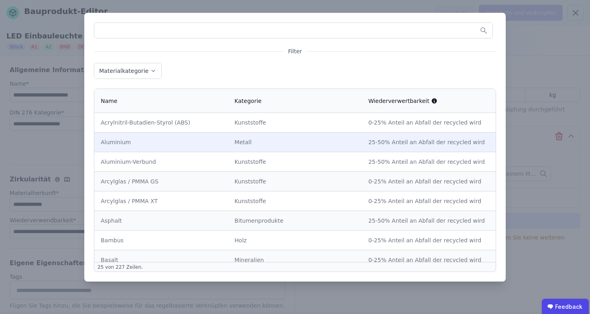
click at [247, 144] on div "Metall" at bounding box center [294, 142] width 121 height 8
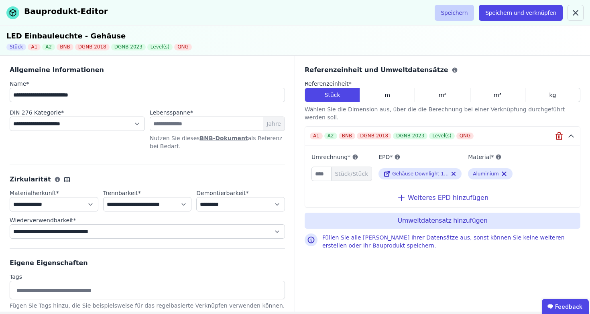
click at [467, 14] on button "Speichern" at bounding box center [454, 13] width 40 height 16
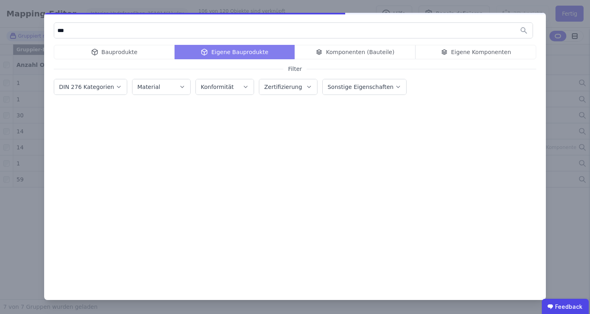
type input "***"
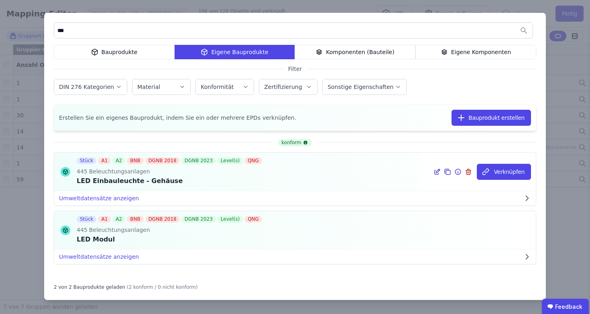
scroll to position [4, 0]
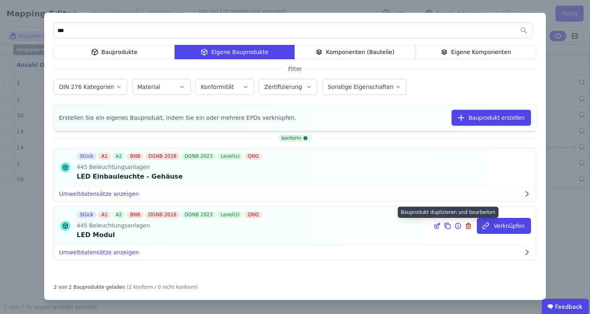
click at [444, 225] on icon at bounding box center [447, 226] width 7 height 10
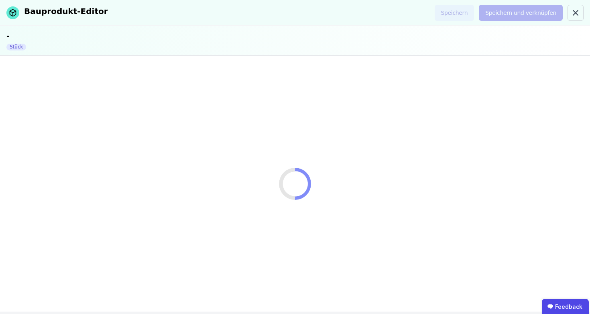
select select "**********"
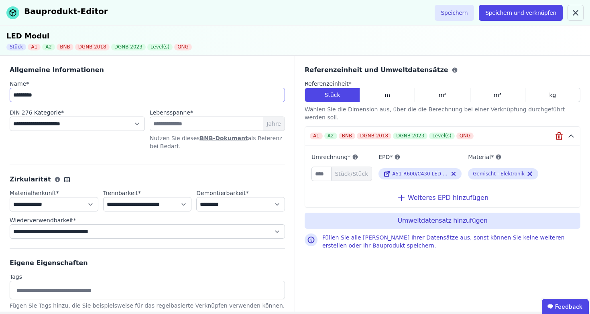
click at [102, 96] on input "*********" at bounding box center [147, 95] width 275 height 14
click at [416, 168] on div "A51-R600/C430 LED 2100 DALI LI" at bounding box center [419, 173] width 83 height 11
click at [415, 171] on span "A51-R600/C430 LED 2100 DALI LI" at bounding box center [432, 174] width 81 height 6
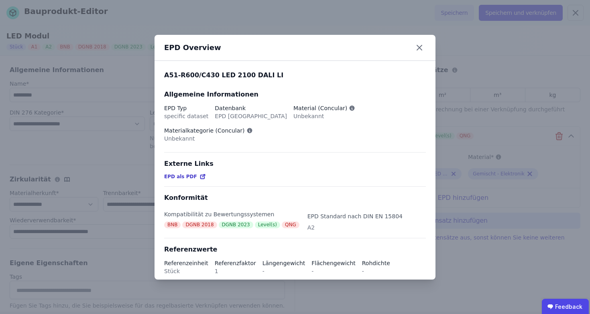
click at [187, 174] on span "EPD als PDF" at bounding box center [180, 177] width 33 height 6
click at [418, 43] on icon at bounding box center [419, 47] width 13 height 13
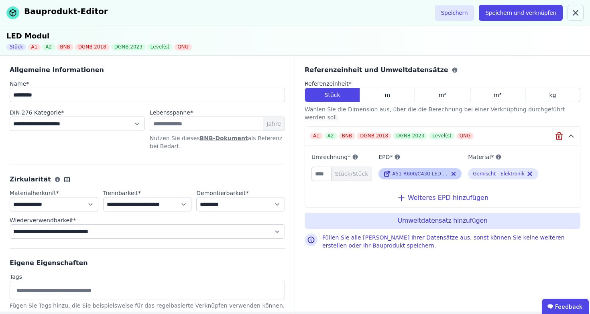
click at [412, 171] on span "A51-R600/C430 LED 2100 DALI LI" at bounding box center [432, 174] width 81 height 6
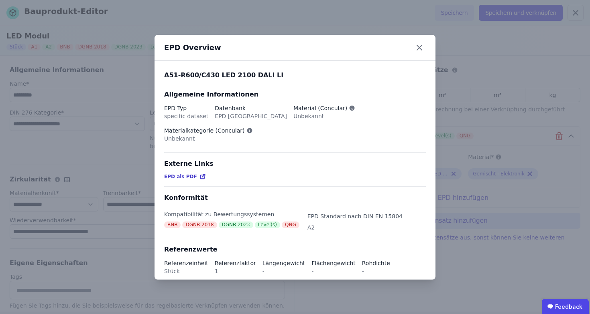
click at [193, 174] on div "EPD als PDF" at bounding box center [185, 177] width 42 height 6
click at [418, 51] on icon at bounding box center [419, 47] width 13 height 13
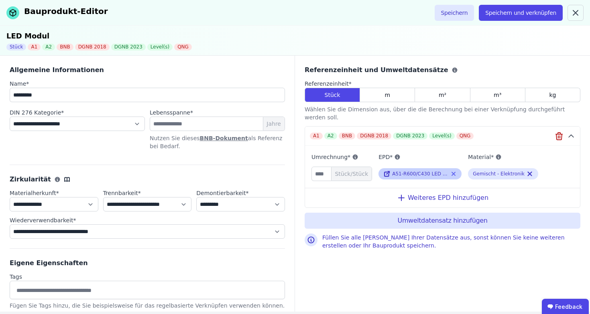
click at [456, 169] on icon at bounding box center [453, 174] width 6 height 10
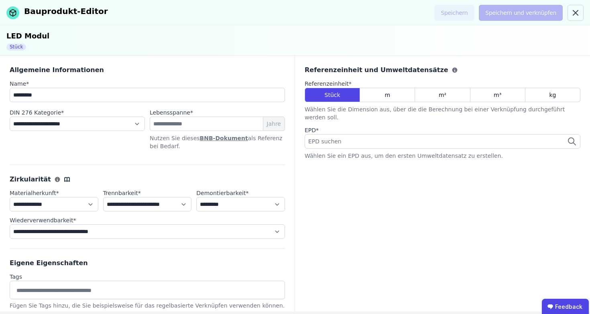
click at [392, 134] on div "EPD suchen" at bounding box center [442, 141] width 276 height 14
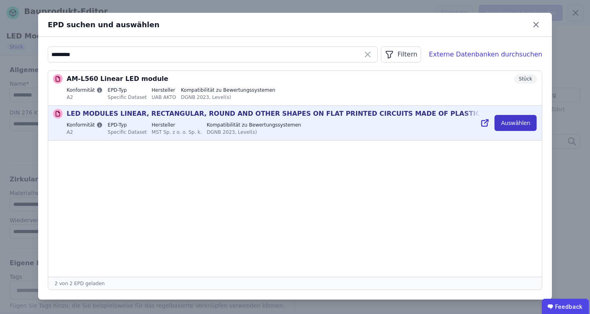
type input "*********"
click at [523, 123] on button "Auswählen" at bounding box center [515, 123] width 42 height 16
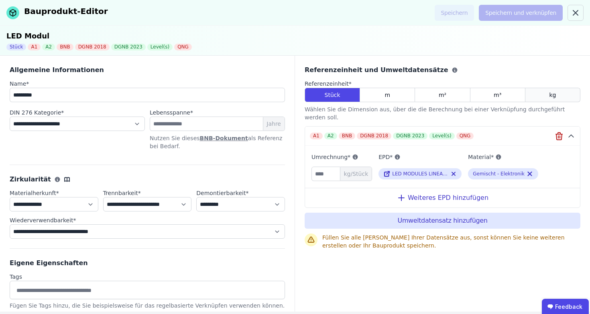
click at [557, 96] on div "kg" at bounding box center [552, 95] width 55 height 14
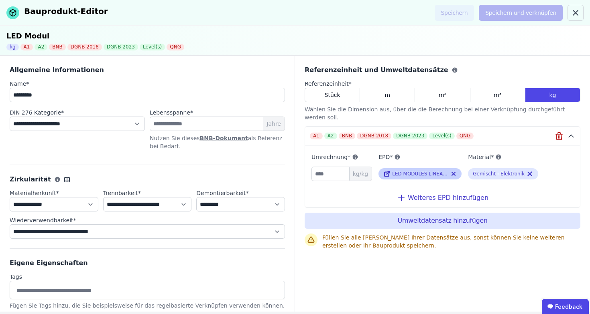
click at [400, 171] on span "LED MODULES LINEAR, RECTANGULAR, ROUND AND OTHER SHAPES ON FLAT PRINTED CIRCUIT…" at bounding box center [537, 174] width 290 height 6
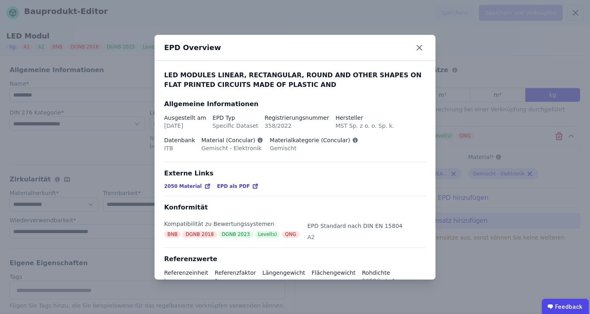
click at [224, 183] on span "EPD als PDF" at bounding box center [233, 186] width 33 height 6
click at [422, 47] on icon at bounding box center [419, 47] width 13 height 13
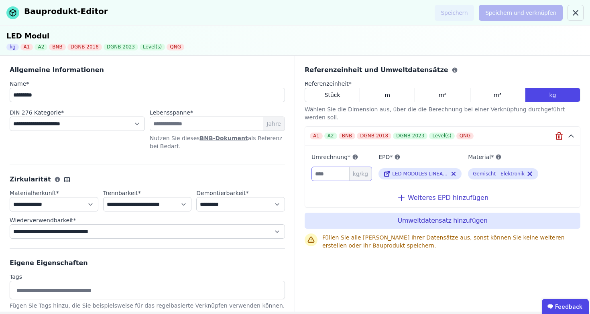
click at [327, 167] on input "number" at bounding box center [341, 174] width 61 height 14
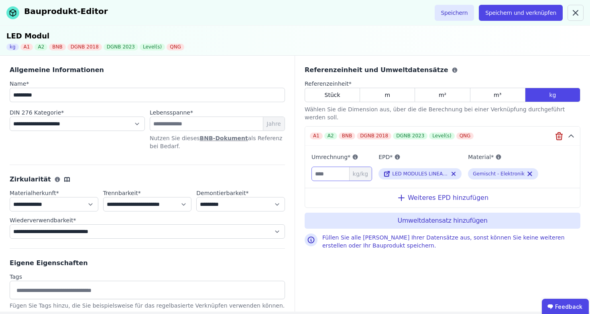
type input "*"
click at [157, 97] on input "*********" at bounding box center [147, 95] width 275 height 14
click at [407, 171] on span "LED MODULES LINEAR, RECTANGULAR, ROUND AND OTHER SHAPES ON FLAT PRINTED CIRCUIT…" at bounding box center [537, 174] width 290 height 6
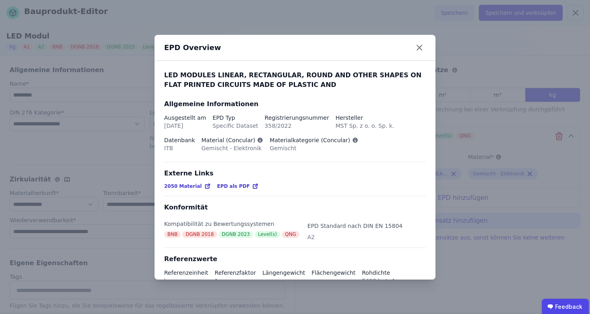
click at [223, 185] on span "EPD als PDF" at bounding box center [233, 186] width 33 height 6
click at [418, 49] on icon at bounding box center [419, 47] width 5 height 5
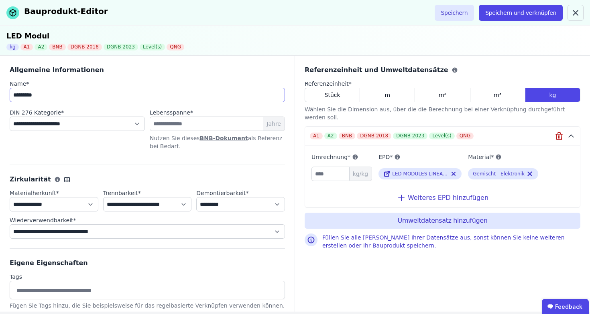
click at [53, 97] on input "*********" at bounding box center [147, 95] width 275 height 14
type input "**********"
click at [464, 11] on button "Speichern" at bounding box center [454, 13] width 40 height 16
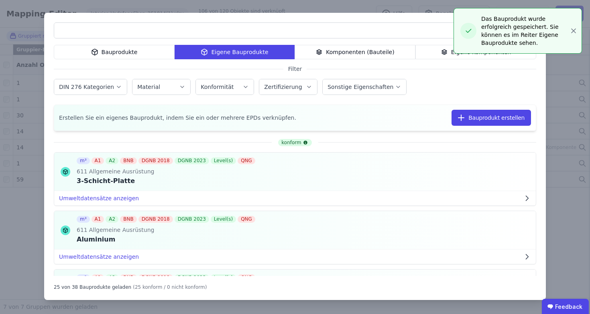
click at [573, 30] on div "Bauprodukte Eigene Bauprodukte Komponenten (Bauteile) Eigene Komponenten Filter…" at bounding box center [295, 157] width 590 height 314
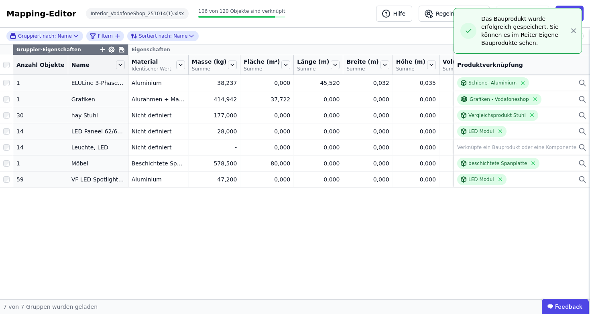
click at [394, 44] on div "Gruppiert nach: Name Filtern Sortiert nach: Name" at bounding box center [295, 36] width 590 height 17
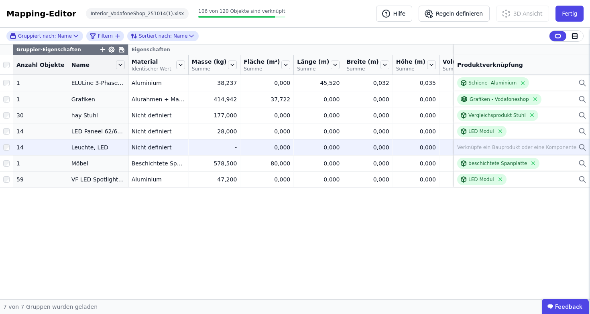
click at [580, 151] on icon at bounding box center [582, 148] width 8 height 10
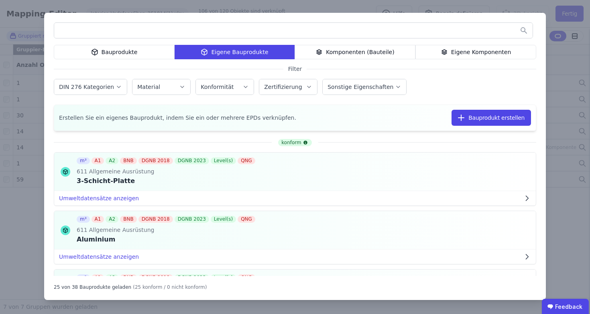
click at [492, 51] on div "Eigene Komponenten" at bounding box center [475, 52] width 121 height 14
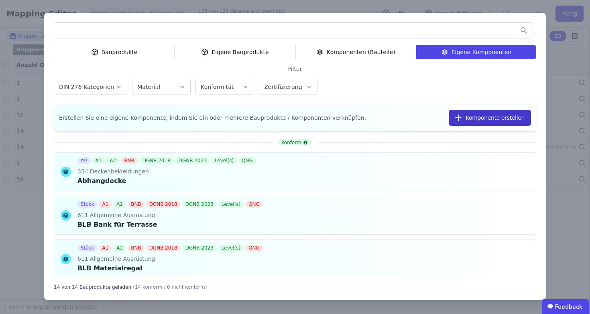
click at [497, 121] on button "Komponente erstellen" at bounding box center [489, 118] width 82 height 16
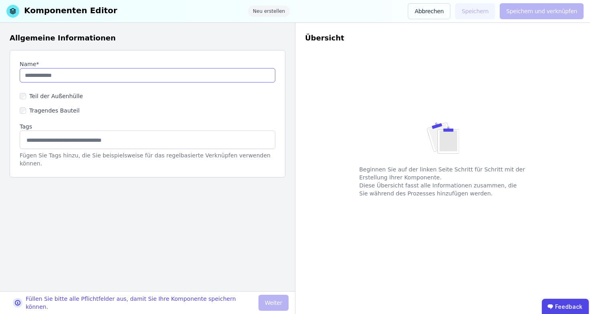
click at [250, 76] on input "string" at bounding box center [148, 75] width 256 height 14
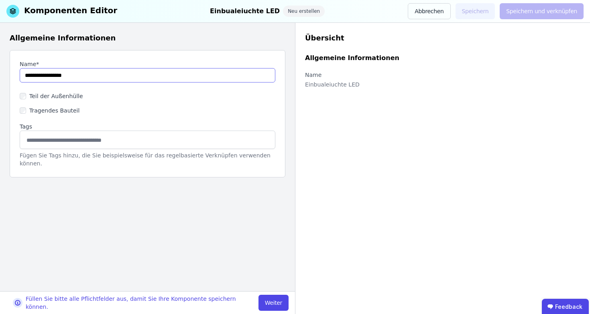
click at [62, 76] on input "string" at bounding box center [148, 75] width 256 height 14
type input "**********"
click at [275, 295] on button "Weiter" at bounding box center [273, 303] width 30 height 16
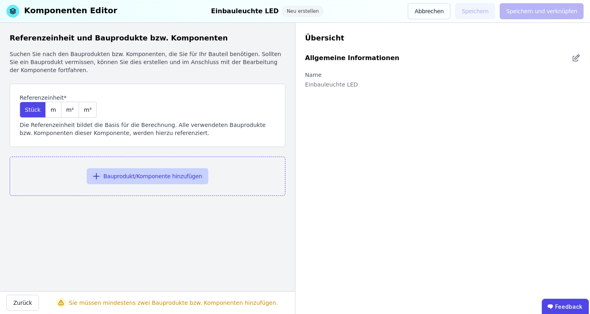
click at [147, 170] on button "Bauprodukt/Komponente hinzufügen" at bounding box center [148, 176] width 122 height 16
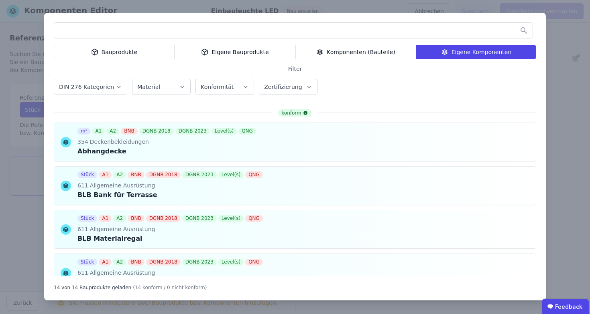
click at [225, 48] on div "Eigene Bauprodukte" at bounding box center [234, 52] width 121 height 14
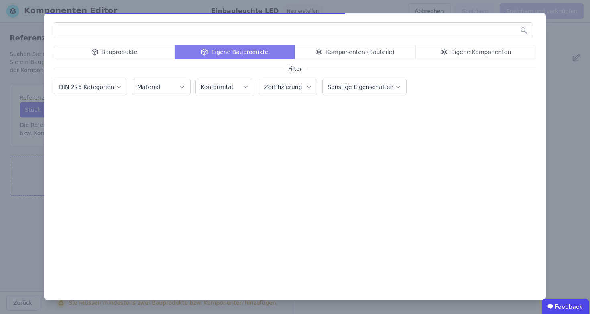
click at [227, 30] on input "text" at bounding box center [293, 30] width 478 height 14
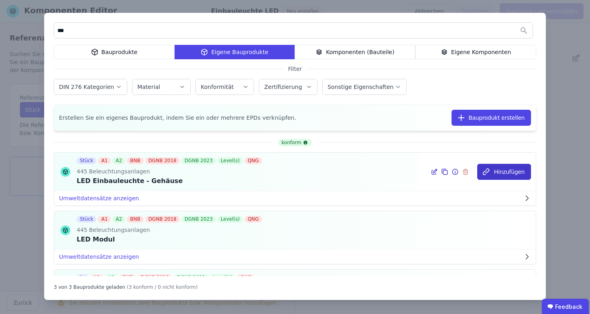
type input "***"
click at [515, 171] on button "Hinzufügen" at bounding box center [504, 172] width 54 height 16
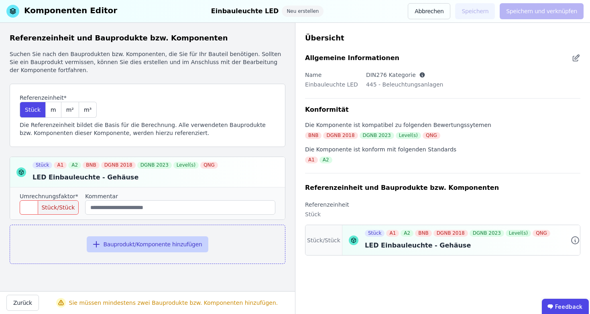
click at [144, 245] on button "Bauprodukt/Komponente hinzufügen" at bounding box center [148, 245] width 122 height 16
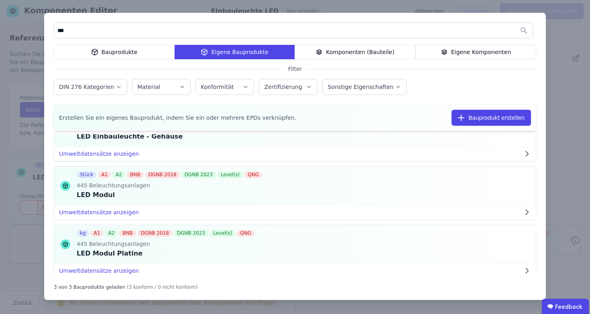
scroll to position [46, 0]
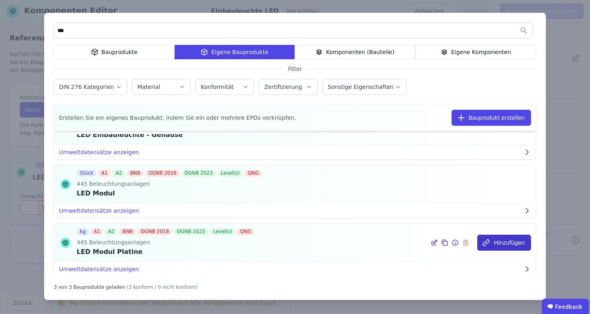
click at [497, 247] on button "Hinzufügen" at bounding box center [504, 243] width 54 height 16
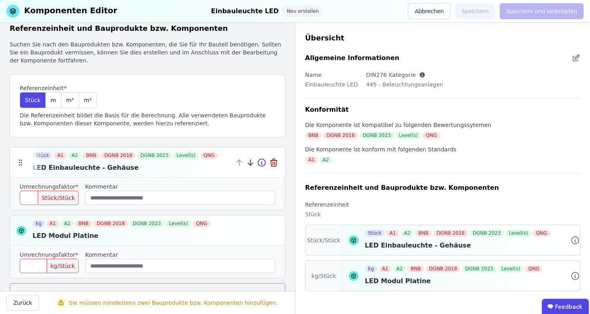
scroll to position [57, 0]
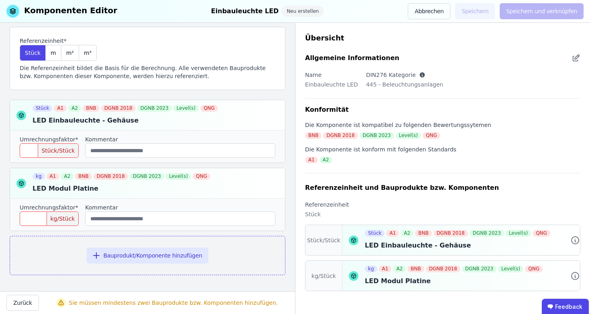
click at [27, 157] on input "number" at bounding box center [49, 151] width 59 height 14
type input "*"
click at [43, 217] on input "number" at bounding box center [49, 219] width 59 height 14
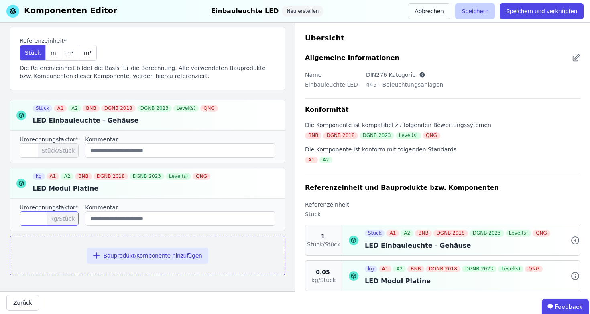
type input "****"
click at [481, 7] on button "Speichern" at bounding box center [475, 11] width 40 height 16
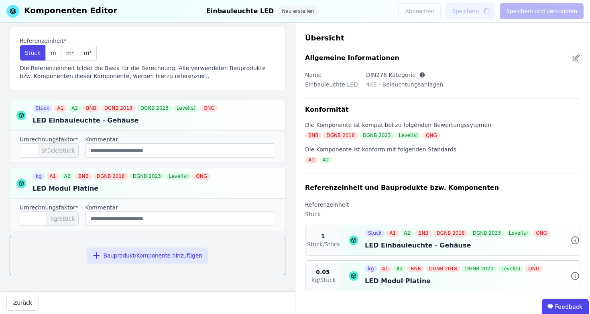
scroll to position [0, 0]
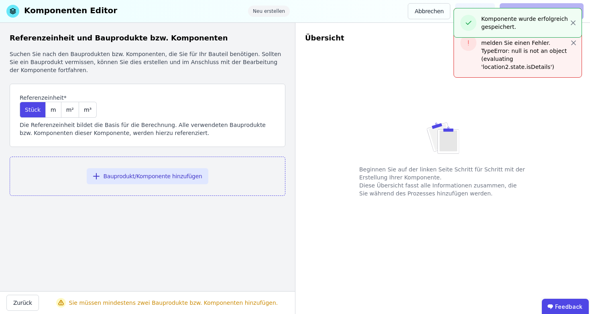
click at [420, 41] on div "Beginnen Sie auf der linken Seite Schritt für Schritt mit der Erstellung Ihrer …" at bounding box center [442, 148] width 275 height 272
click at [433, 10] on button "Abbrechen" at bounding box center [429, 11] width 43 height 16
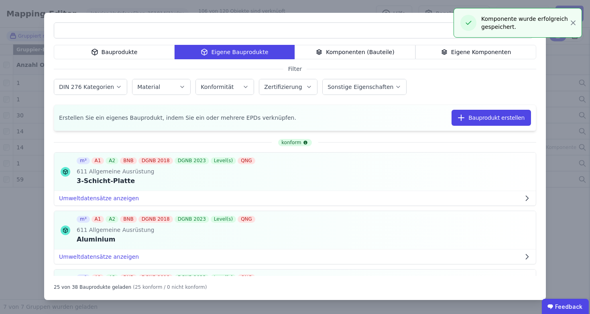
click at [451, 51] on div "Eigene Komponenten" at bounding box center [475, 52] width 121 height 14
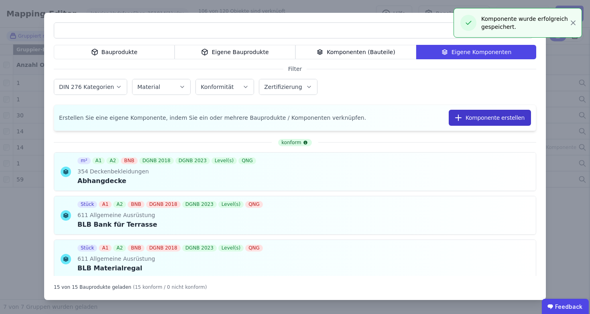
click at [483, 122] on button "Komponente erstellen" at bounding box center [489, 118] width 82 height 16
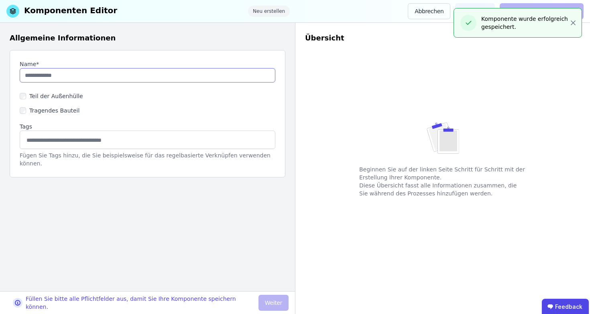
click at [162, 77] on input "string" at bounding box center [148, 75] width 256 height 14
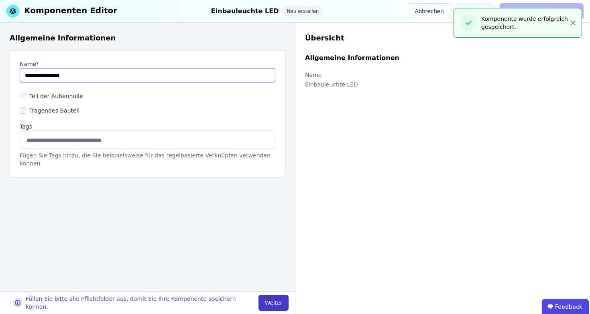
type input "**********"
click at [266, 299] on button "Weiter" at bounding box center [273, 303] width 30 height 16
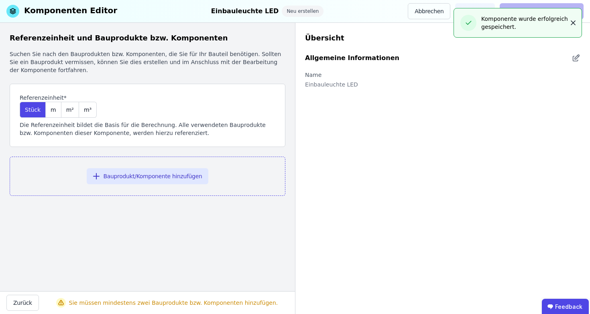
click at [570, 24] on icon "button" at bounding box center [573, 23] width 8 height 8
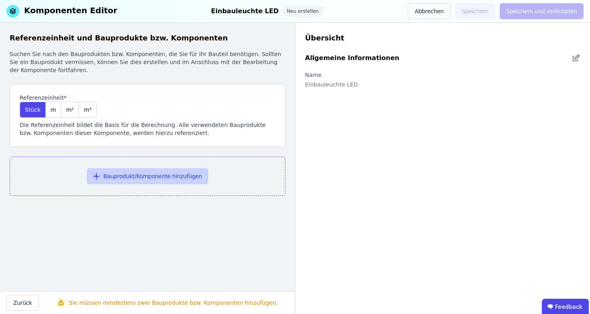
click at [95, 176] on icon "button" at bounding box center [96, 177] width 10 height 10
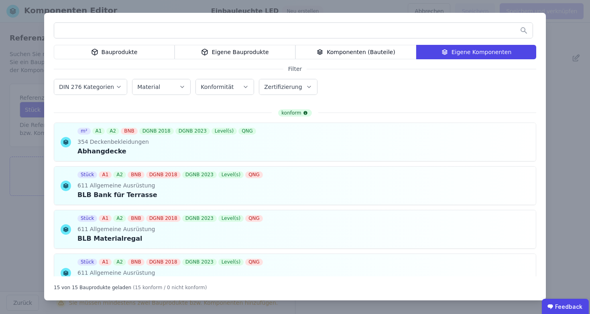
click at [225, 53] on div "Eigene Bauprodukte" at bounding box center [234, 52] width 121 height 14
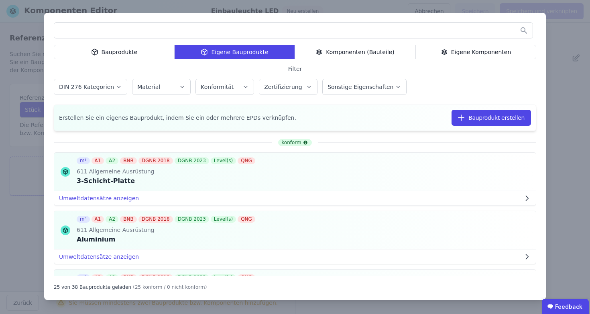
click at [231, 33] on input "text" at bounding box center [293, 30] width 478 height 14
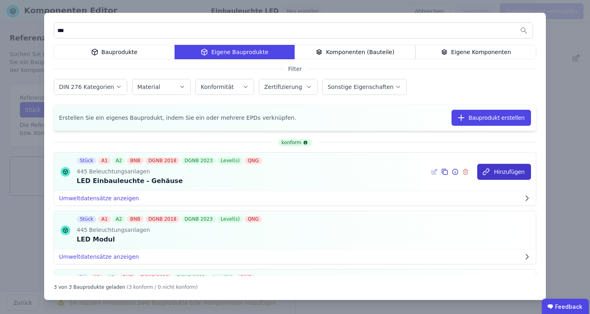
type input "***"
click at [484, 174] on icon "button" at bounding box center [486, 172] width 8 height 8
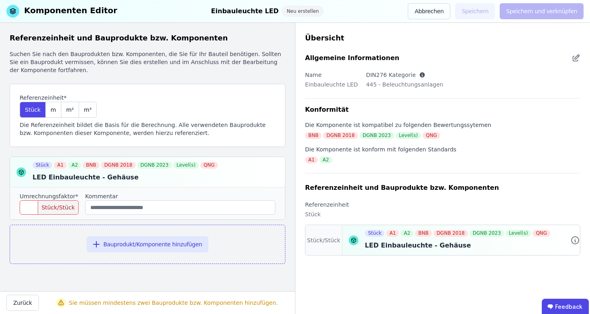
click at [35, 212] on input "number" at bounding box center [49, 208] width 59 height 14
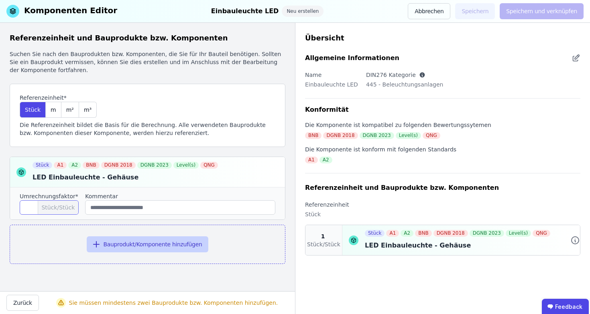
type input "*"
click at [110, 243] on button "Bauprodukt/Komponente hinzufügen" at bounding box center [148, 245] width 122 height 16
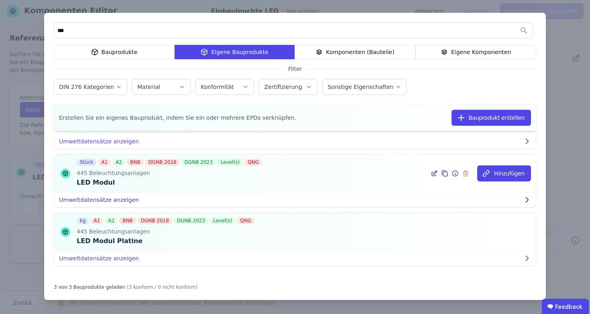
scroll to position [63, 0]
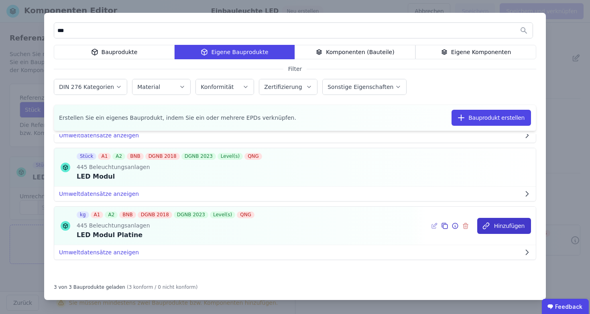
click at [493, 223] on button "Hinzufügen" at bounding box center [504, 226] width 54 height 16
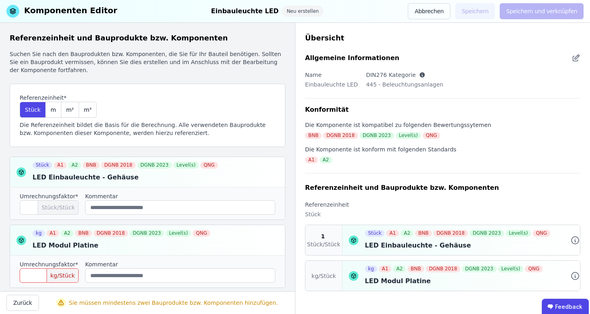
scroll to position [0, 0]
click at [33, 275] on input "number" at bounding box center [49, 276] width 59 height 14
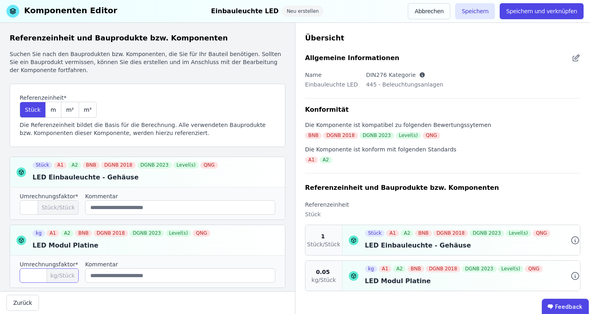
scroll to position [1, 0]
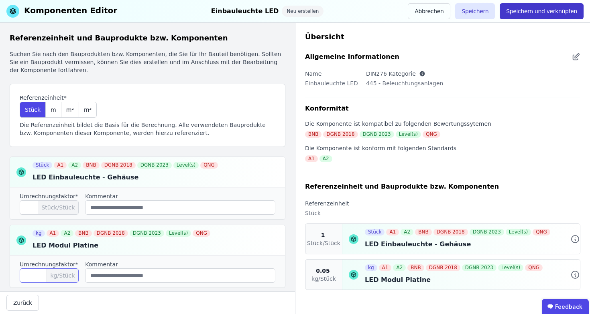
type input "****"
click at [558, 12] on button "Speichern und verknüpfen" at bounding box center [541, 11] width 84 height 16
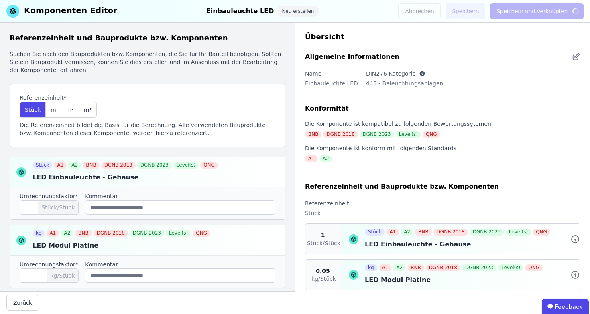
scroll to position [0, 0]
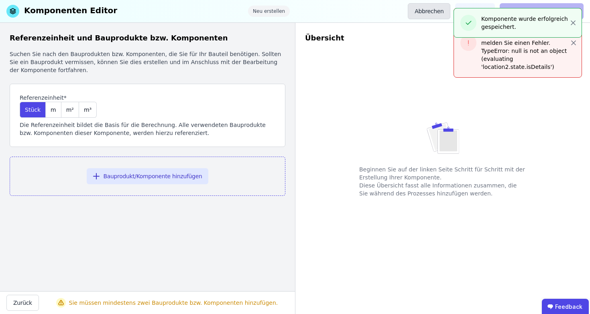
click at [444, 17] on button "Abbrechen" at bounding box center [429, 11] width 43 height 16
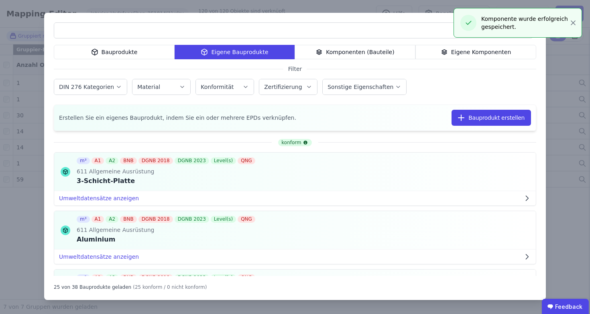
click at [540, 101] on div "Bauprodukte Eigene Bauprodukte Komponenten (Bauteile) Eigene Komponenten Filter…" at bounding box center [294, 157] width 501 height 288
click at [559, 77] on div "Bauprodukte Eigene Bauprodukte Komponenten (Bauteile) Eigene Komponenten Filter…" at bounding box center [295, 157] width 590 height 314
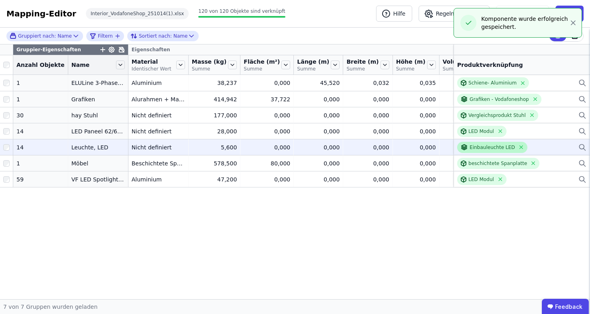
click at [498, 151] on div "Einbauleuchte LED" at bounding box center [491, 147] width 45 height 6
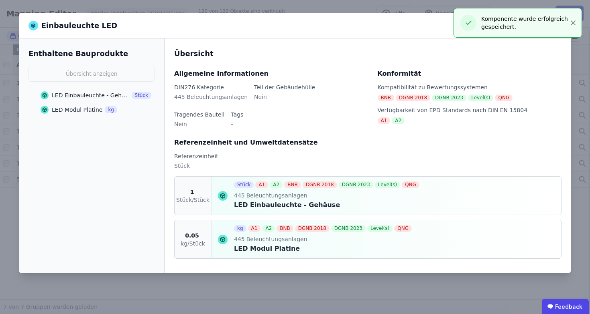
click at [282, 36] on div "Einbauleuchte LED" at bounding box center [295, 26] width 552 height 26
click at [579, 20] on div "Einbauleuchte LED Enthaltene Bauprodukte Übersicht anzeigen LED Einbauleuchte -…" at bounding box center [295, 157] width 590 height 314
click at [577, 21] on div "Einbauleuchte LED Enthaltene Bauprodukte Übersicht anzeigen LED Einbauleuchte -…" at bounding box center [295, 157] width 590 height 314
click at [573, 22] on div "Einbauleuchte LED Enthaltene Bauprodukte Übersicht anzeigen LED Einbauleuchte -…" at bounding box center [295, 157] width 590 height 314
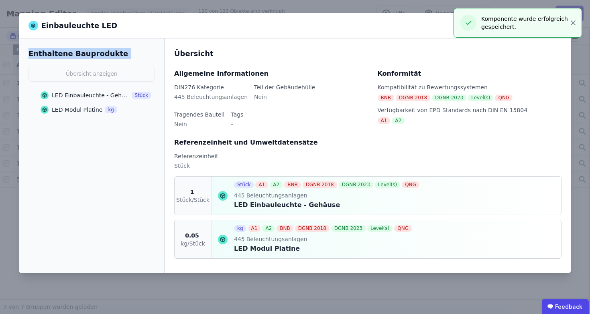
click at [573, 22] on div "Einbauleuchte LED Enthaltene Bauprodukte Übersicht anzeigen LED Einbauleuchte -…" at bounding box center [295, 157] width 590 height 314
click at [206, 8] on div "Einbauleuchte LED Enthaltene Bauprodukte Übersicht anzeigen LED Einbauleuchte -…" at bounding box center [295, 157] width 590 height 314
click at [535, 286] on div "Einbauleuchte LED Enthaltene Bauprodukte Übersicht anzeigen LED Einbauleuchte -…" at bounding box center [295, 157] width 590 height 314
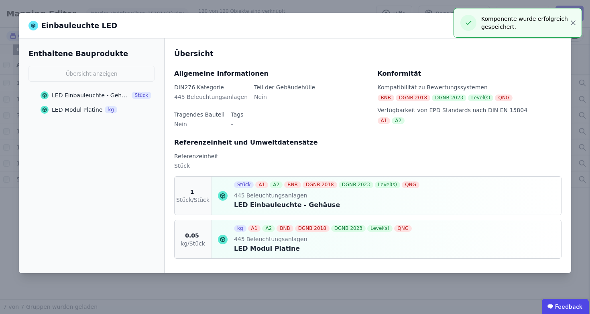
click at [573, 23] on div "Einbauleuchte LED Enthaltene Bauprodukte Übersicht anzeigen LED Einbauleuchte -…" at bounding box center [295, 157] width 590 height 314
click at [408, 10] on div "Einbauleuchte LED Enthaltene Bauprodukte Übersicht anzeigen LED Einbauleuchte -…" at bounding box center [295, 157] width 590 height 314
click at [573, 23] on div "Einbauleuchte LED Enthaltene Bauprodukte Übersicht anzeigen LED Einbauleuchte -…" at bounding box center [295, 157] width 590 height 314
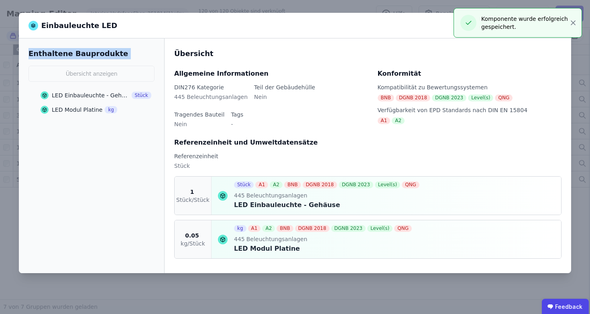
click at [573, 23] on div "Einbauleuchte LED Enthaltene Bauprodukte Übersicht anzeigen LED Einbauleuchte -…" at bounding box center [295, 157] width 590 height 314
click at [469, 45] on div "Übersicht Allgemeine Informationen DIN276 Kategorie 445 Beleuchtungsanlagen Tei…" at bounding box center [367, 156] width 406 height 235
click at [573, 23] on div "Einbauleuchte LED Enthaltene Bauprodukte Übersicht anzeigen LED Einbauleuchte -…" at bounding box center [295, 157] width 590 height 314
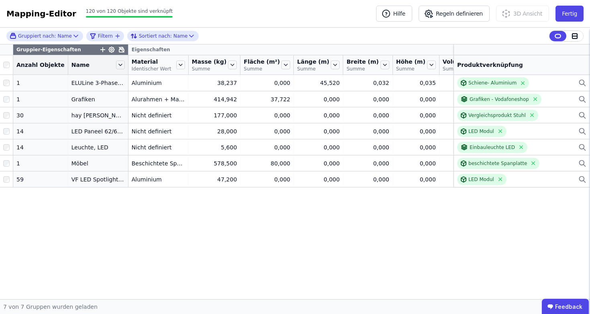
drag, startPoint x: 499, startPoint y: 273, endPoint x: 504, endPoint y: 238, distance: 34.8
click at [499, 273] on div "Gruppier-Eigenschaften Eigenschaften Anzahl Objekte Name Material Identischer W…" at bounding box center [295, 172] width 590 height 255
click at [572, 10] on button "Fertig" at bounding box center [569, 14] width 28 height 16
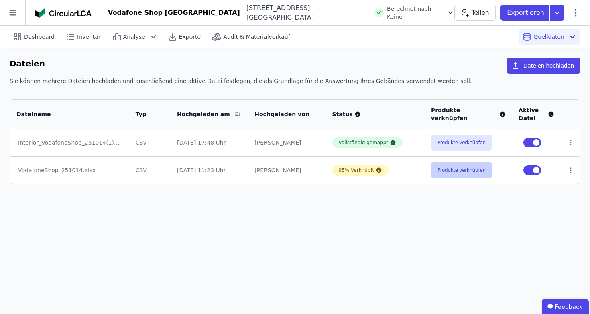
click at [455, 176] on button "Produkte verknüpfen" at bounding box center [461, 170] width 61 height 16
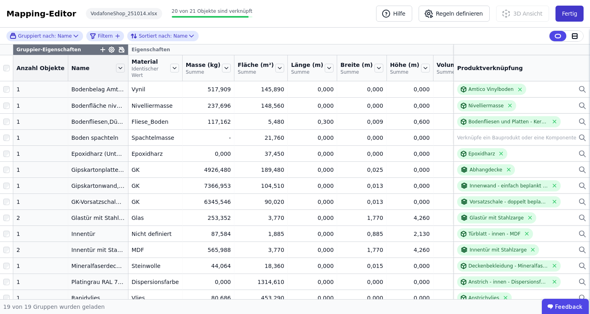
click at [572, 17] on button "Fertig" at bounding box center [569, 14] width 28 height 16
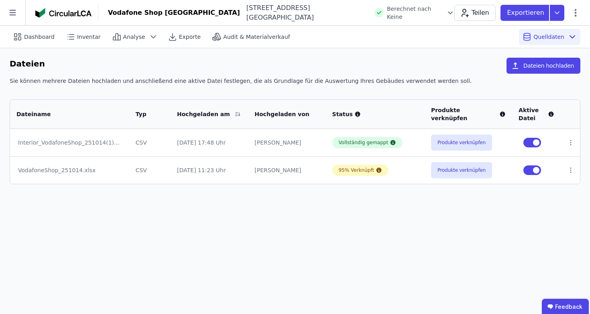
click at [433, 41] on div "Dashboard Inventar Analyse Exporte Audit & Materialverkauf Quelldaten" at bounding box center [295, 37] width 570 height 22
click at [543, 60] on button "Dateien hochladen" at bounding box center [543, 66] width 74 height 16
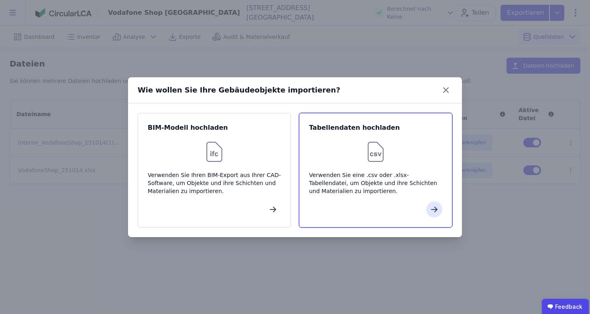
click at [370, 171] on div "Verwenden Sie eine .csv oder .xlsx-Tabellendatei, um Objekte und ihre Schichten…" at bounding box center [375, 183] width 133 height 24
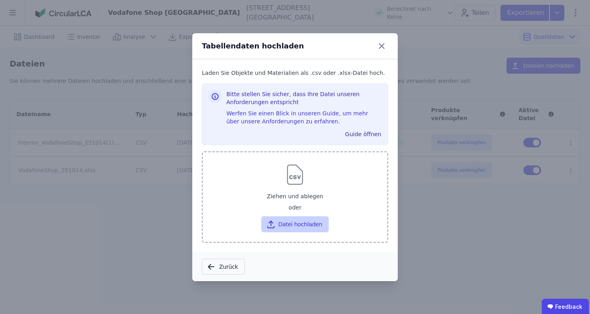
click at [315, 225] on button "Datei hochladen" at bounding box center [294, 225] width 67 height 16
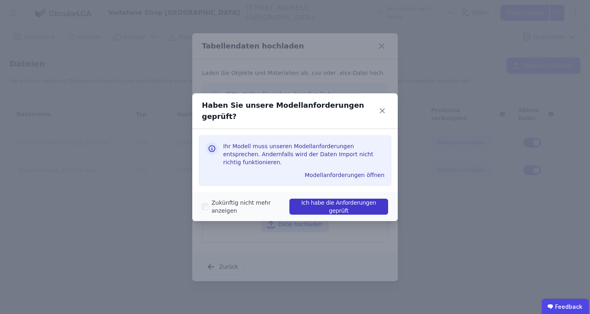
click at [332, 201] on button "Ich habe die Anforderungen geprüft" at bounding box center [338, 207] width 99 height 16
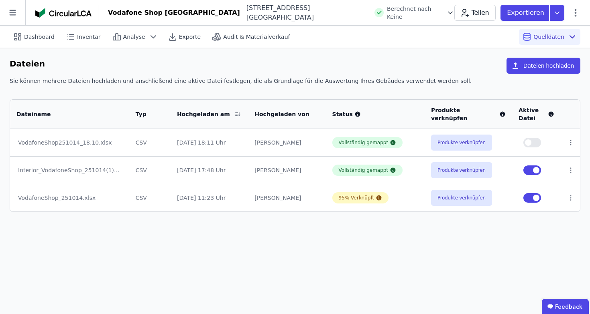
click at [533, 147] on button "button" at bounding box center [532, 143] width 18 height 10
click at [569, 201] on icon at bounding box center [570, 198] width 7 height 7
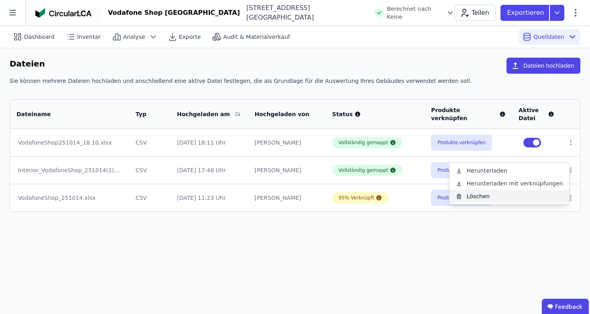
click at [503, 201] on div "Löschen" at bounding box center [509, 196] width 120 height 13
